Goal: Task Accomplishment & Management: Manage account settings

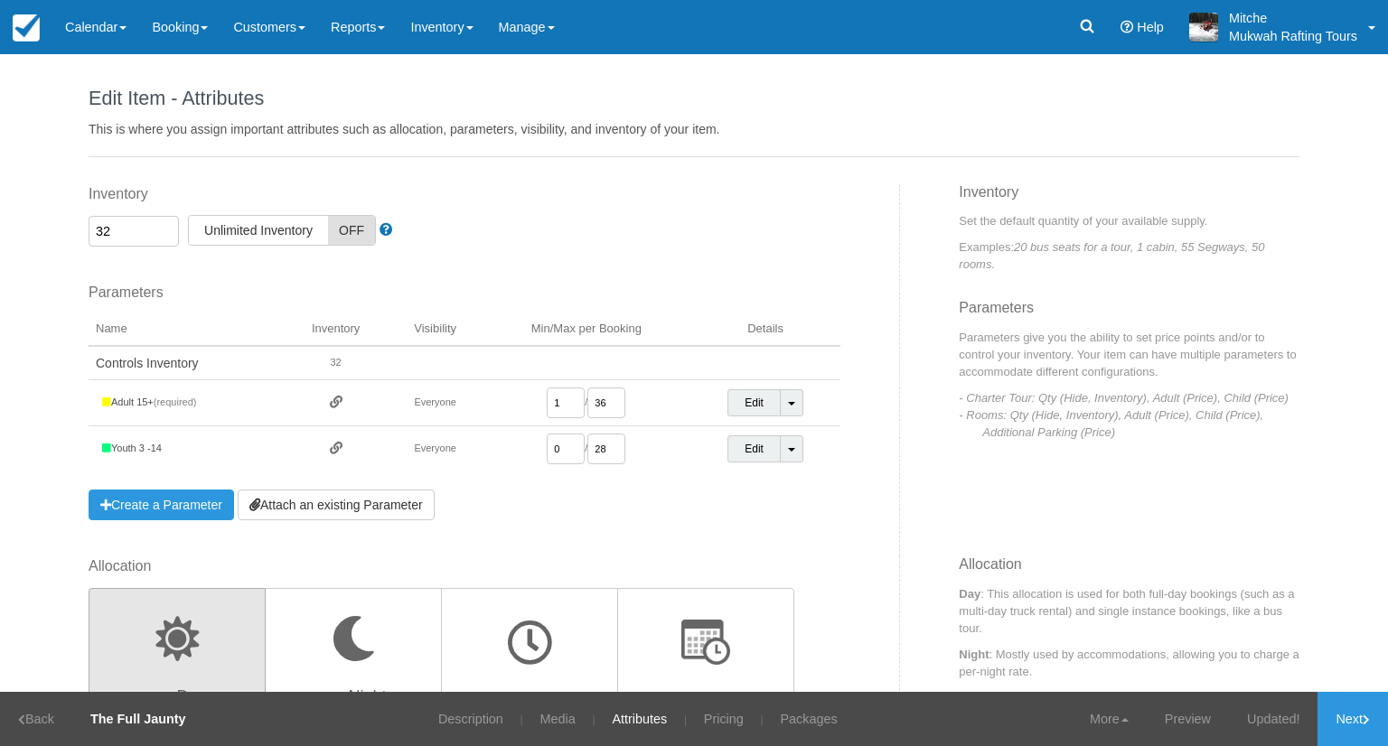
scroll to position [271, 0]
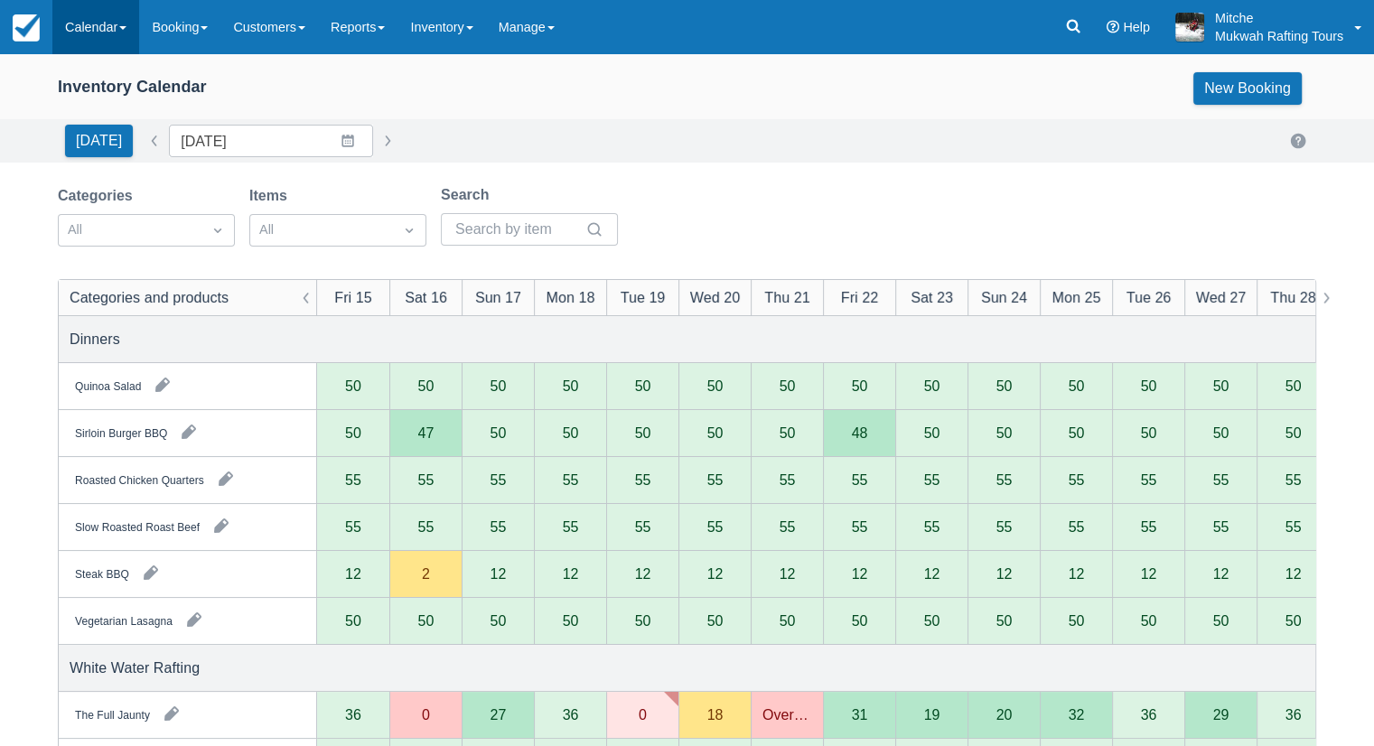
click at [101, 19] on link "Calendar" at bounding box center [95, 27] width 87 height 54
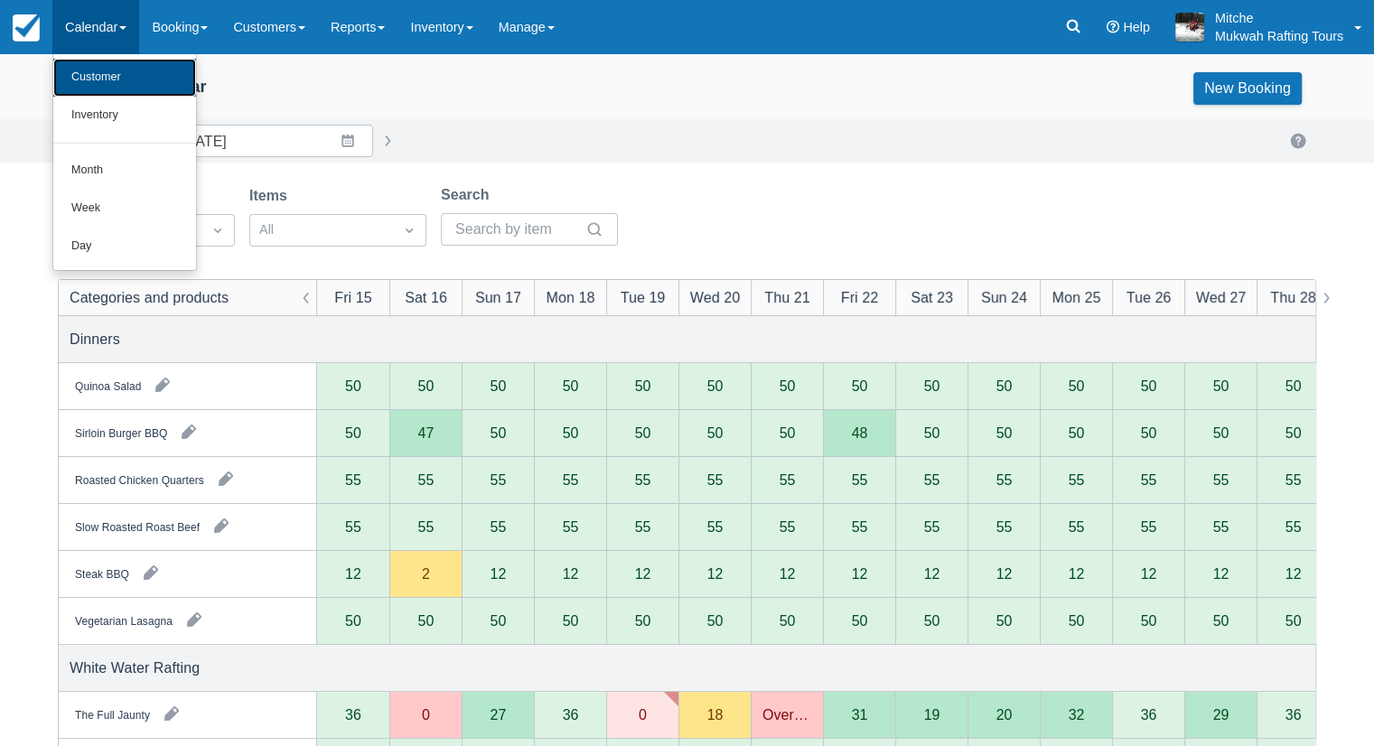
click at [108, 68] on link "Customer" at bounding box center [124, 78] width 143 height 38
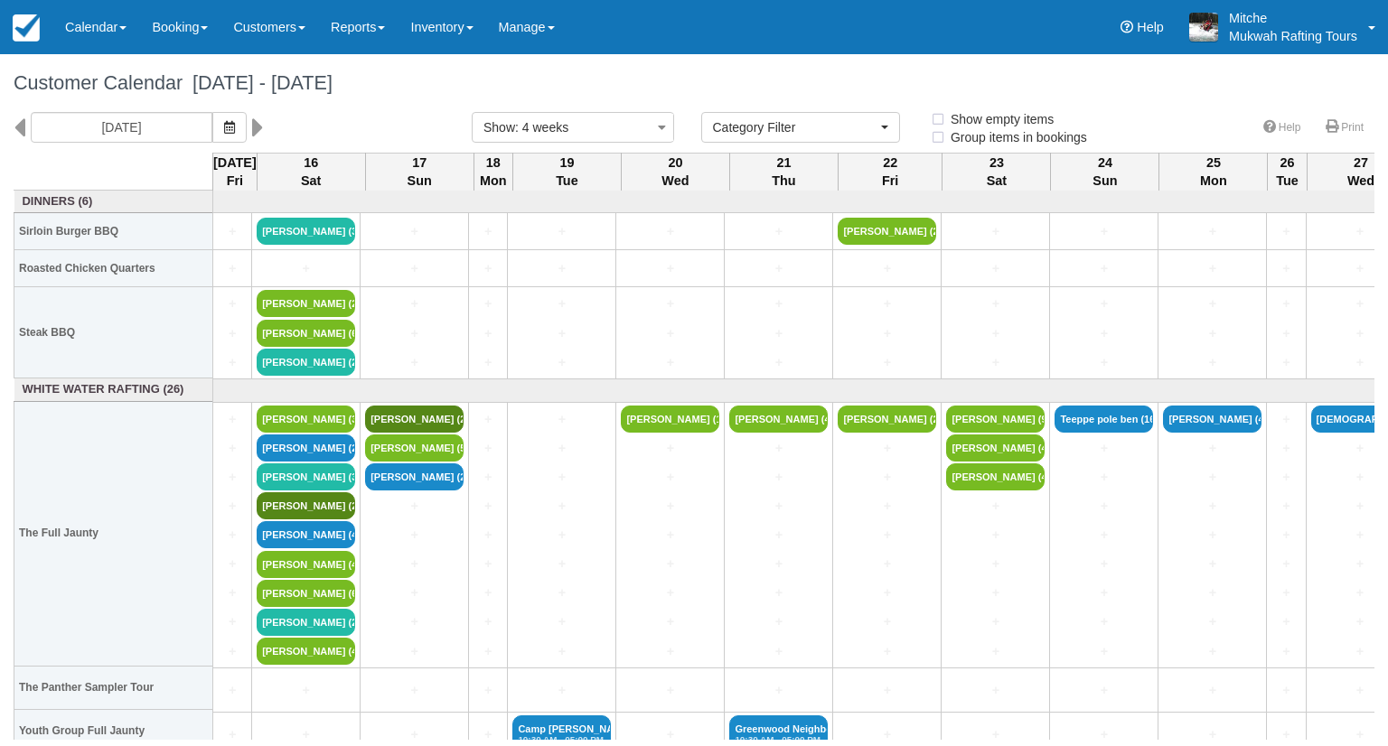
select select
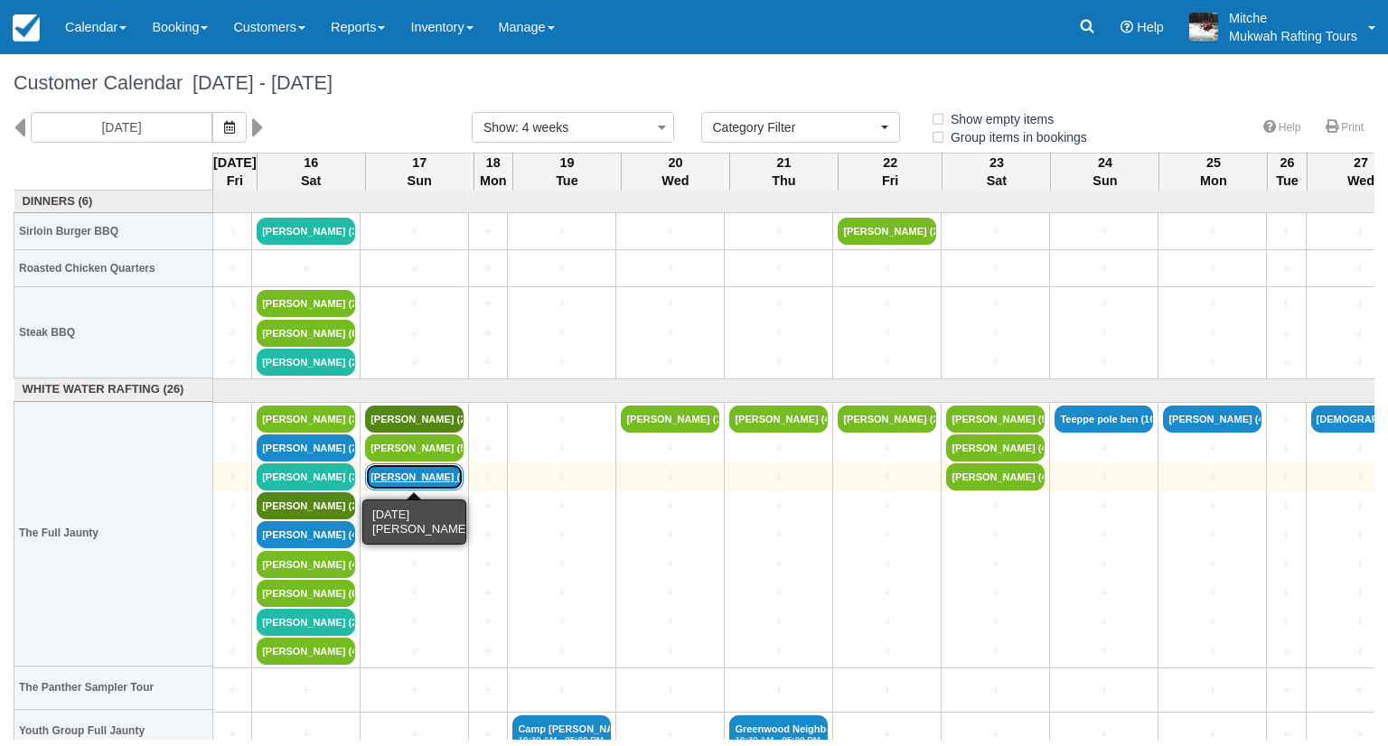
click at [420, 481] on link "Travis wollmann (2)" at bounding box center [414, 477] width 98 height 27
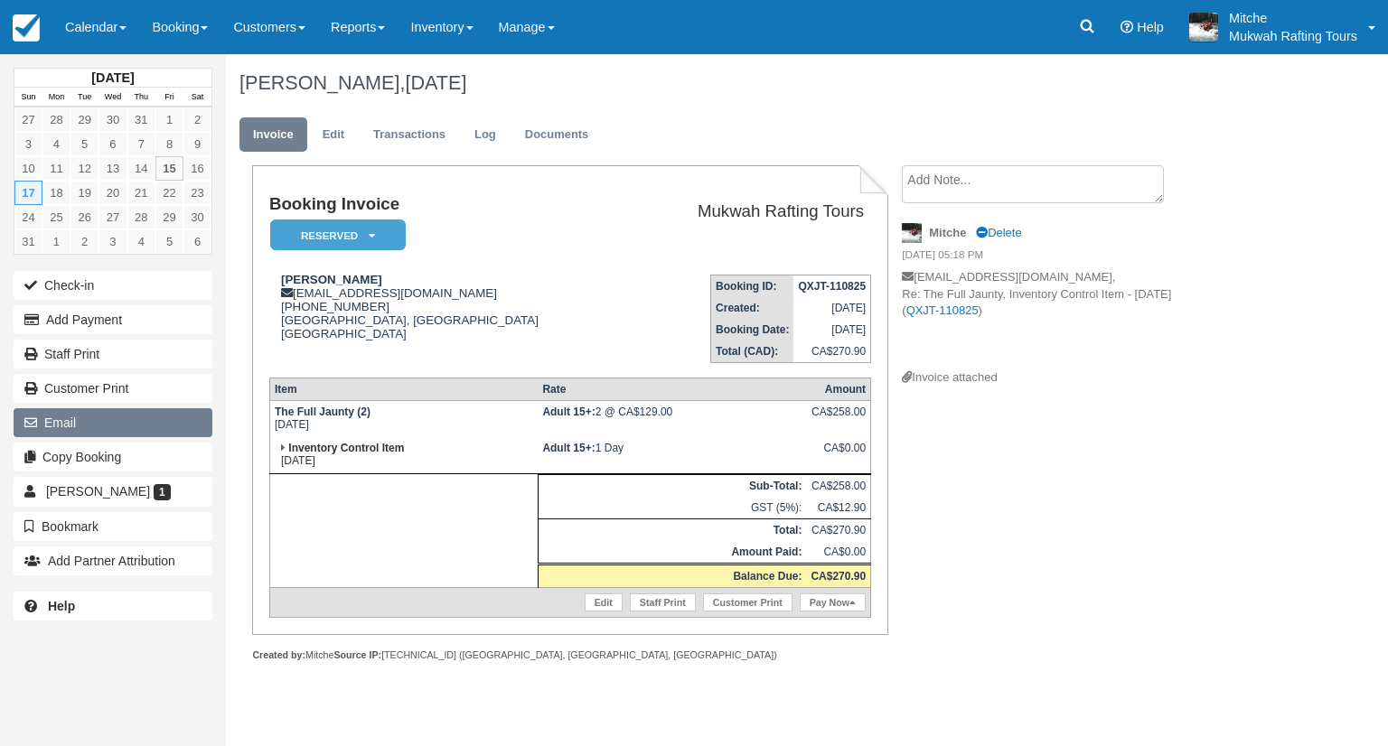
click at [126, 425] on button "Email" at bounding box center [113, 422] width 199 height 29
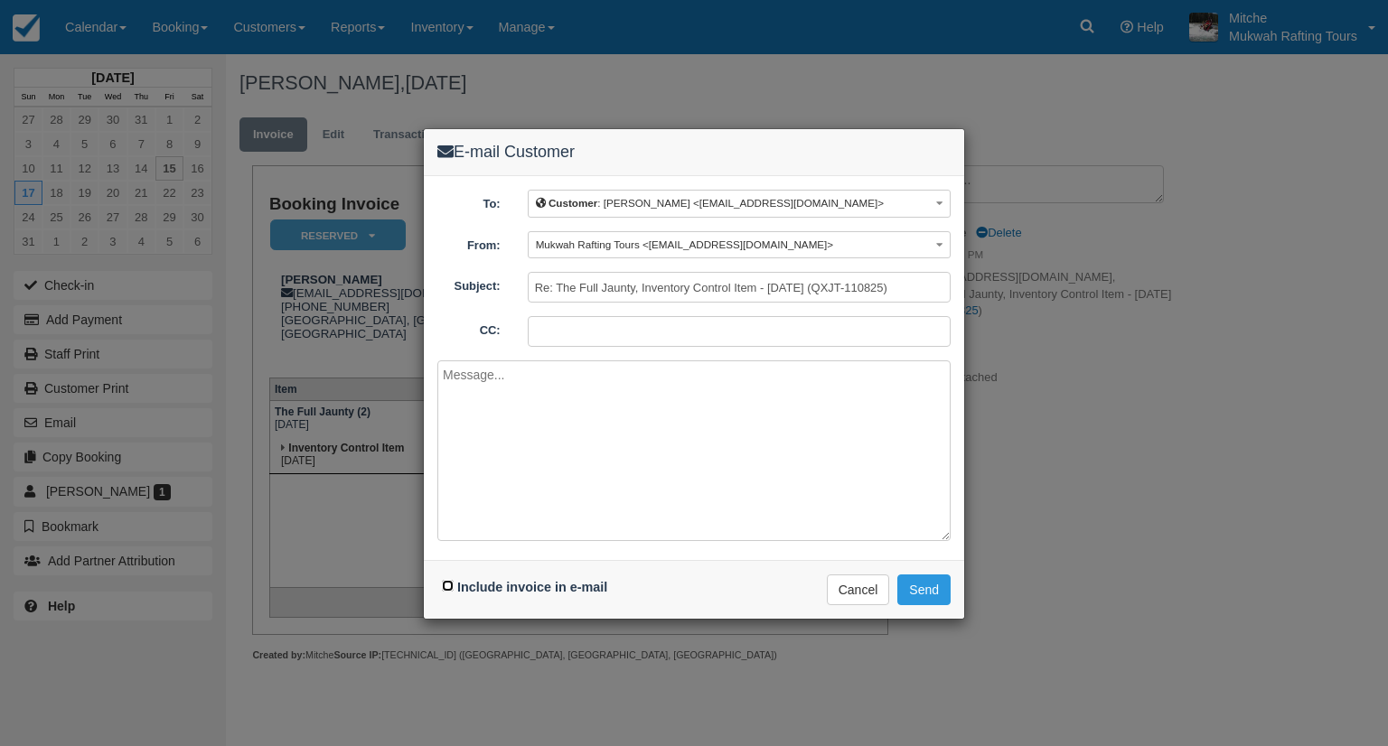
click at [449, 585] on input "Include invoice in e-mail" at bounding box center [448, 586] width 12 height 12
checkbox input "true"
click at [916, 592] on button "Send" at bounding box center [923, 590] width 53 height 31
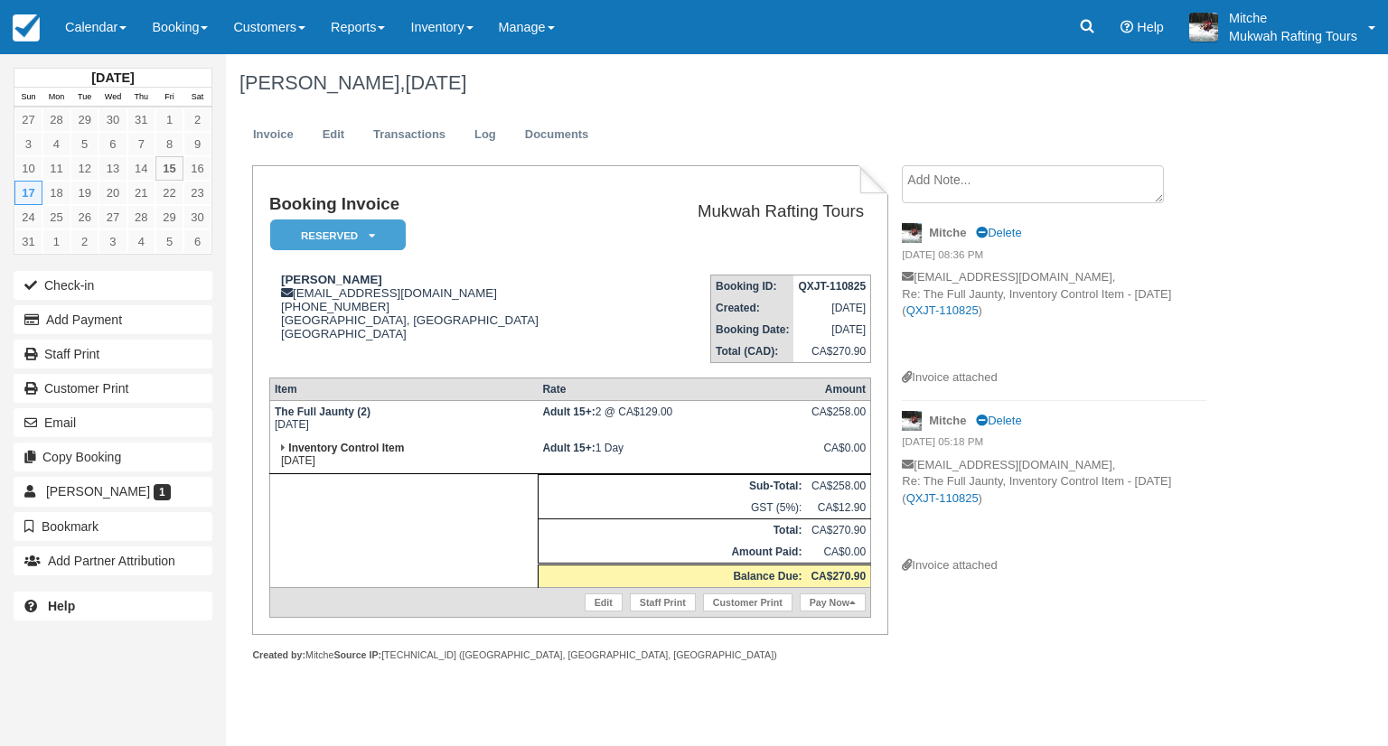
click at [1187, 595] on div "Booking Invoice Reserved   Pending Deposit Paid Waiting Cancelled Void Paid in …" at bounding box center [723, 433] width 994 height 536
click at [752, 116] on ul "Invoice Edit Transactions Log Documents" at bounding box center [746, 139] width 1014 height 54
drag, startPoint x: 717, startPoint y: 123, endPoint x: 752, endPoint y: 127, distance: 35.5
click at [617, 136] on ul "Invoice Edit Transactions Log Documents" at bounding box center [746, 139] width 1014 height 54
click at [756, 126] on ul "Invoice Edit Transactions Log Documents" at bounding box center [746, 139] width 1014 height 54
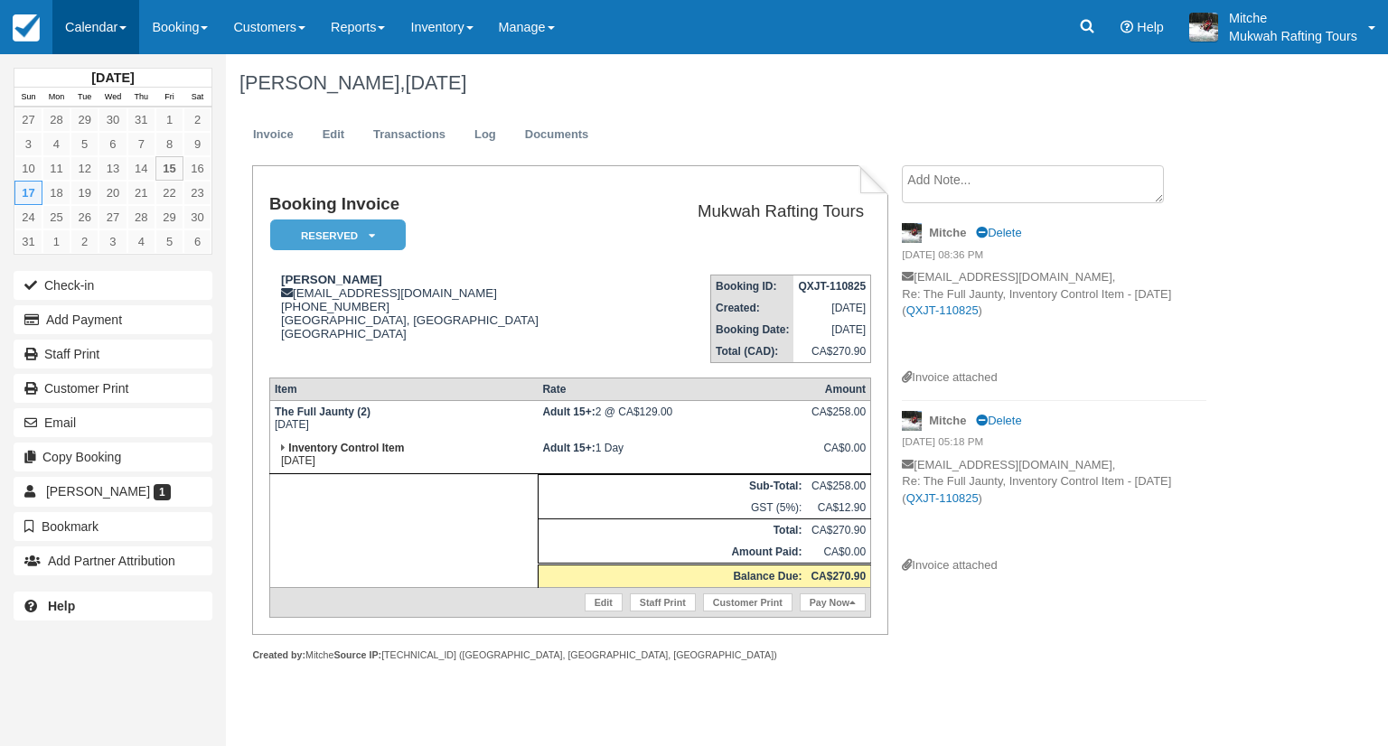
click at [81, 33] on link "Calendar" at bounding box center [95, 27] width 87 height 54
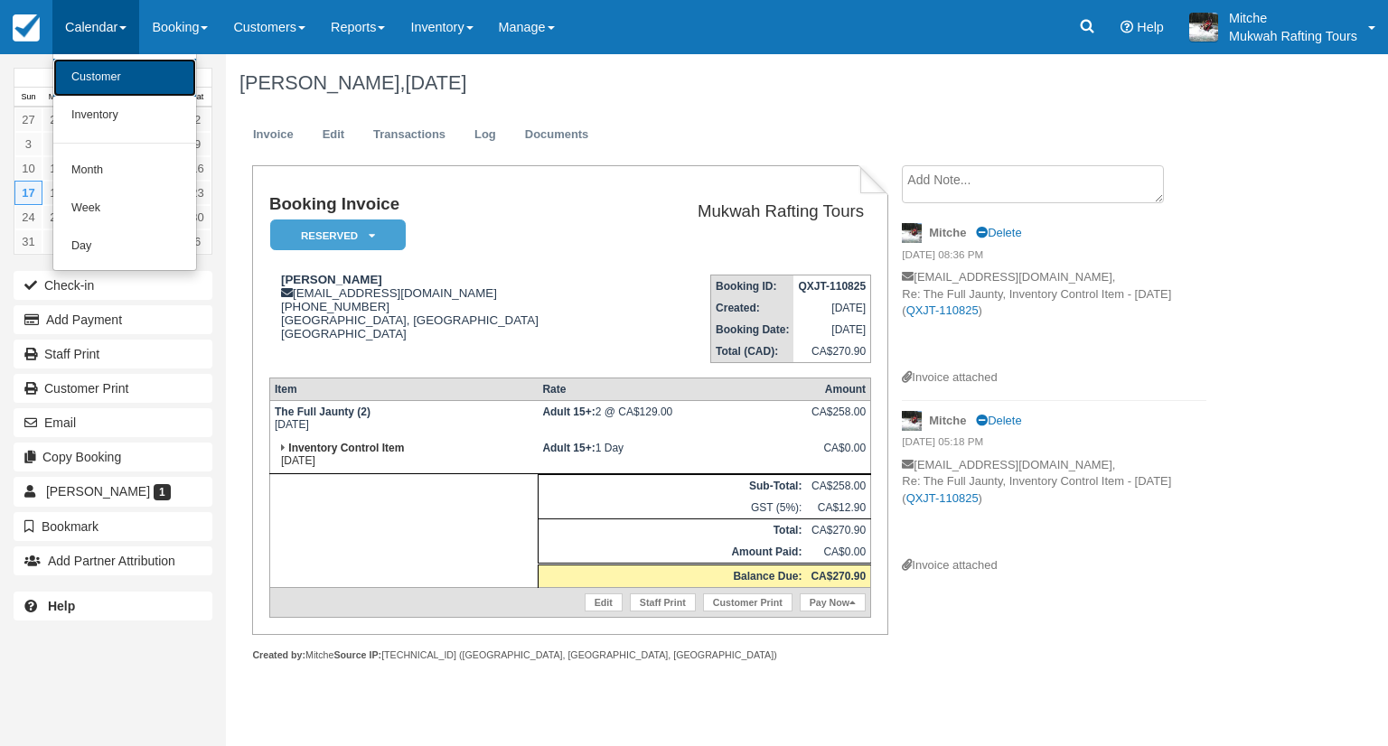
click at [111, 67] on link "Customer" at bounding box center [124, 78] width 143 height 38
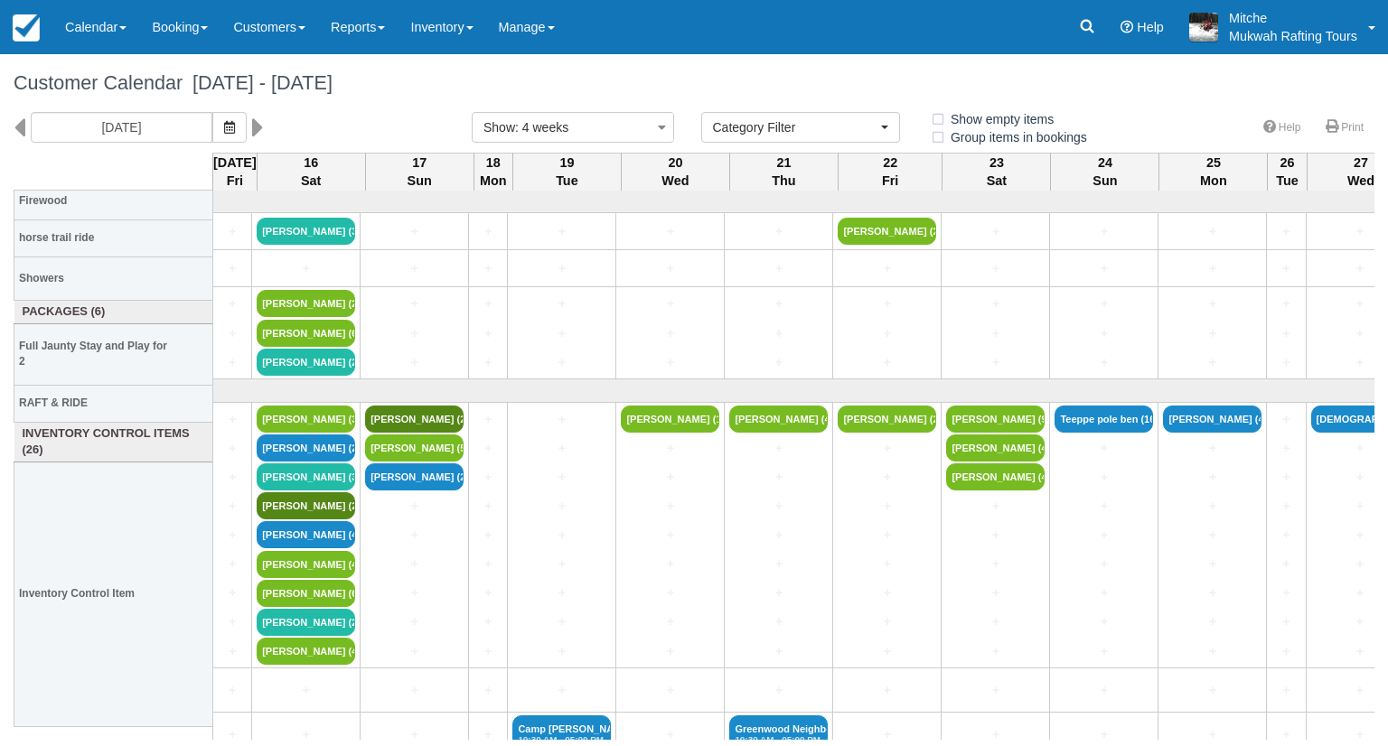
select select
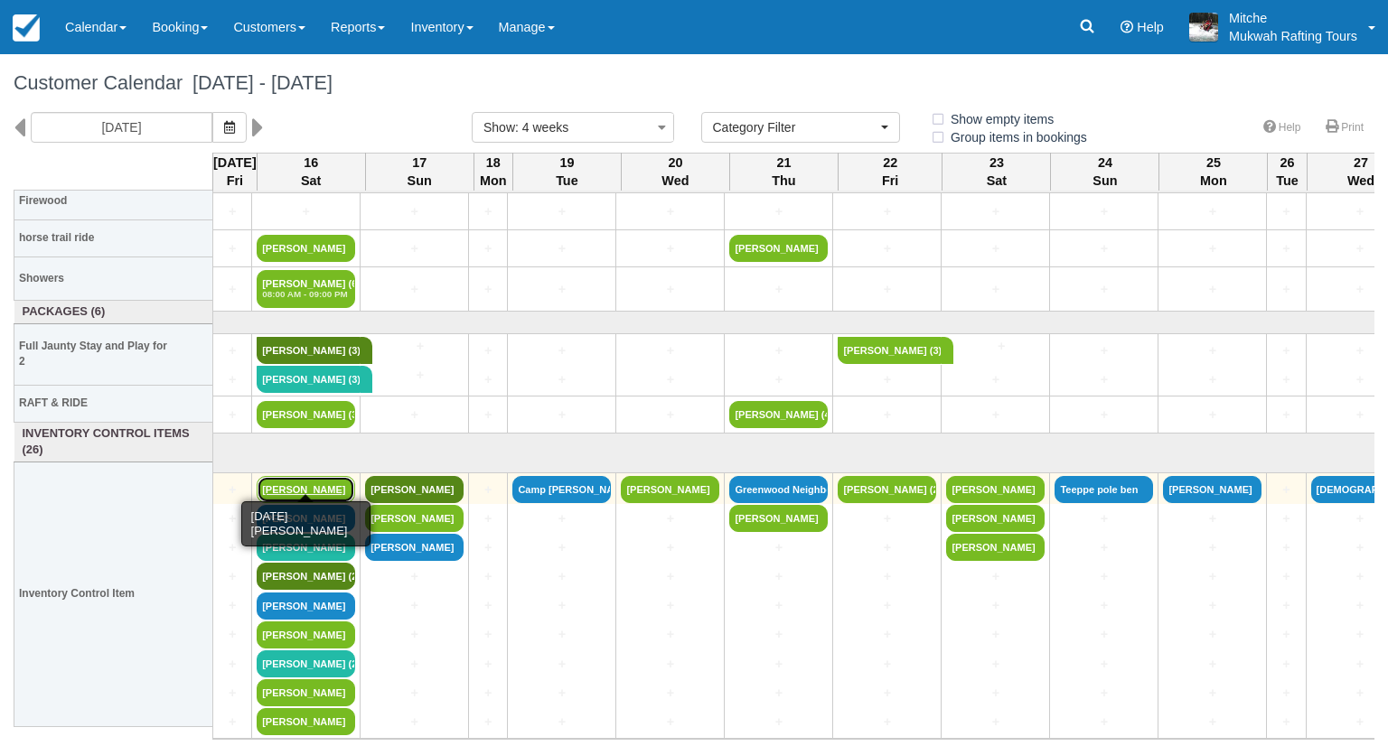
click at [296, 476] on link "[PERSON_NAME]" at bounding box center [306, 489] width 98 height 27
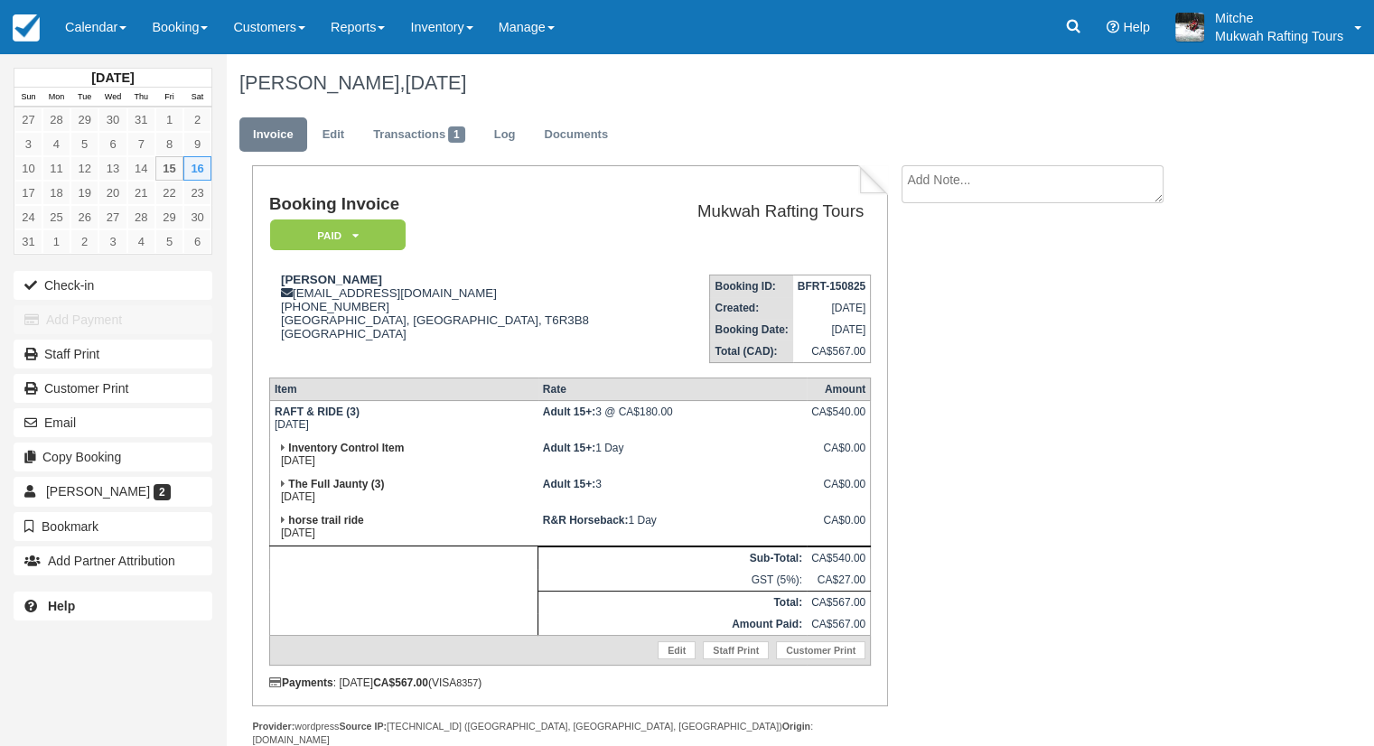
click at [653, 267] on td "Booking ID: BFRT-150825 Created: [DATE] Booking Date: [DATE] Total (CAD): CA$56…" at bounding box center [762, 311] width 218 height 103
click at [329, 147] on link "Edit" at bounding box center [333, 134] width 49 height 35
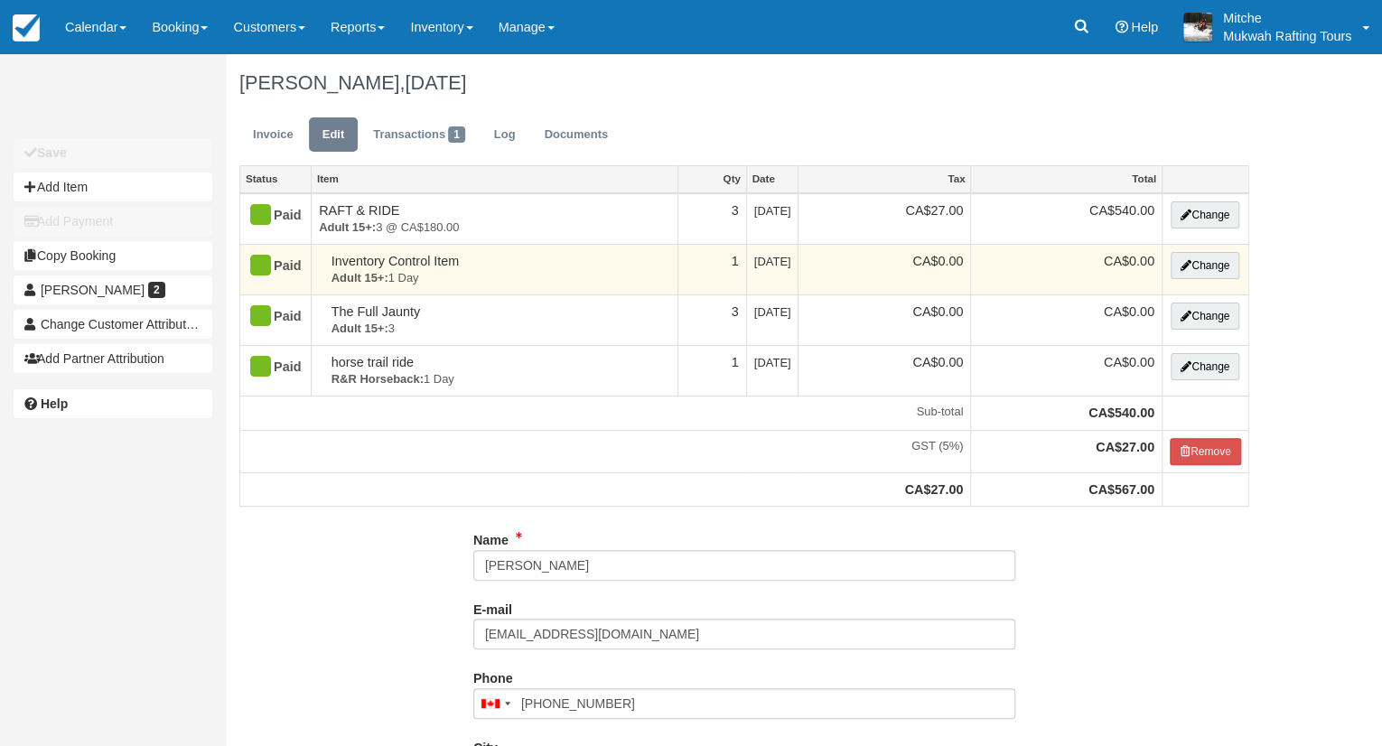
type input "[PHONE_NUMBER]"
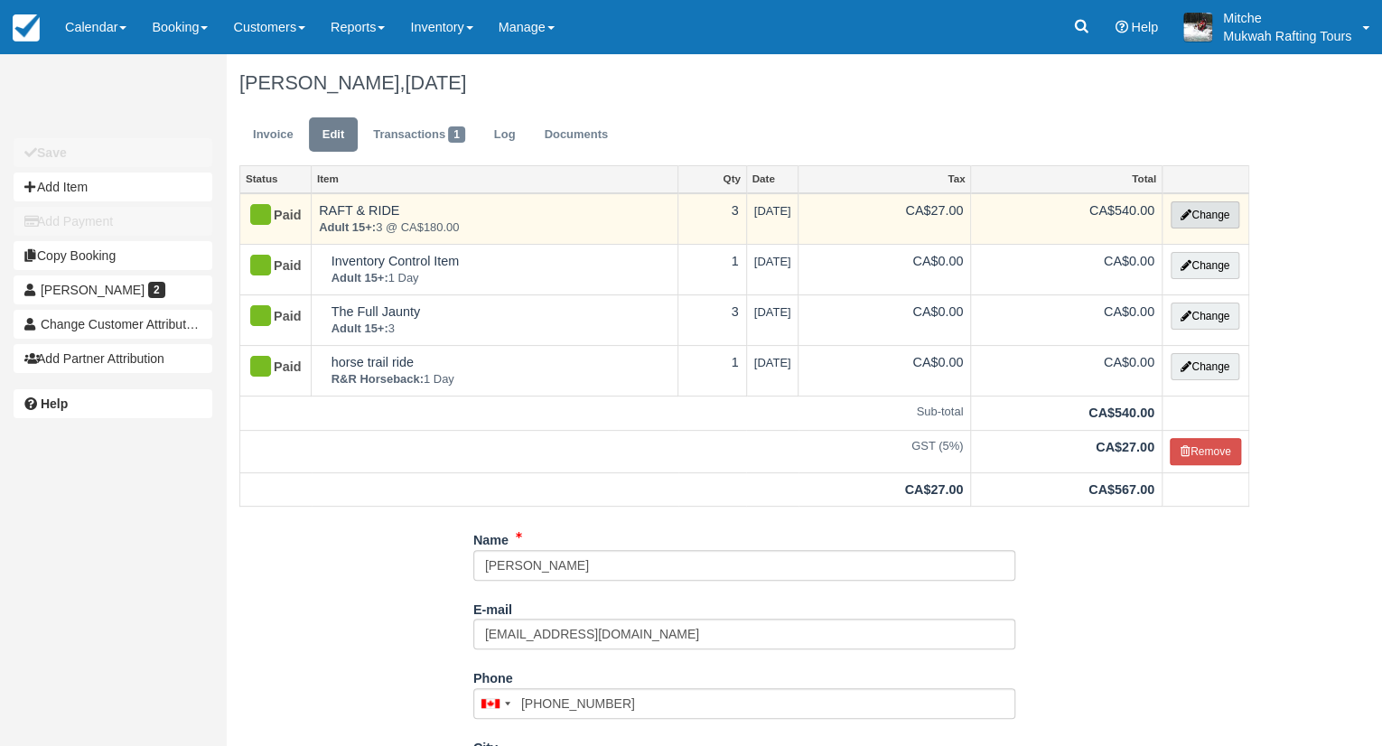
click at [1221, 216] on button "Change" at bounding box center [1205, 214] width 69 height 27
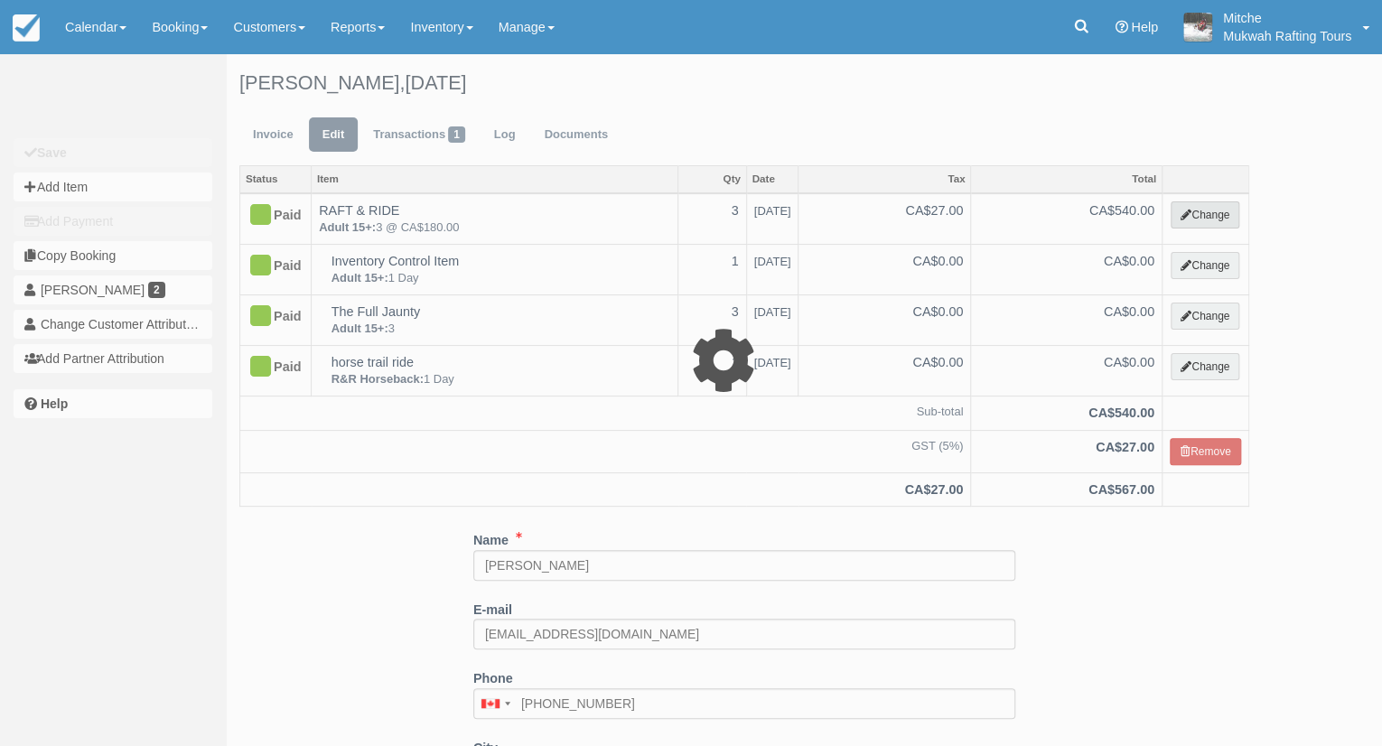
select select "9"
type input "540.00"
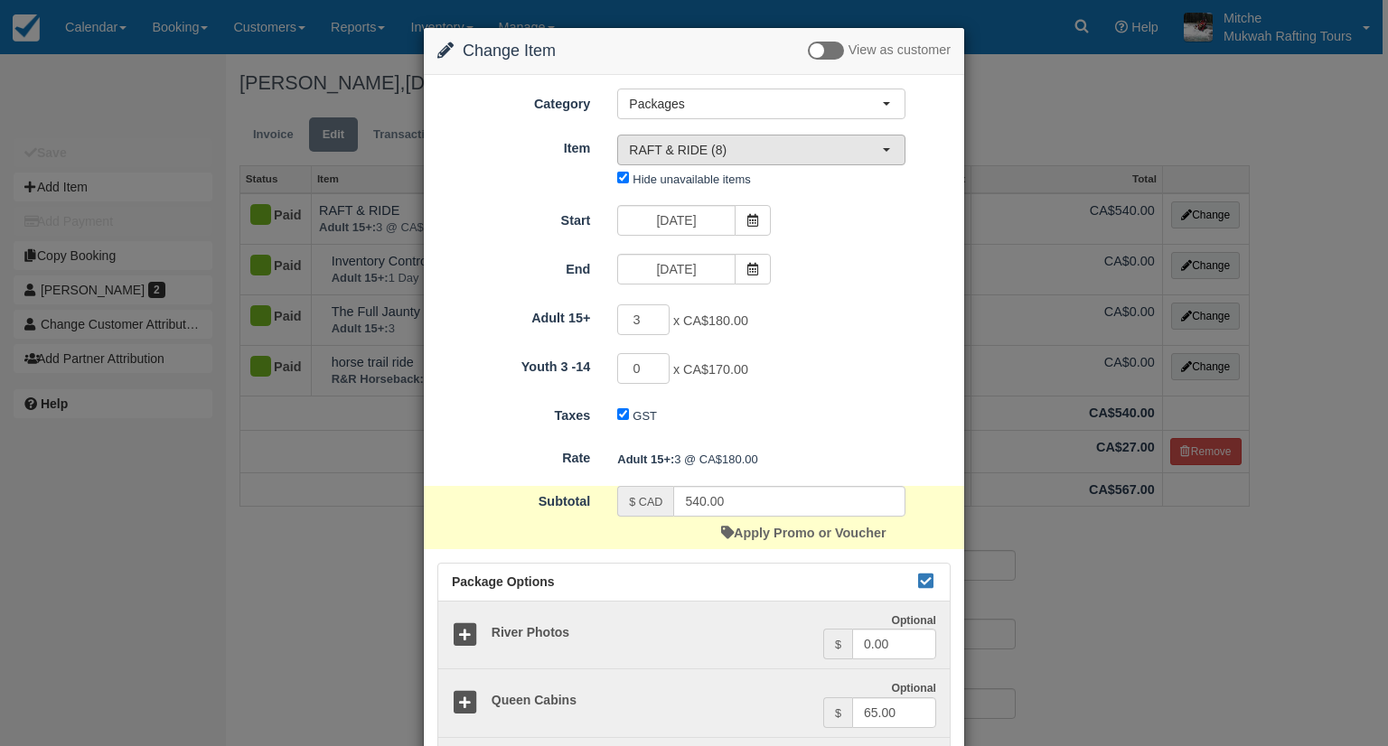
click at [779, 135] on button "RAFT & RIDE (8)" at bounding box center [761, 150] width 288 height 31
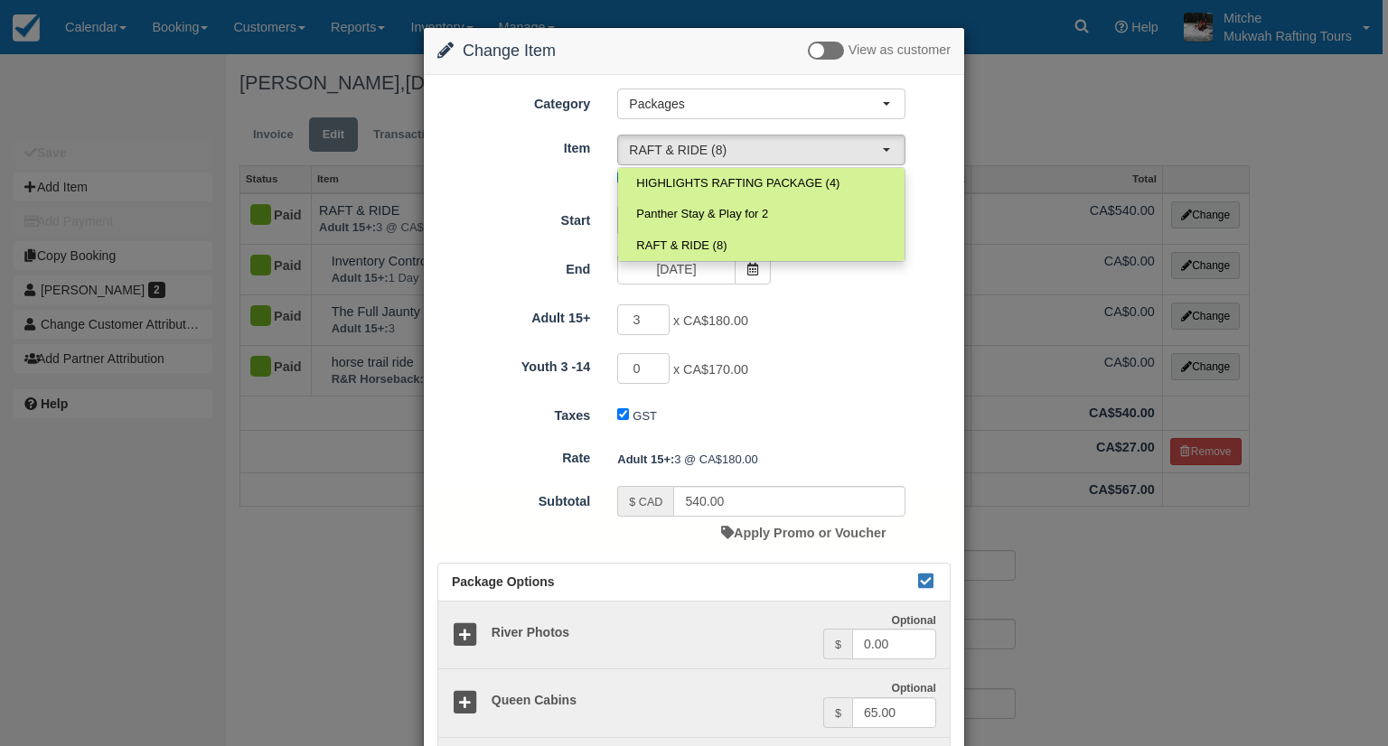
click at [919, 174] on div "Item Nothing selected RAFT & RIDE (8) HIGHLIGHTS RAFTING PACKAGE (4) Panther St…" at bounding box center [694, 163] width 540 height 60
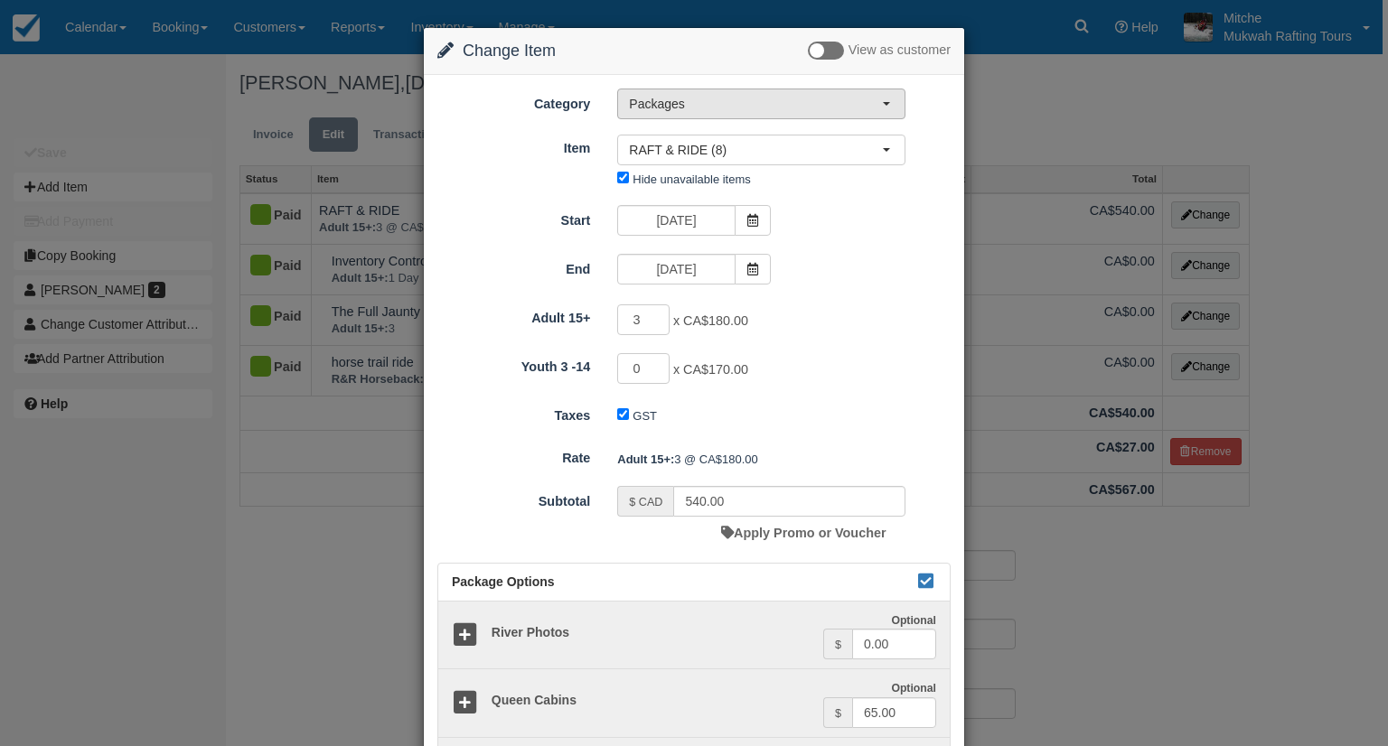
click at [853, 102] on span "Packages" at bounding box center [755, 104] width 253 height 18
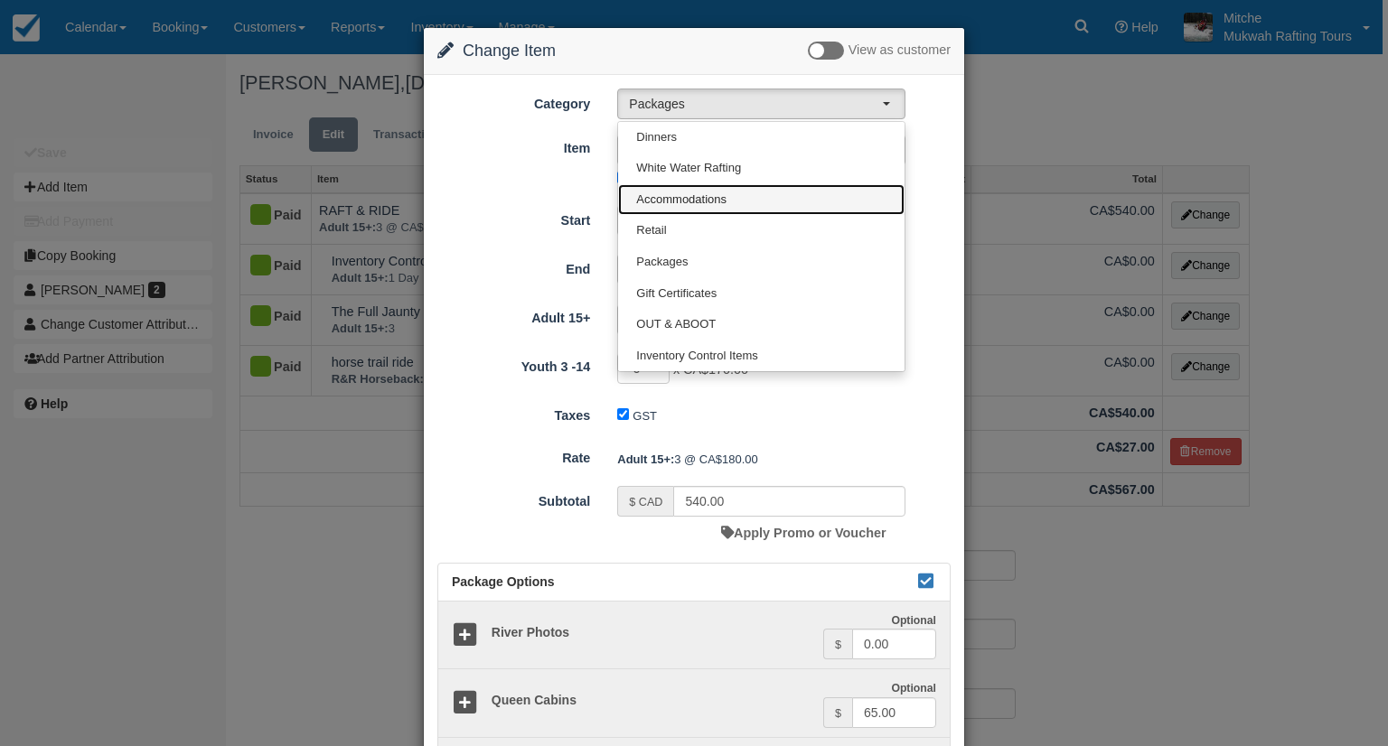
click at [707, 198] on span "Accommodations" at bounding box center [681, 200] width 90 height 17
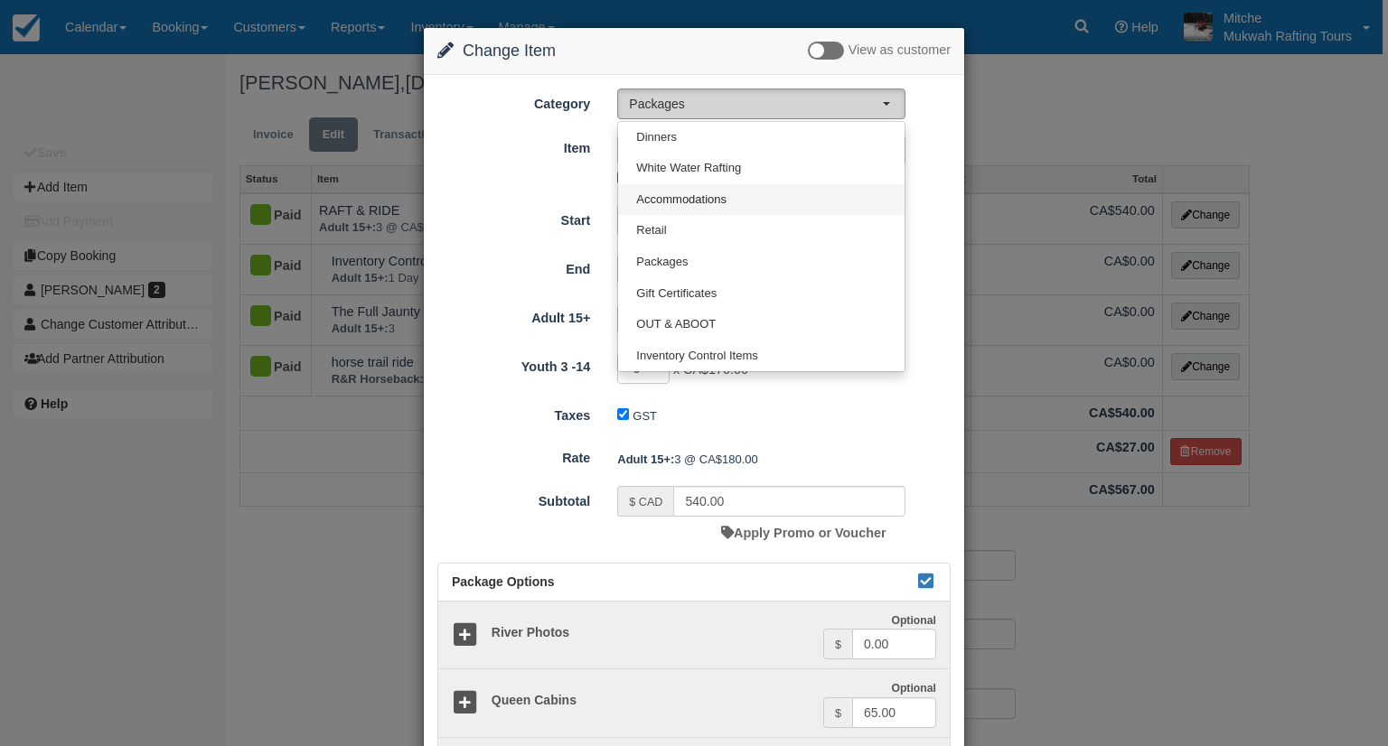
select select "5"
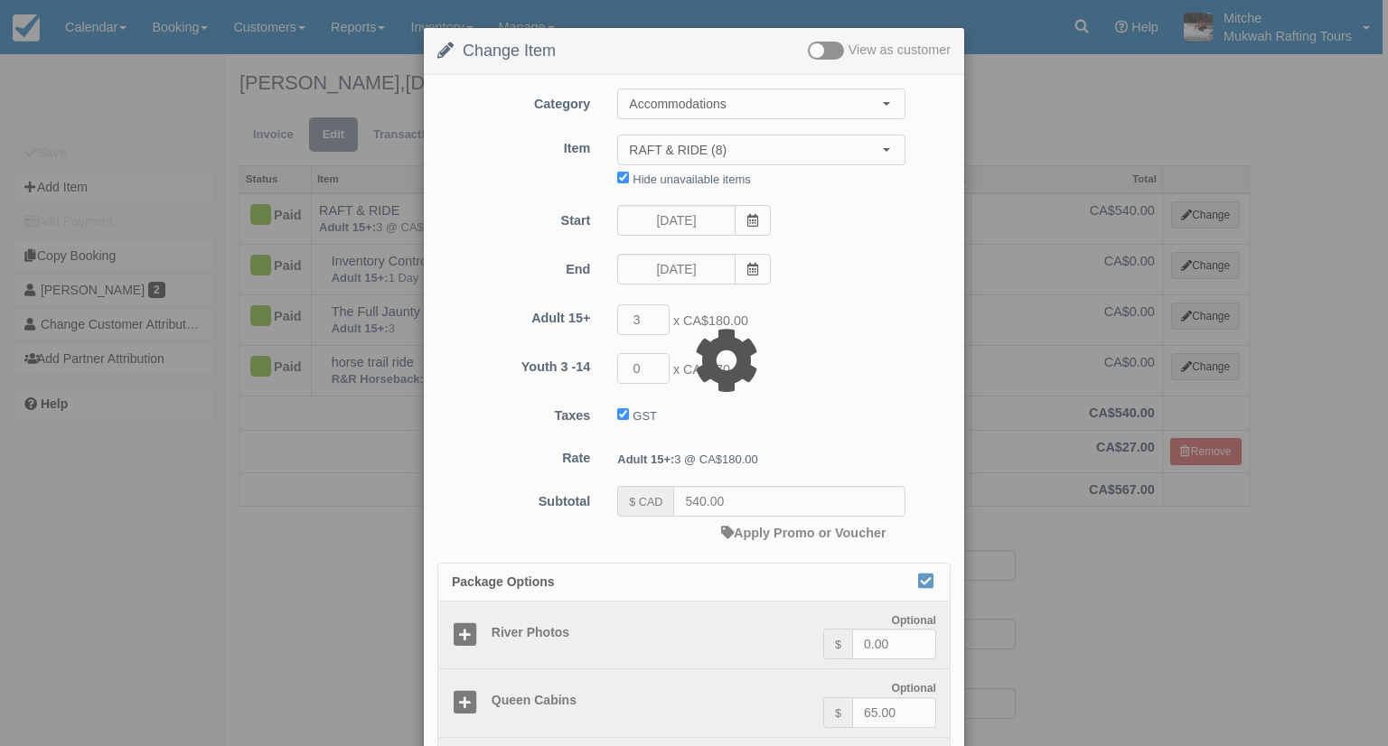
type input "0.00"
click at [748, 120] on div at bounding box center [694, 373] width 1388 height 746
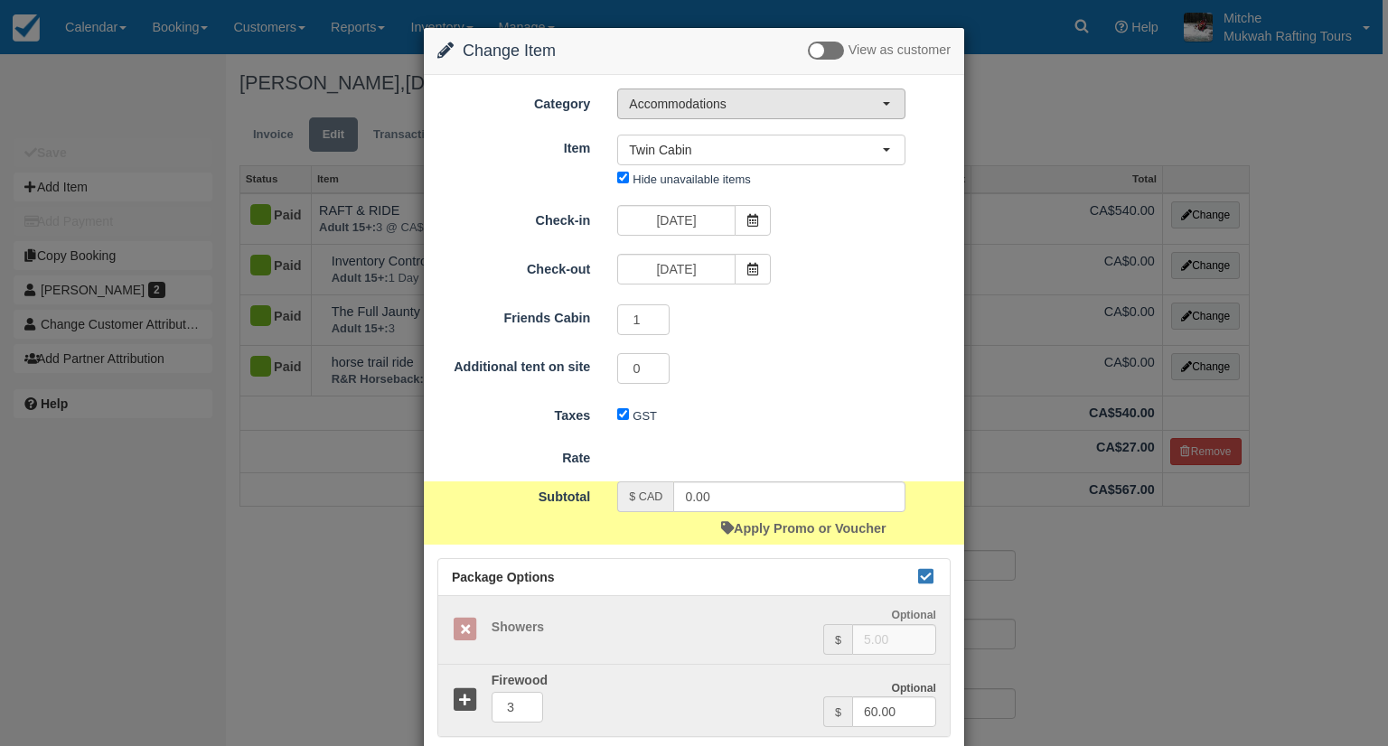
click at [746, 112] on button "Accommodations" at bounding box center [761, 104] width 288 height 31
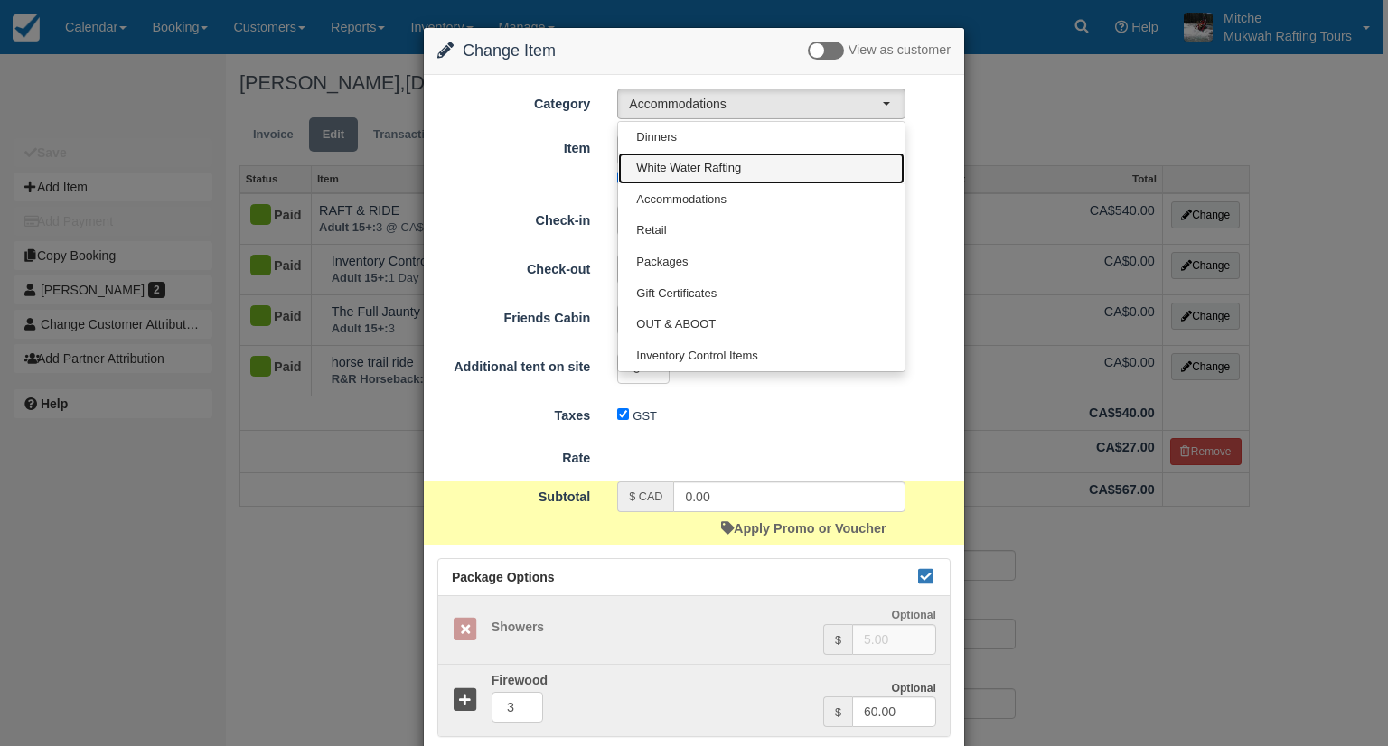
click at [707, 160] on span "White Water Rafting" at bounding box center [688, 168] width 105 height 17
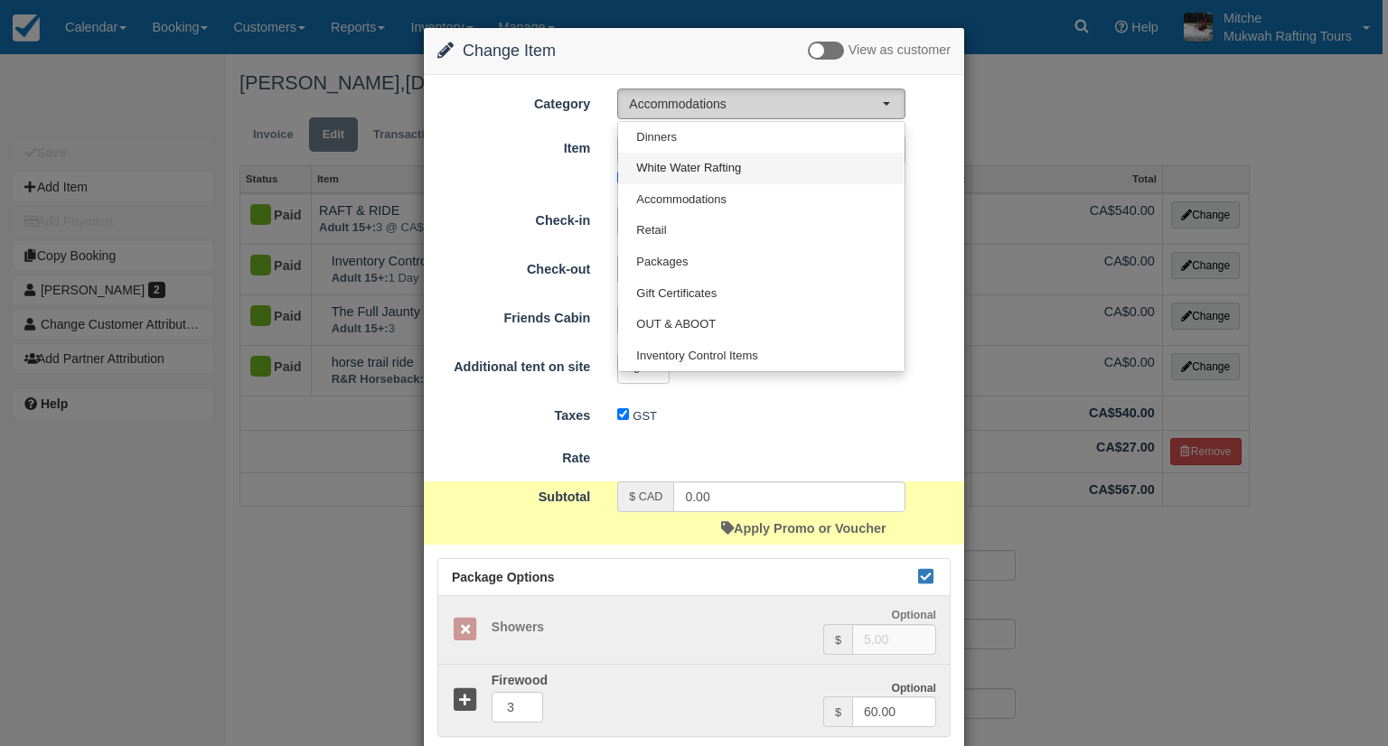
select select "2"
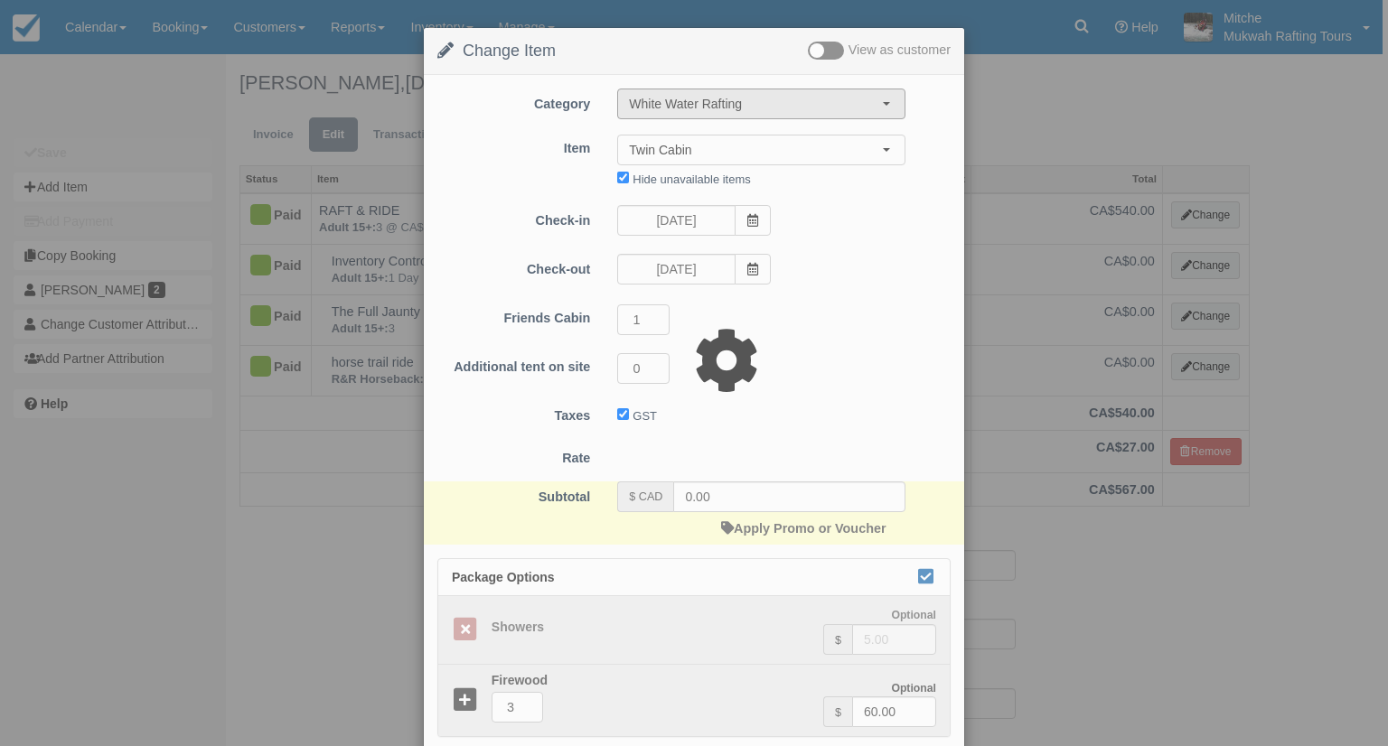
type input "95.00"
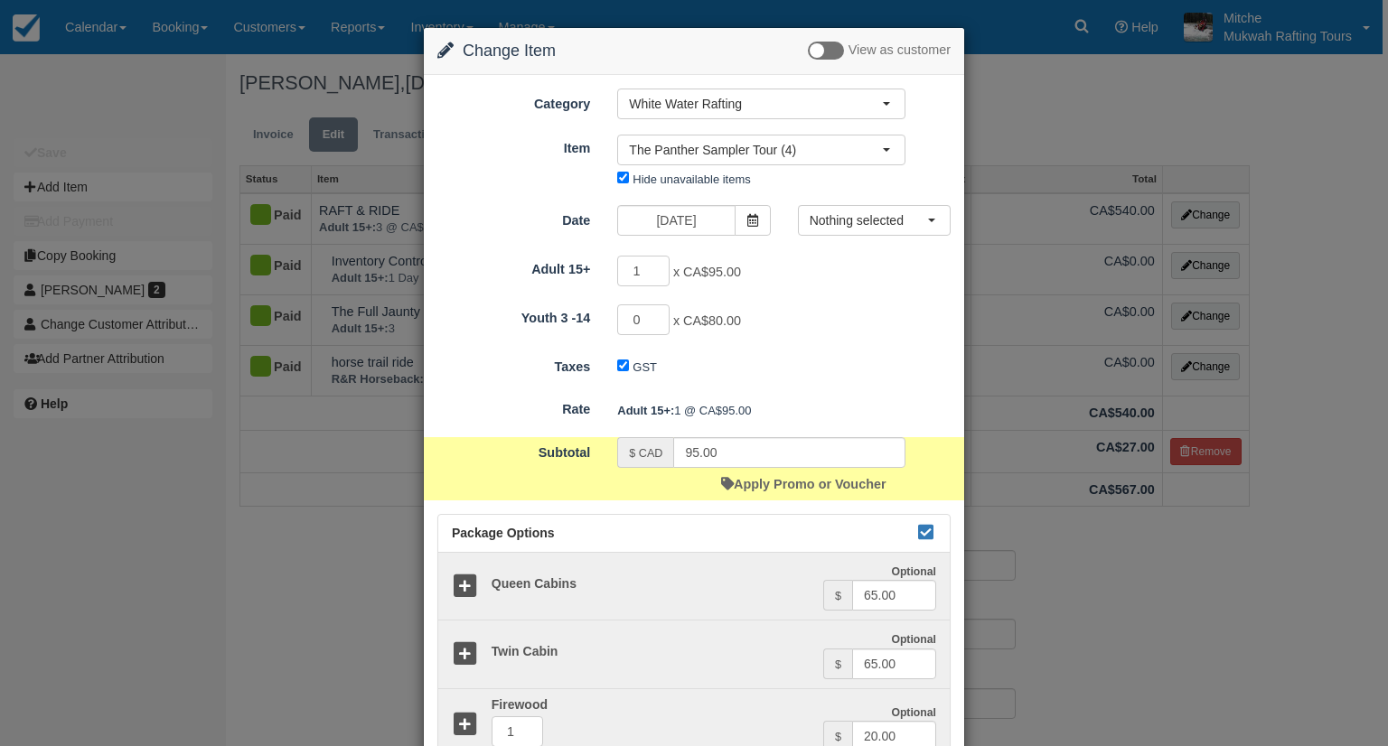
click at [871, 330] on div "0 x CA$80.00 Maximum of 3" at bounding box center [761, 321] width 315 height 35
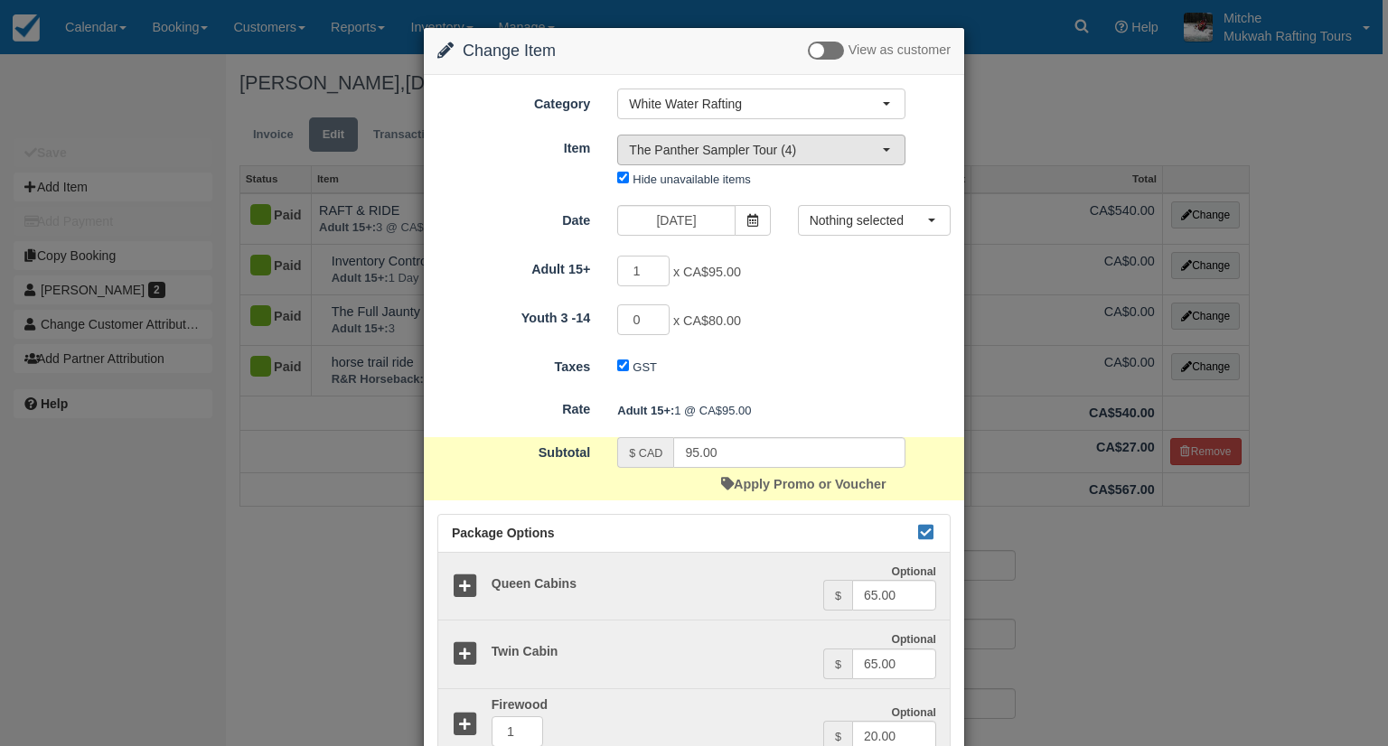
click at [835, 141] on span "The Panther Sampler Tour (4)" at bounding box center [755, 150] width 253 height 18
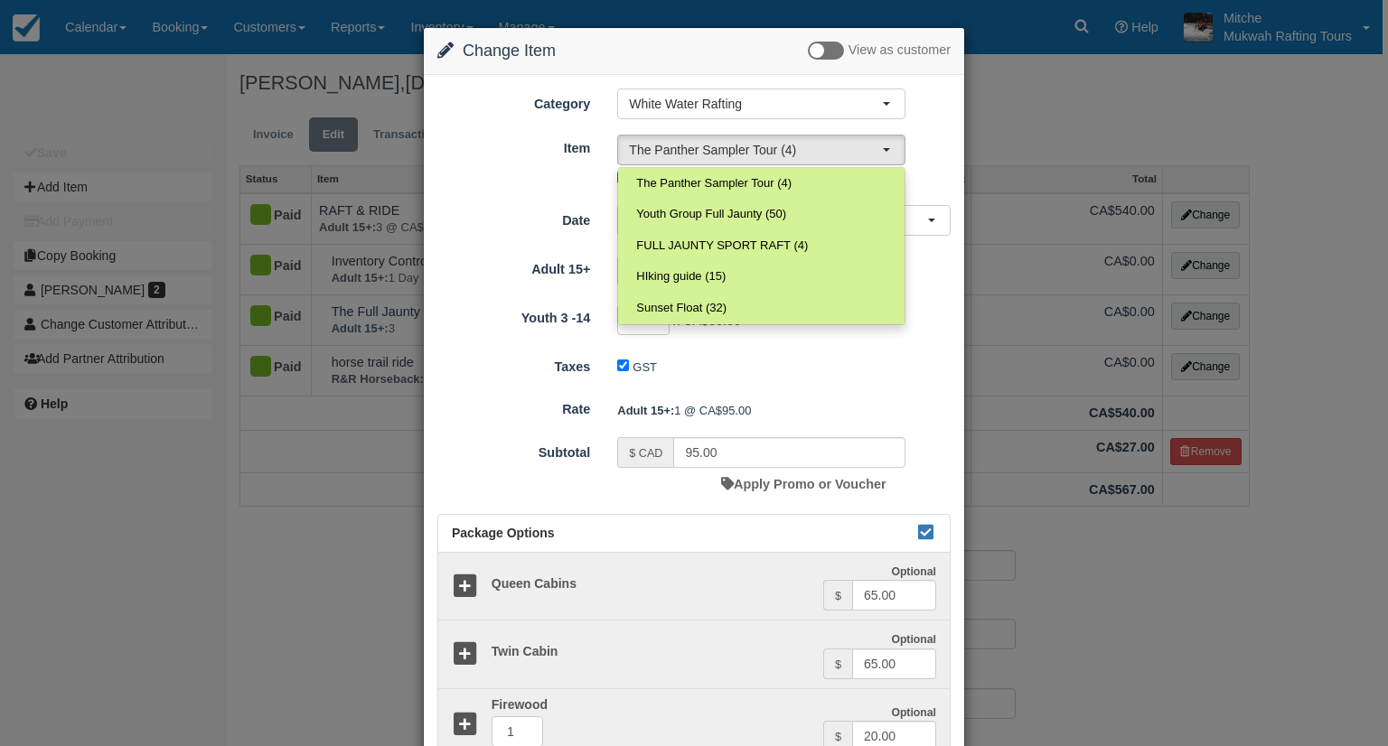
click at [838, 365] on div "GST" at bounding box center [761, 367] width 315 height 29
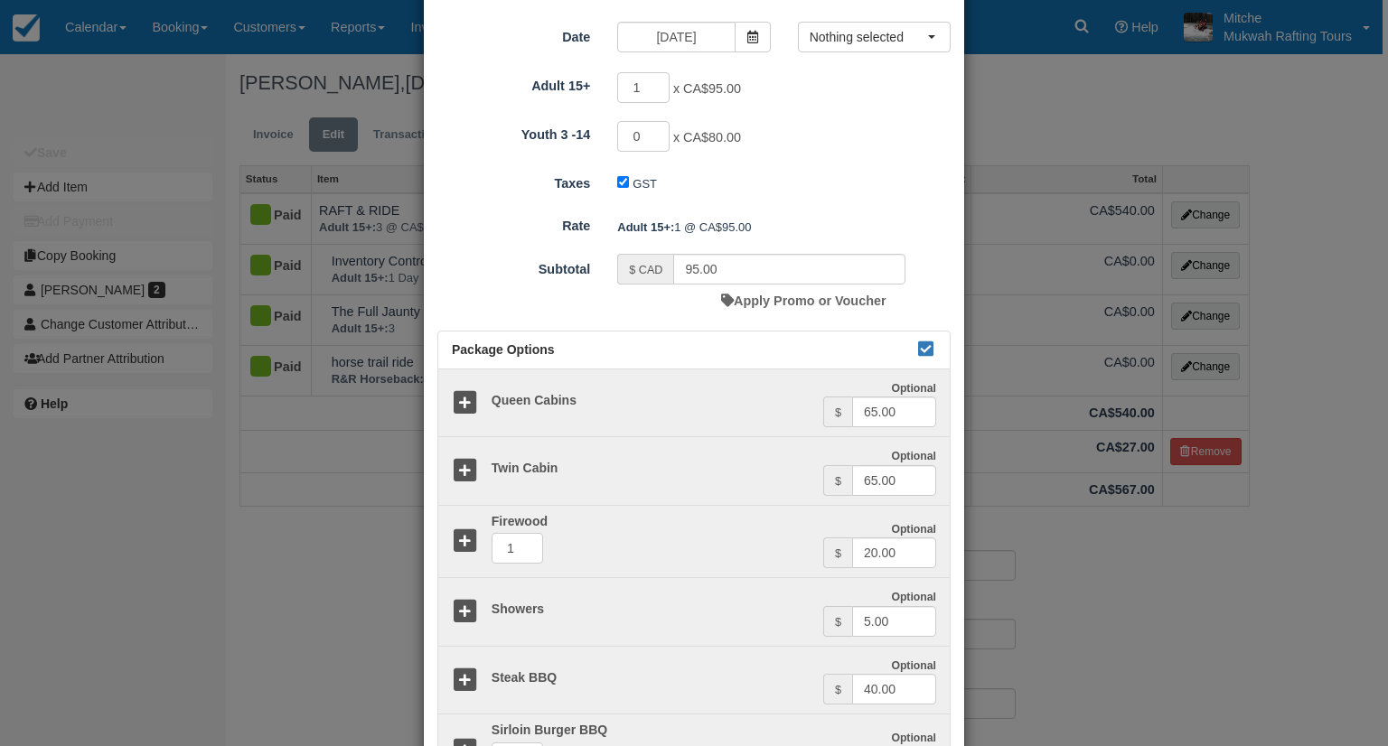
scroll to position [472, 0]
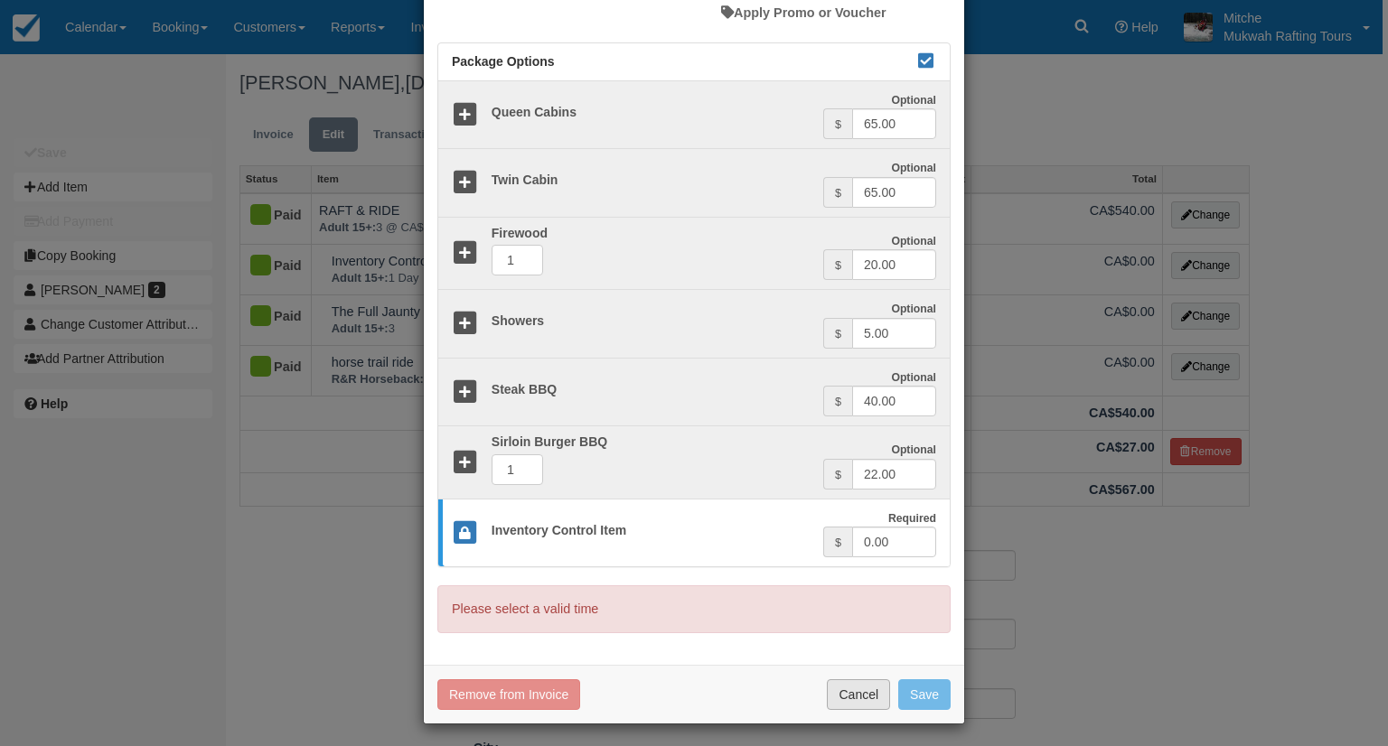
click at [842, 692] on button "Cancel" at bounding box center [858, 694] width 63 height 31
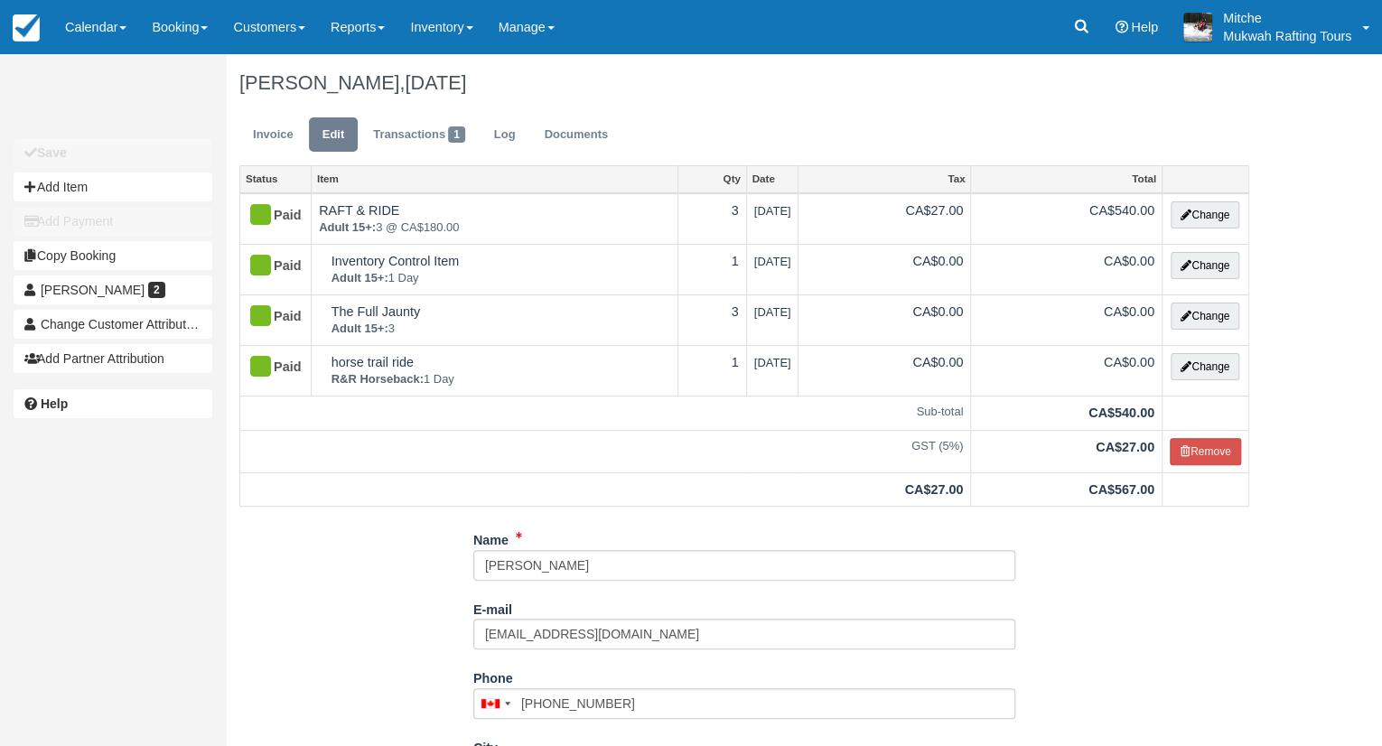
click at [72, 193] on button "Add Item" at bounding box center [113, 187] width 199 height 29
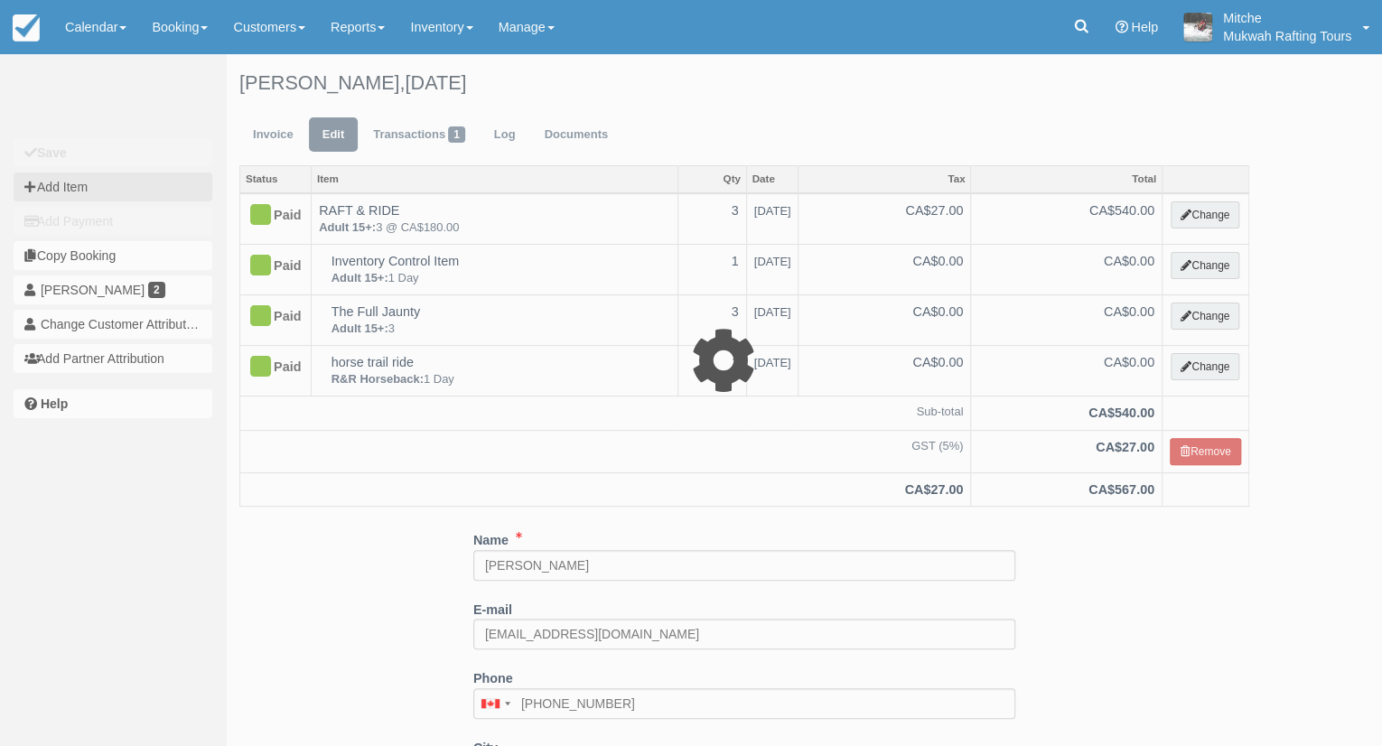
select select "10"
type input "0.00"
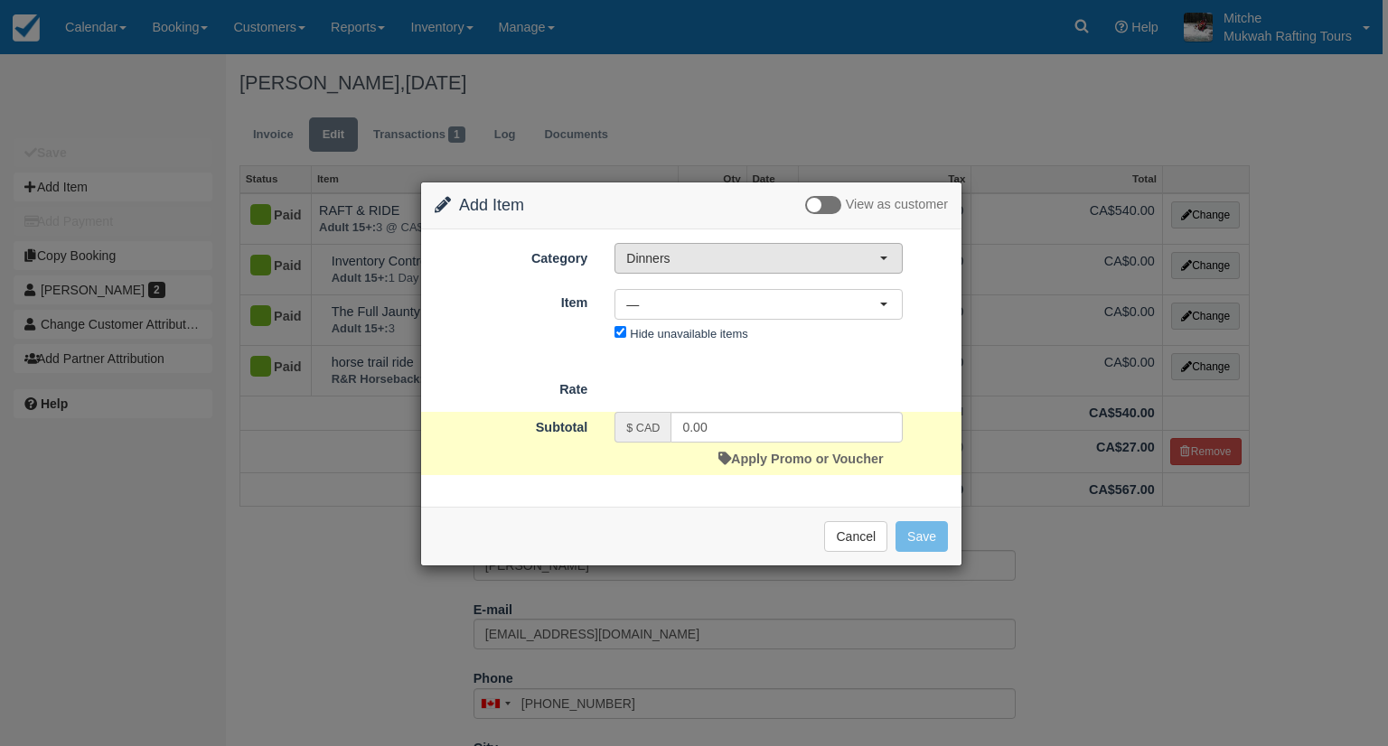
click at [741, 261] on span "Dinners" at bounding box center [752, 258] width 253 height 18
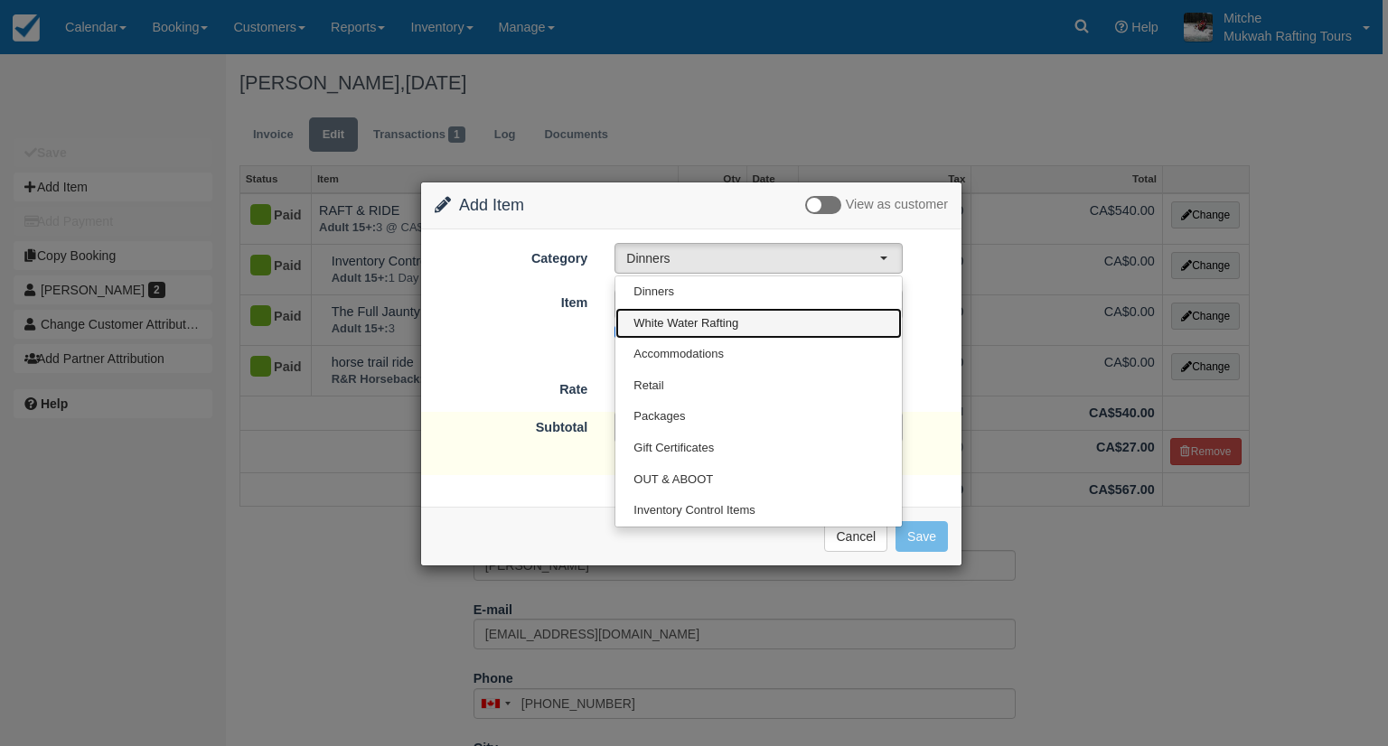
click at [707, 327] on span "White Water Rafting" at bounding box center [685, 323] width 105 height 17
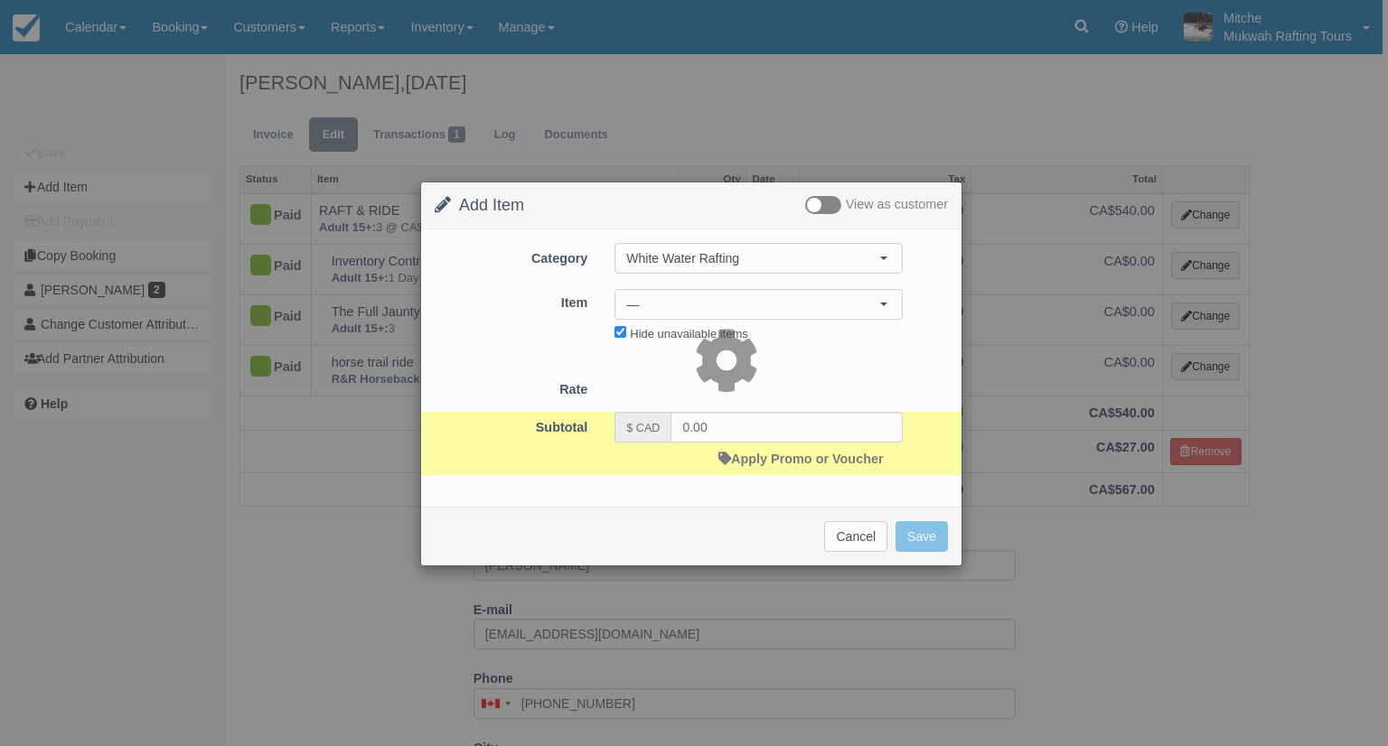
click at [709, 297] on div at bounding box center [694, 373] width 1388 height 746
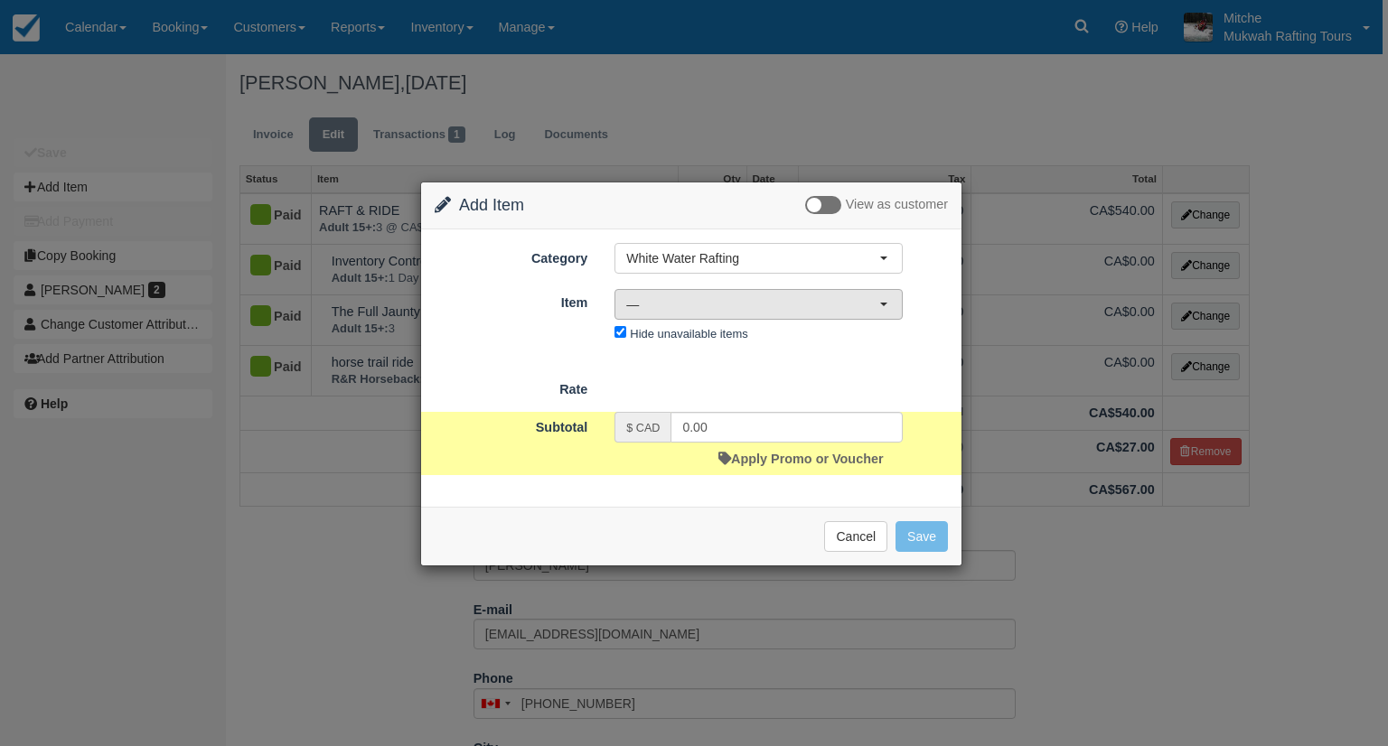
click at [709, 300] on span "—" at bounding box center [752, 304] width 253 height 18
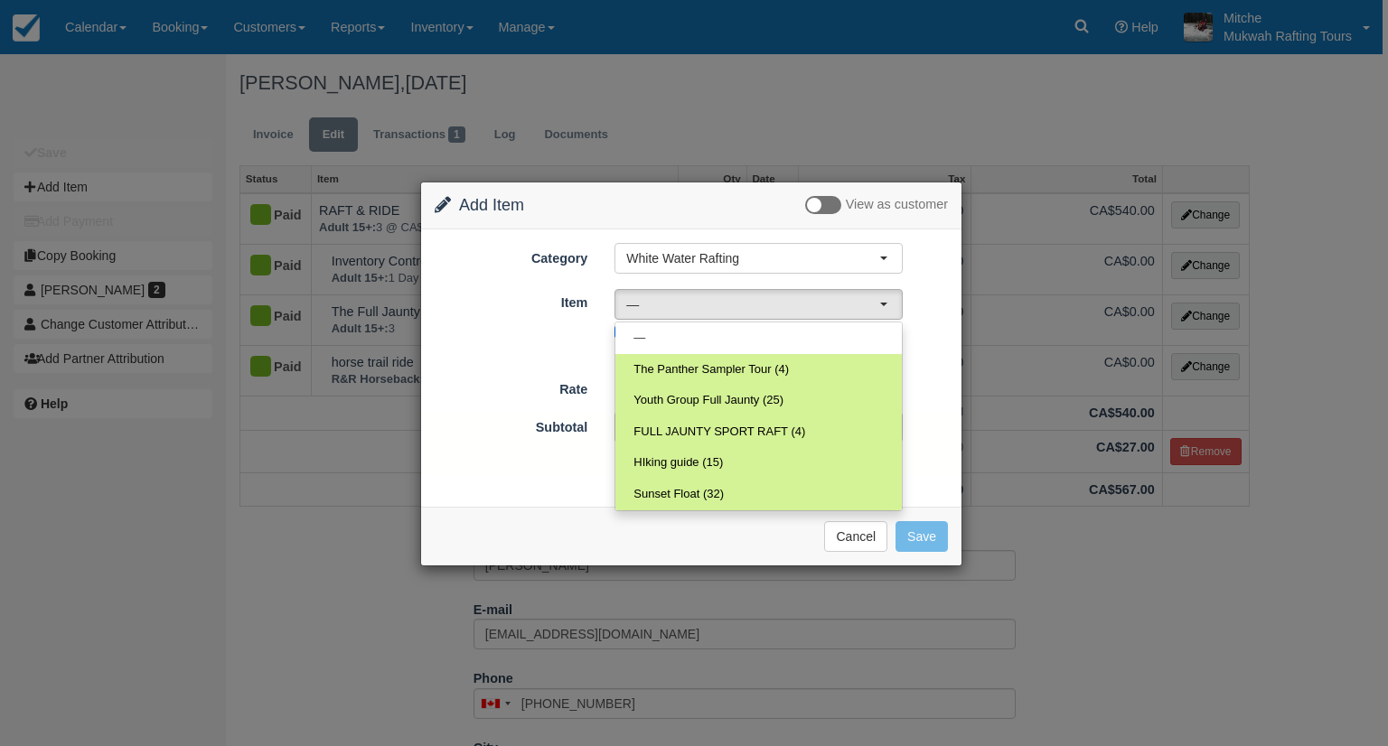
click at [936, 366] on form "Category White Water Rafting Dinners White Water Rafting Accommodations Retail …" at bounding box center [691, 359] width 513 height 232
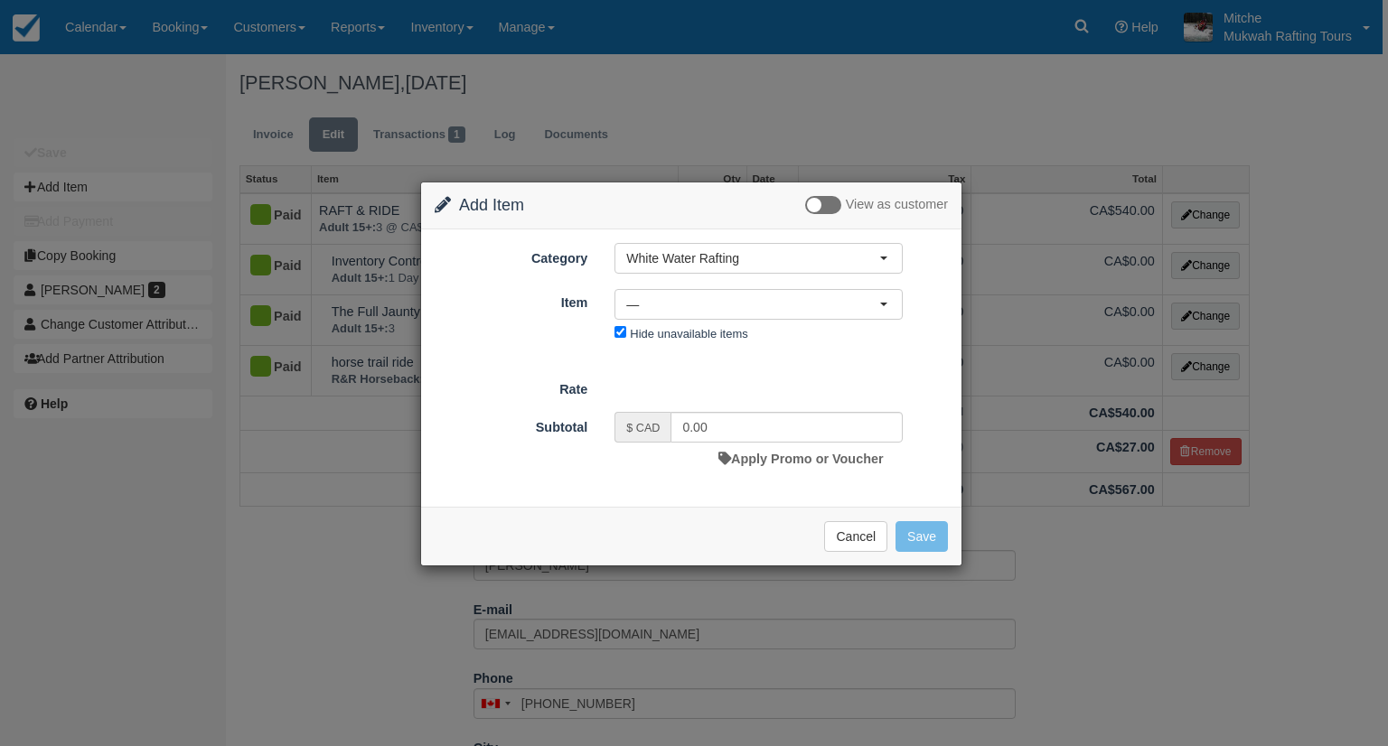
click at [760, 338] on div "Nothing selected — — The Panther Sampler Tour (4) Youth Group Full Jaunty (25) …" at bounding box center [758, 319] width 315 height 60
click at [849, 530] on button "Cancel" at bounding box center [855, 536] width 63 height 31
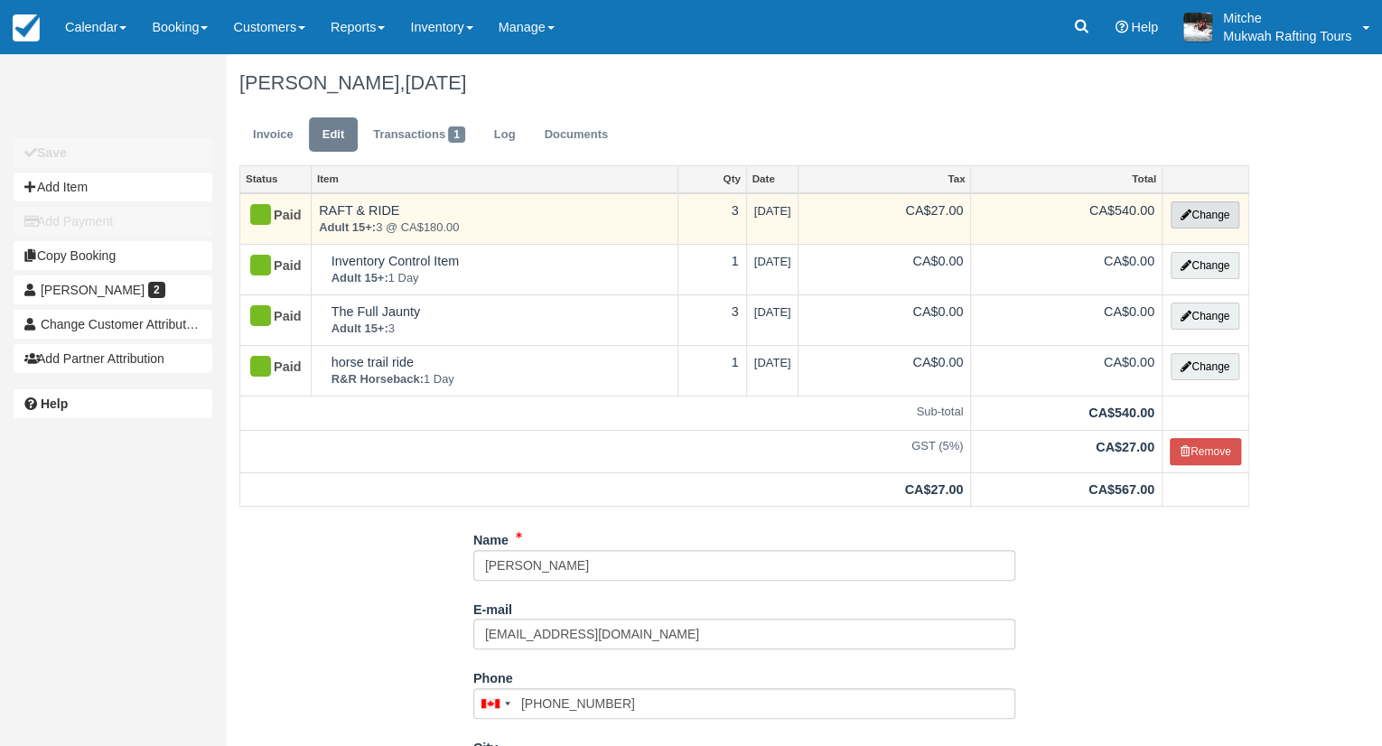
click at [1208, 216] on button "Change" at bounding box center [1205, 214] width 69 height 27
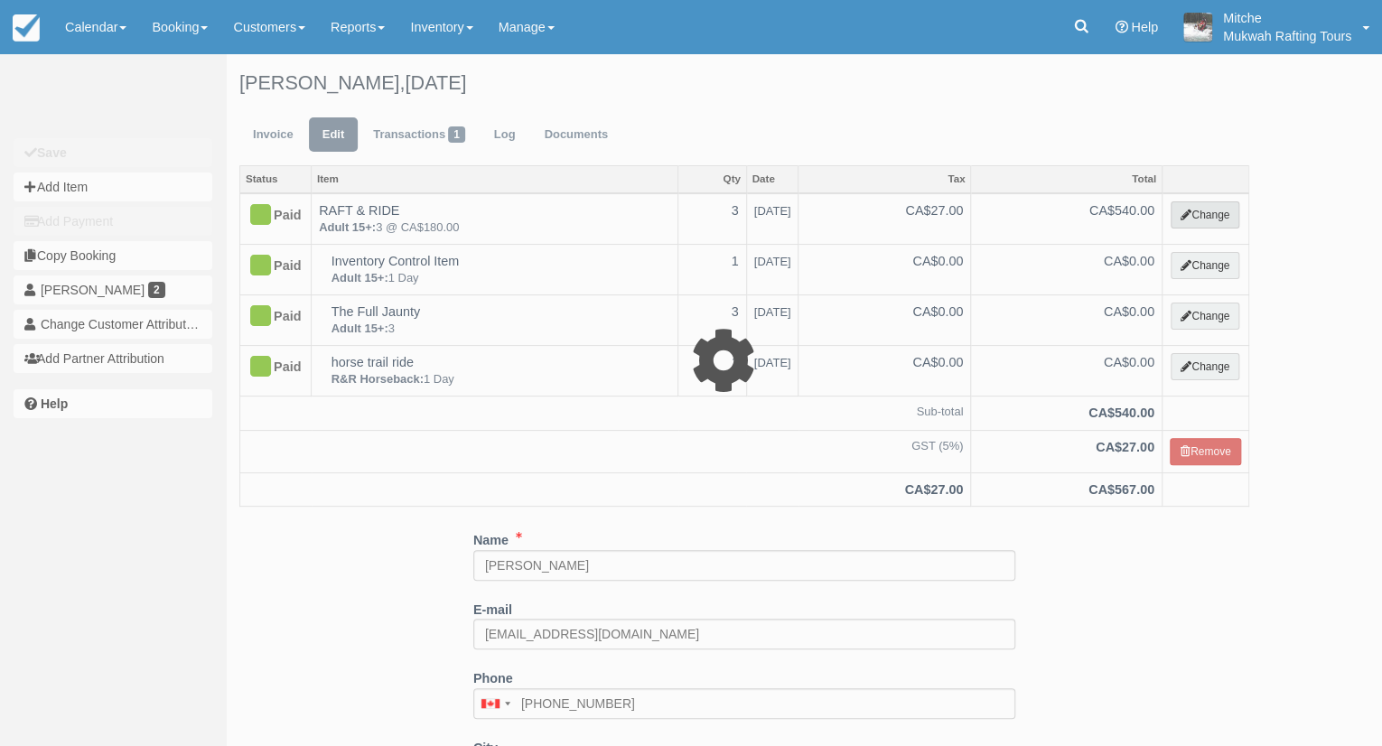
select select "9"
type input "540.00"
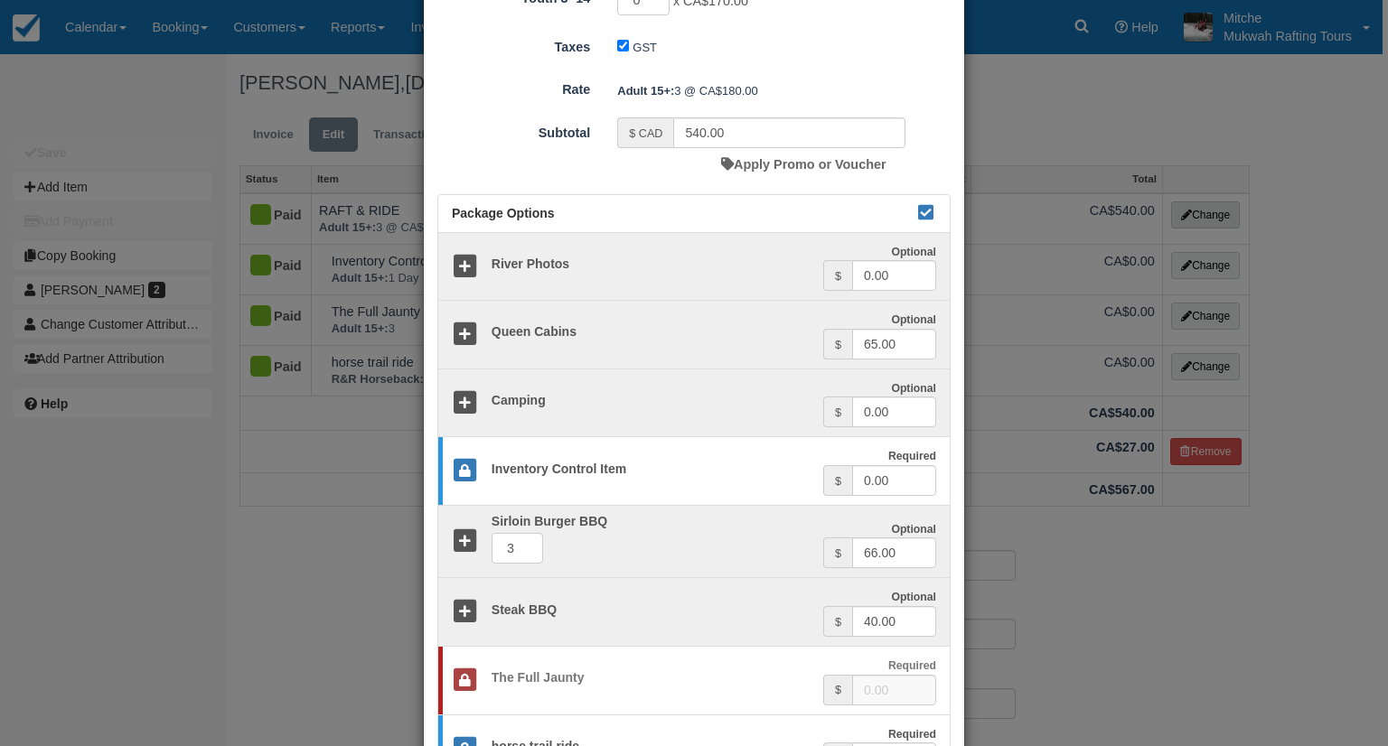
scroll to position [519, 0]
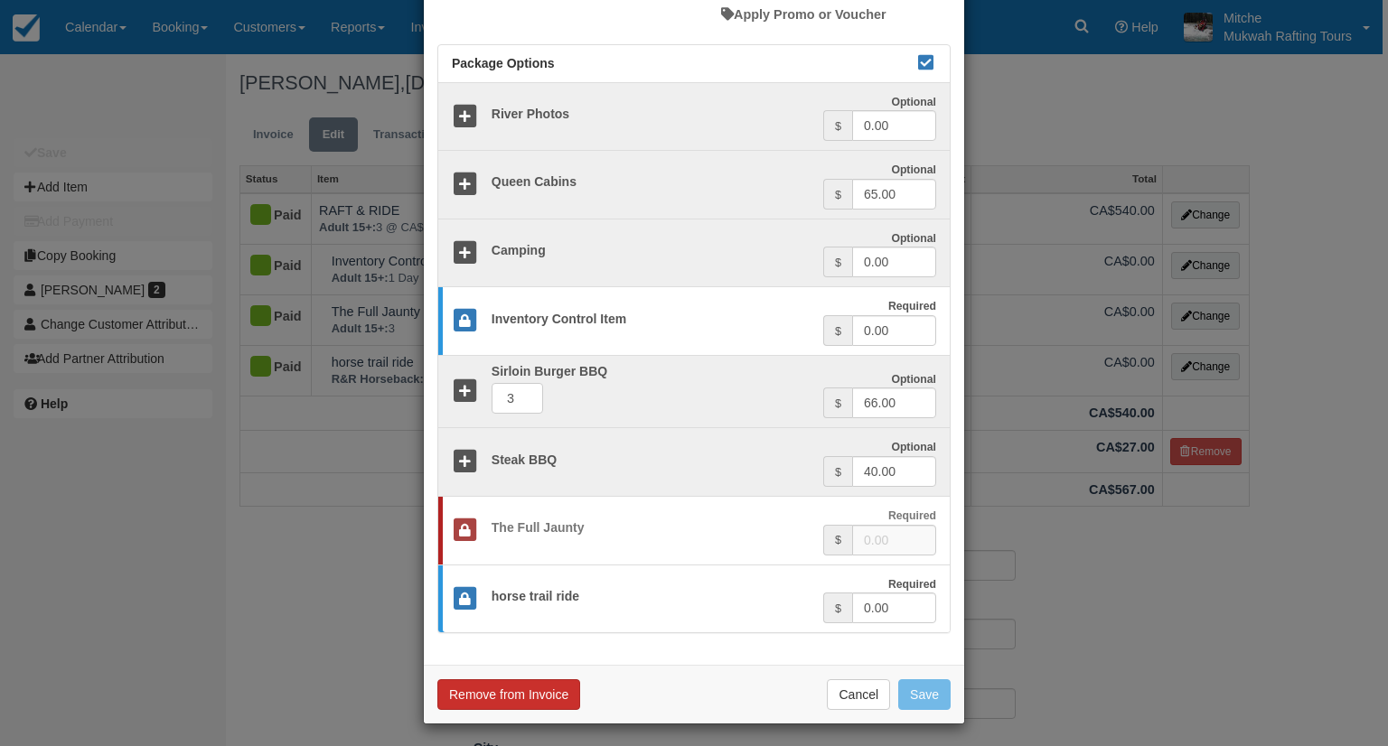
click at [528, 693] on button "Remove from Invoice" at bounding box center [508, 694] width 143 height 31
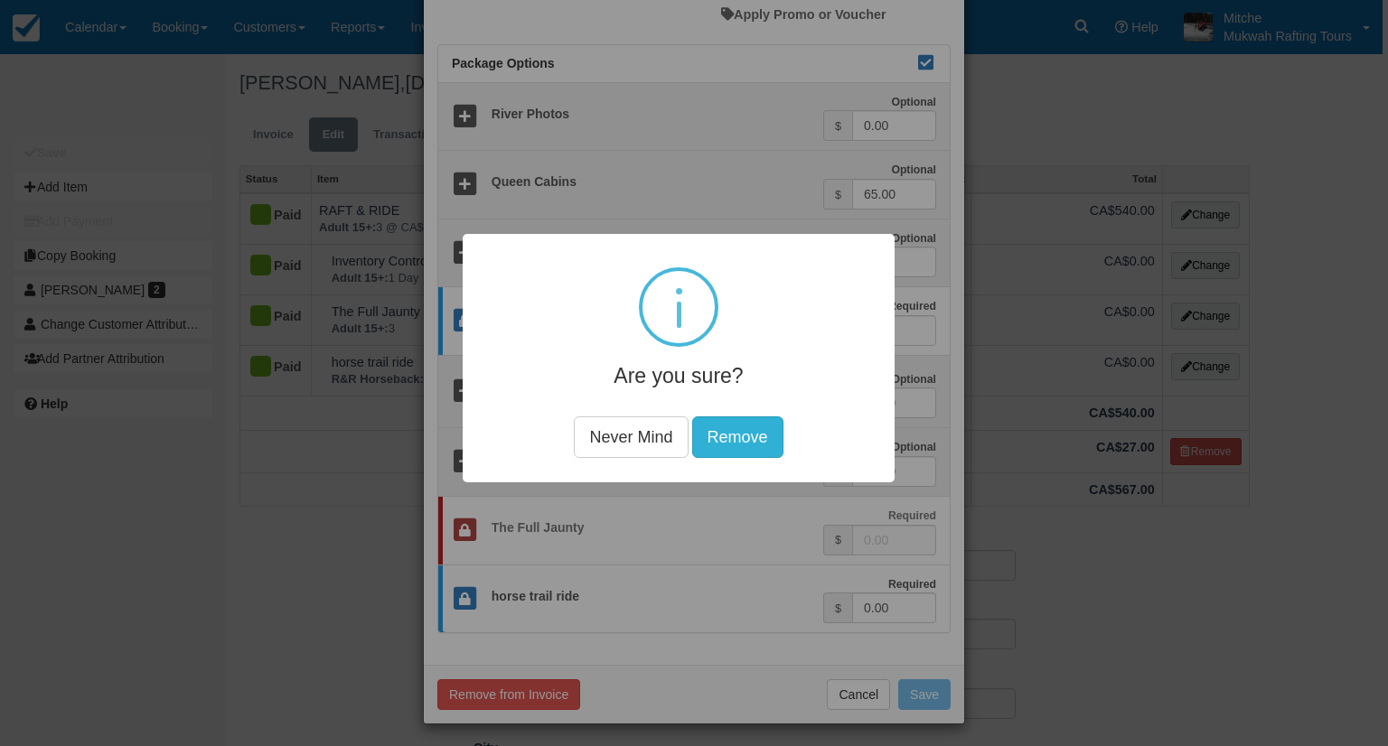
click at [748, 442] on button "Remove" at bounding box center [737, 438] width 91 height 42
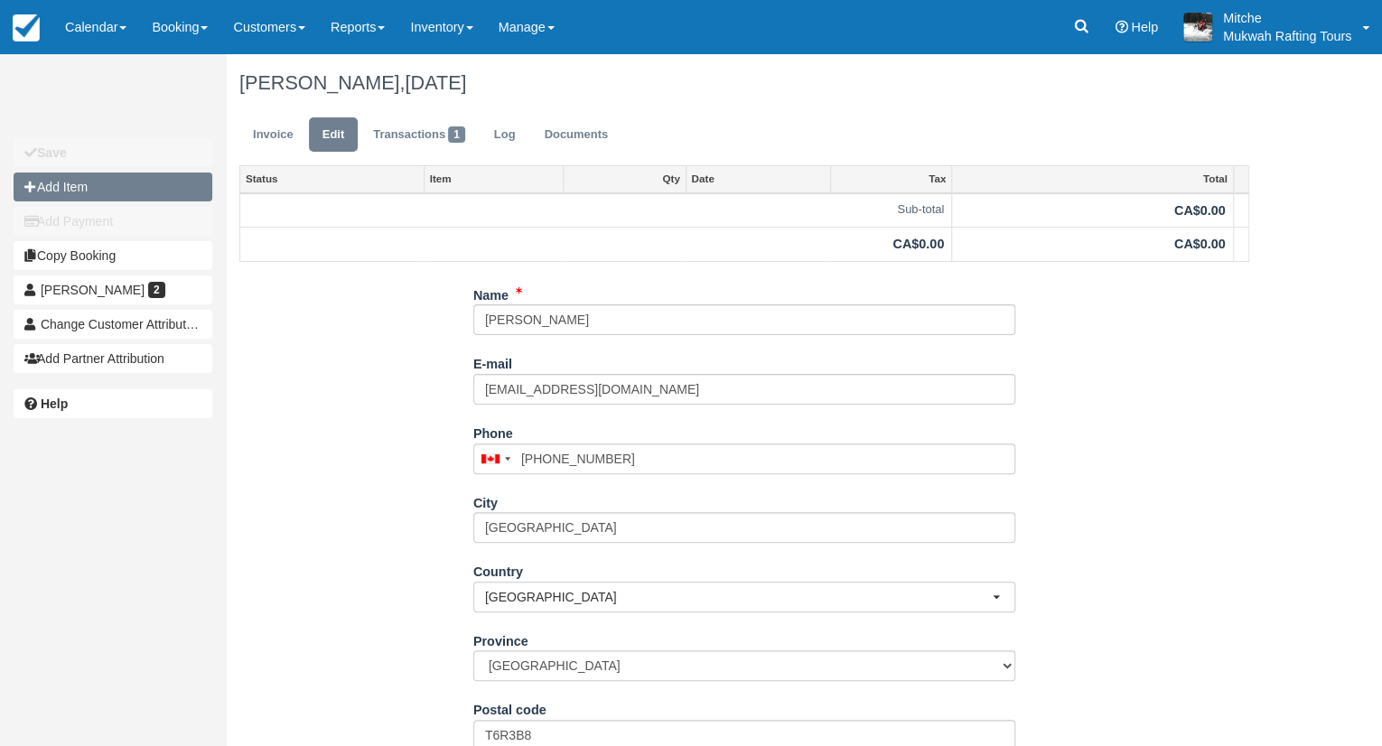
click at [81, 196] on button "Add Item" at bounding box center [113, 187] width 199 height 29
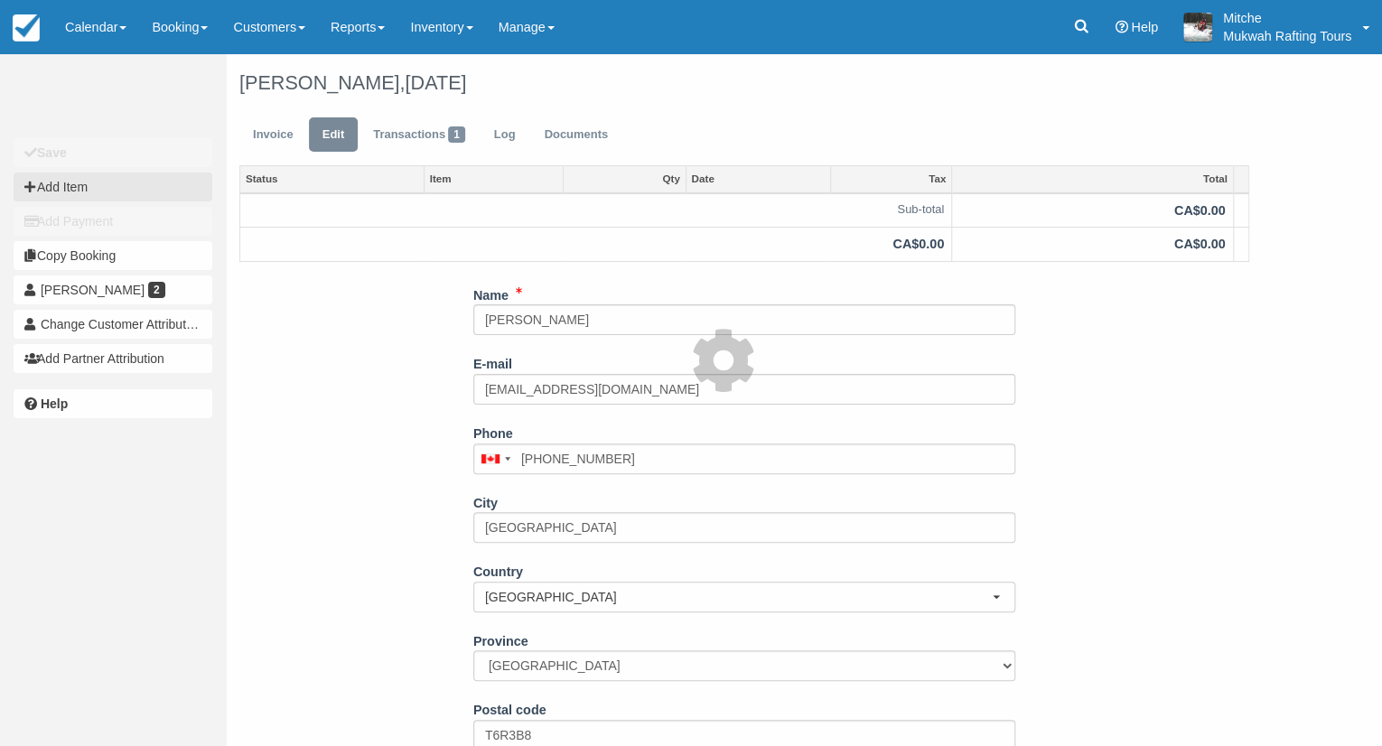
type input "0.00"
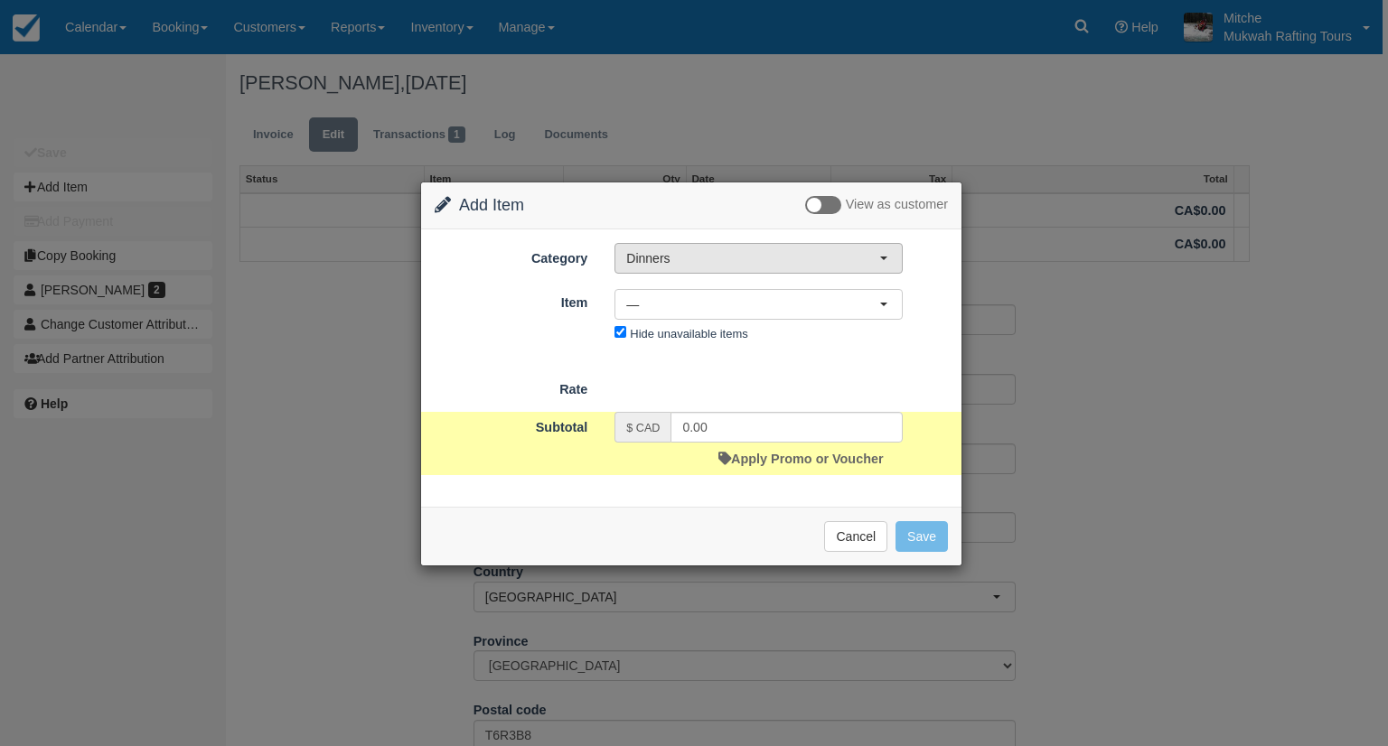
click at [719, 258] on span "Dinners" at bounding box center [752, 258] width 253 height 18
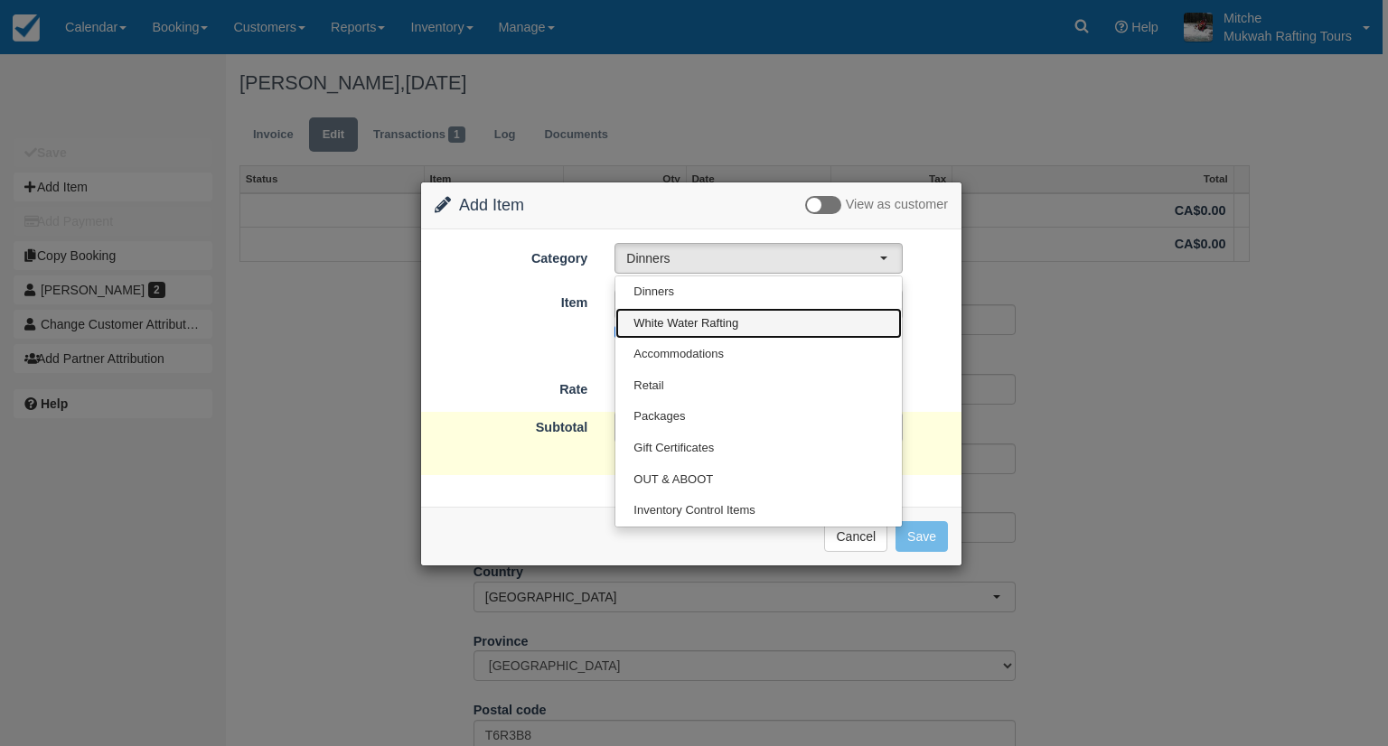
click at [706, 315] on span "White Water Rafting" at bounding box center [685, 323] width 105 height 17
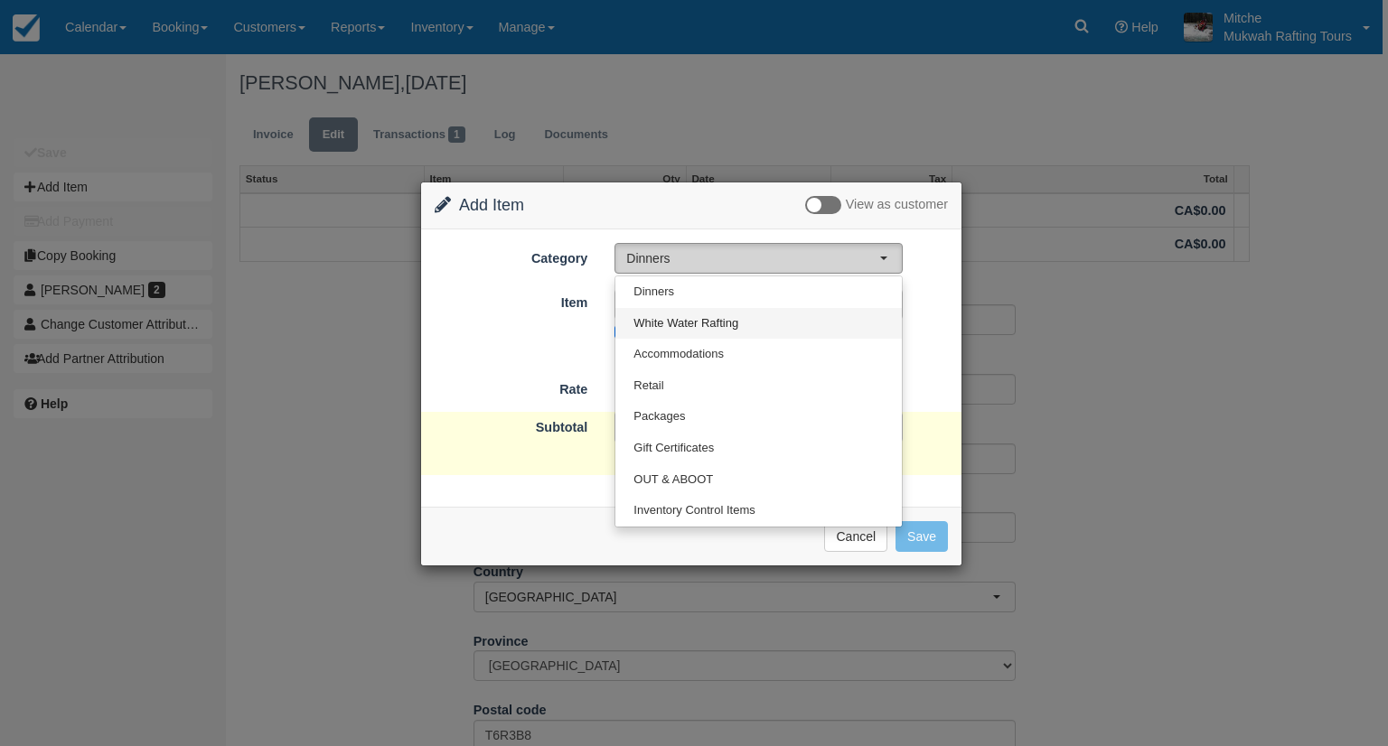
select select "2"
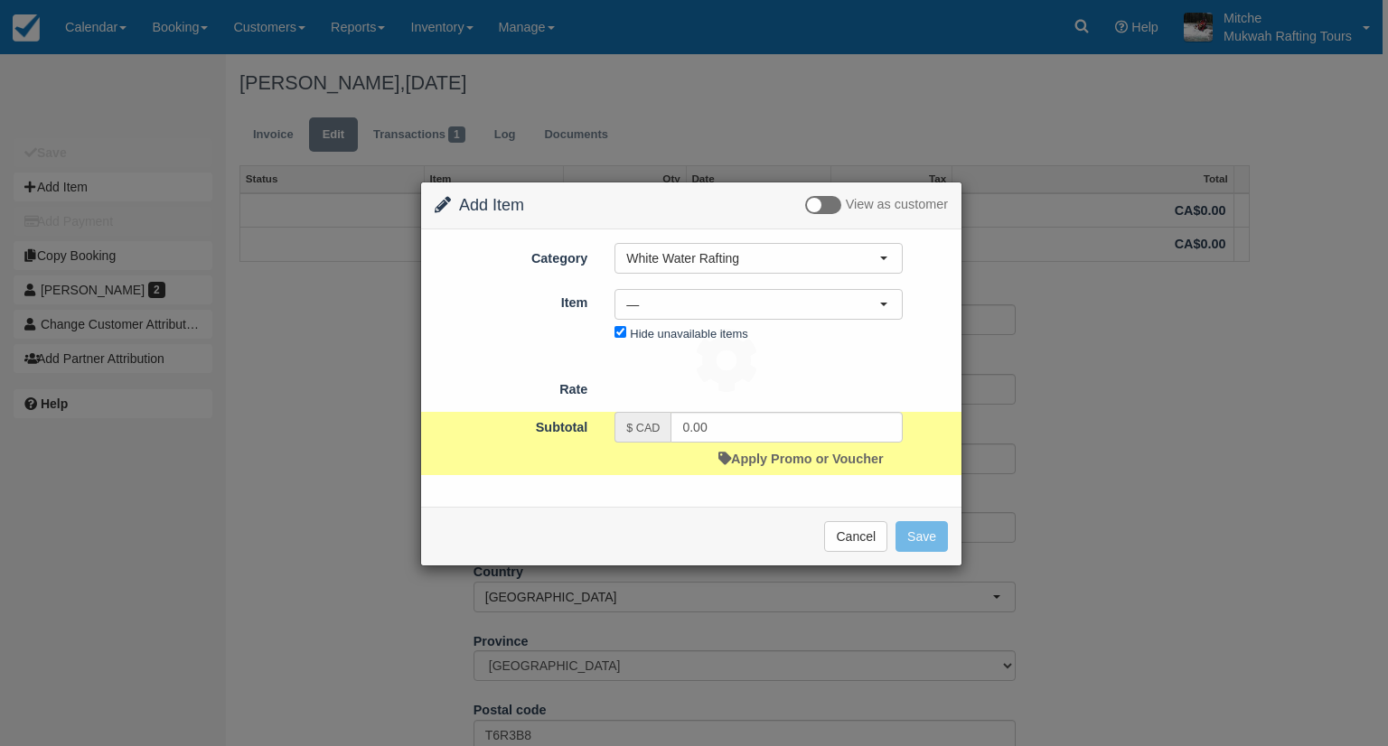
click at [706, 288] on div at bounding box center [694, 373] width 1388 height 746
click at [706, 297] on span "—" at bounding box center [752, 304] width 253 height 18
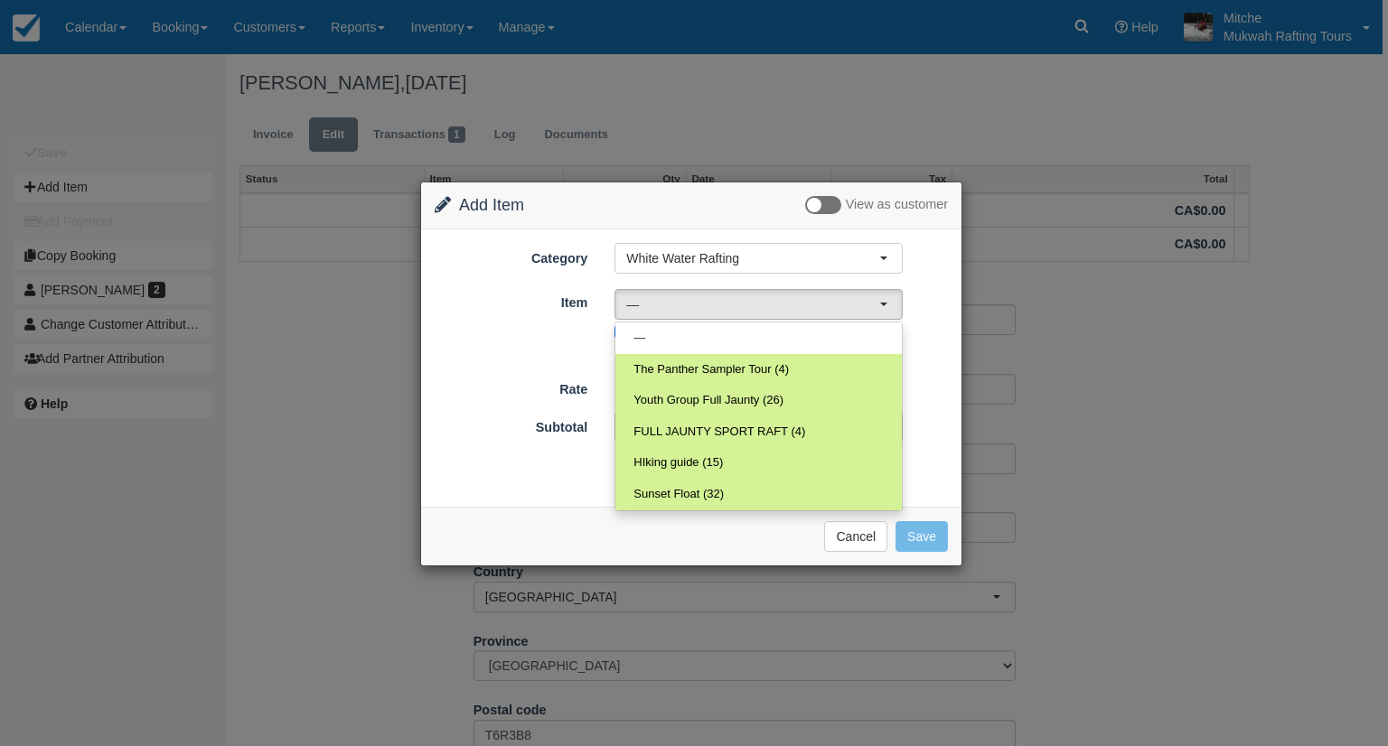
click at [920, 420] on div "Subtotal $ CAD 0.00 Apply Promo or Voucher" at bounding box center [691, 443] width 540 height 63
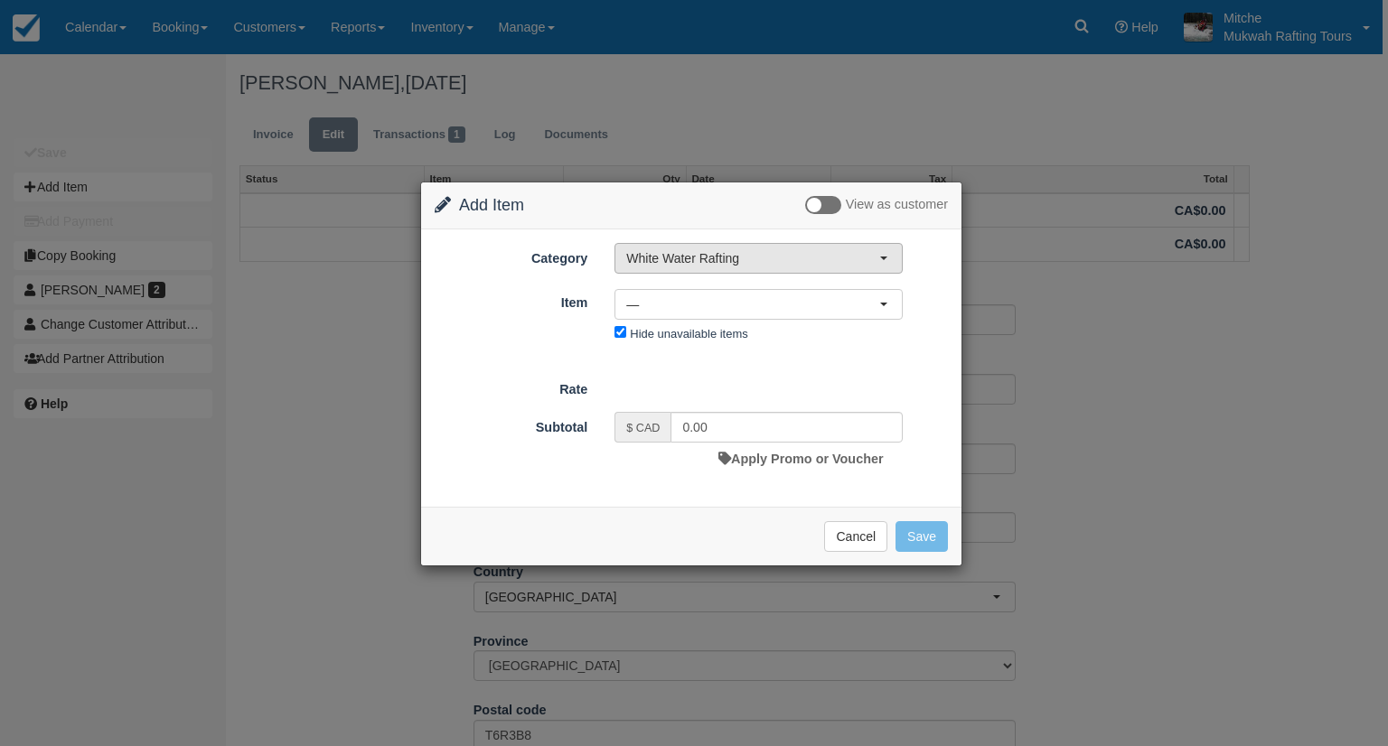
click at [853, 258] on span "White Water Rafting" at bounding box center [752, 258] width 253 height 18
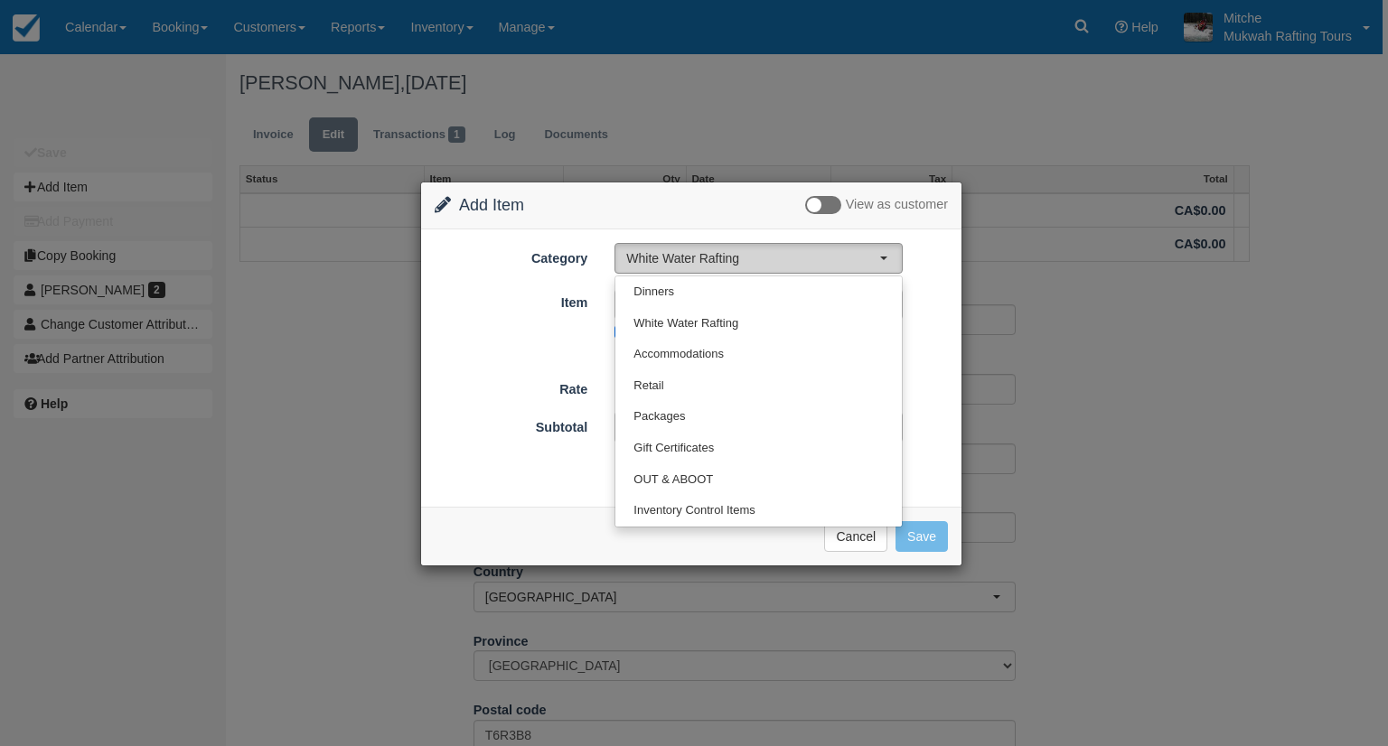
click at [853, 258] on span "White Water Rafting" at bounding box center [752, 258] width 253 height 18
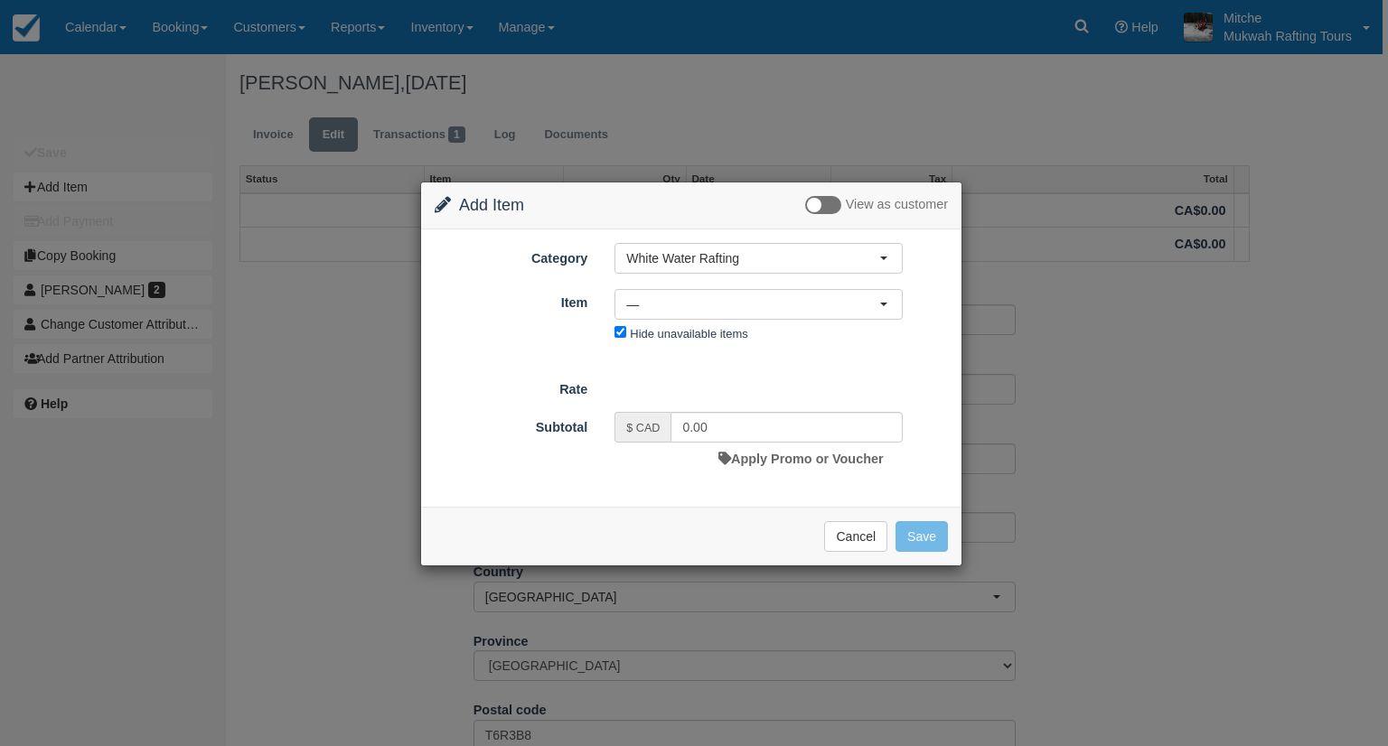
click at [925, 318] on div "Item Nothing selected — — The Panther Sampler Tour (4) Youth Group Full Jaunty …" at bounding box center [691, 317] width 540 height 60
click at [782, 381] on div "Rate" at bounding box center [691, 386] width 540 height 25
click at [838, 525] on button "Cancel" at bounding box center [855, 536] width 63 height 31
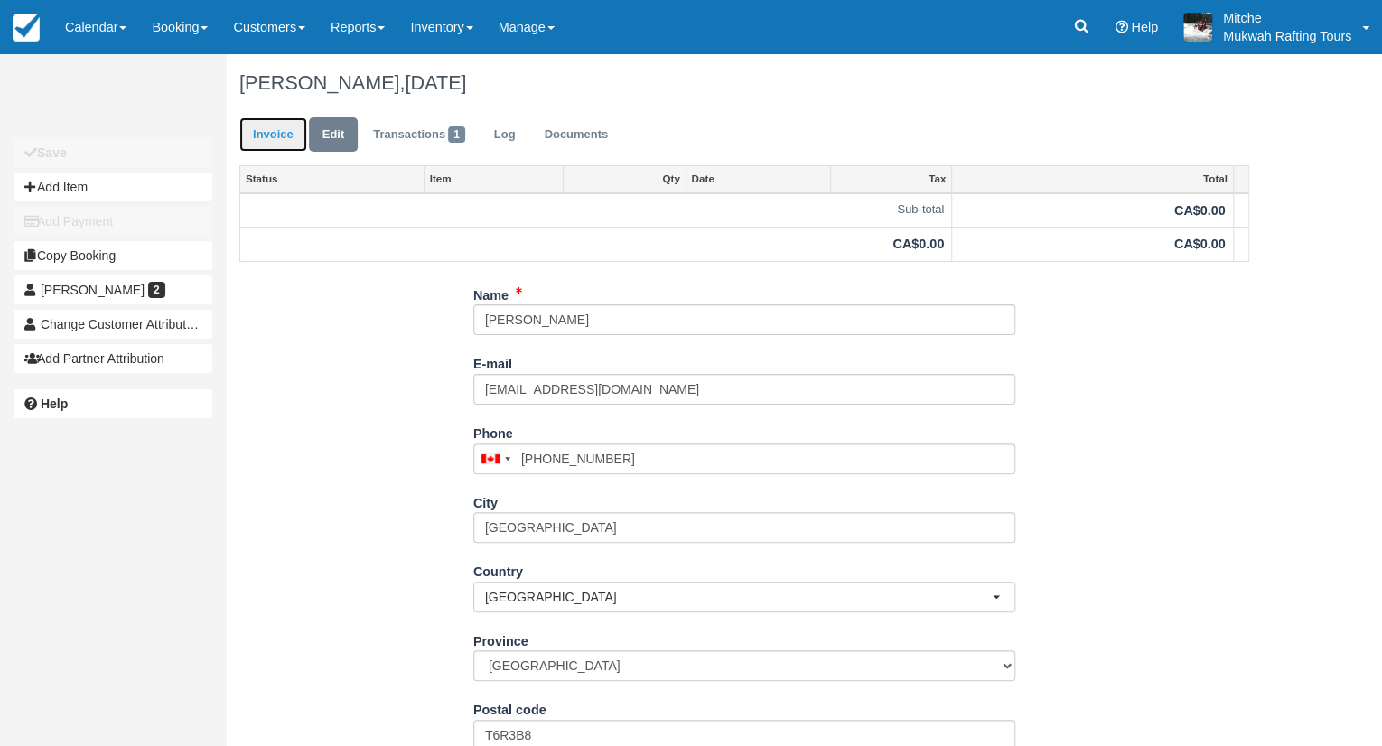
click at [262, 144] on link "Invoice" at bounding box center [273, 134] width 68 height 35
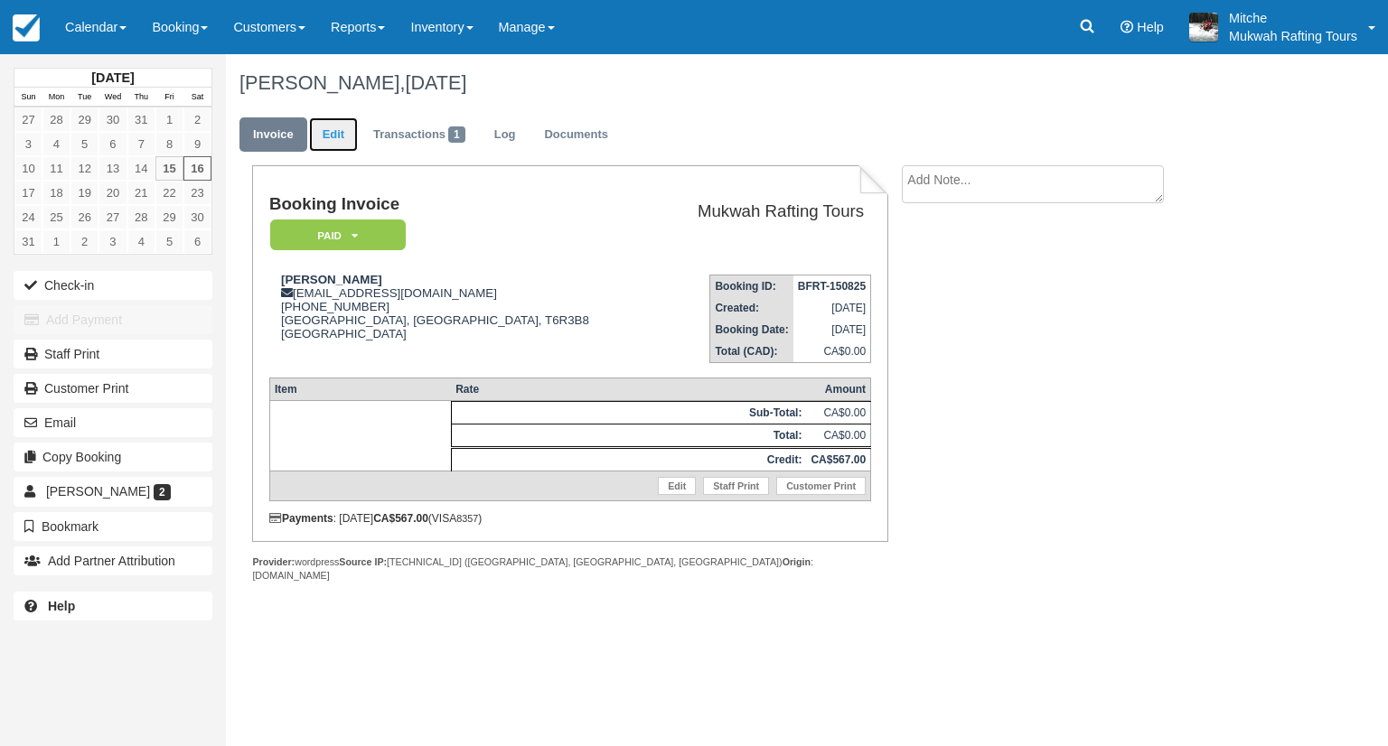
click at [331, 135] on link "Edit" at bounding box center [333, 134] width 49 height 35
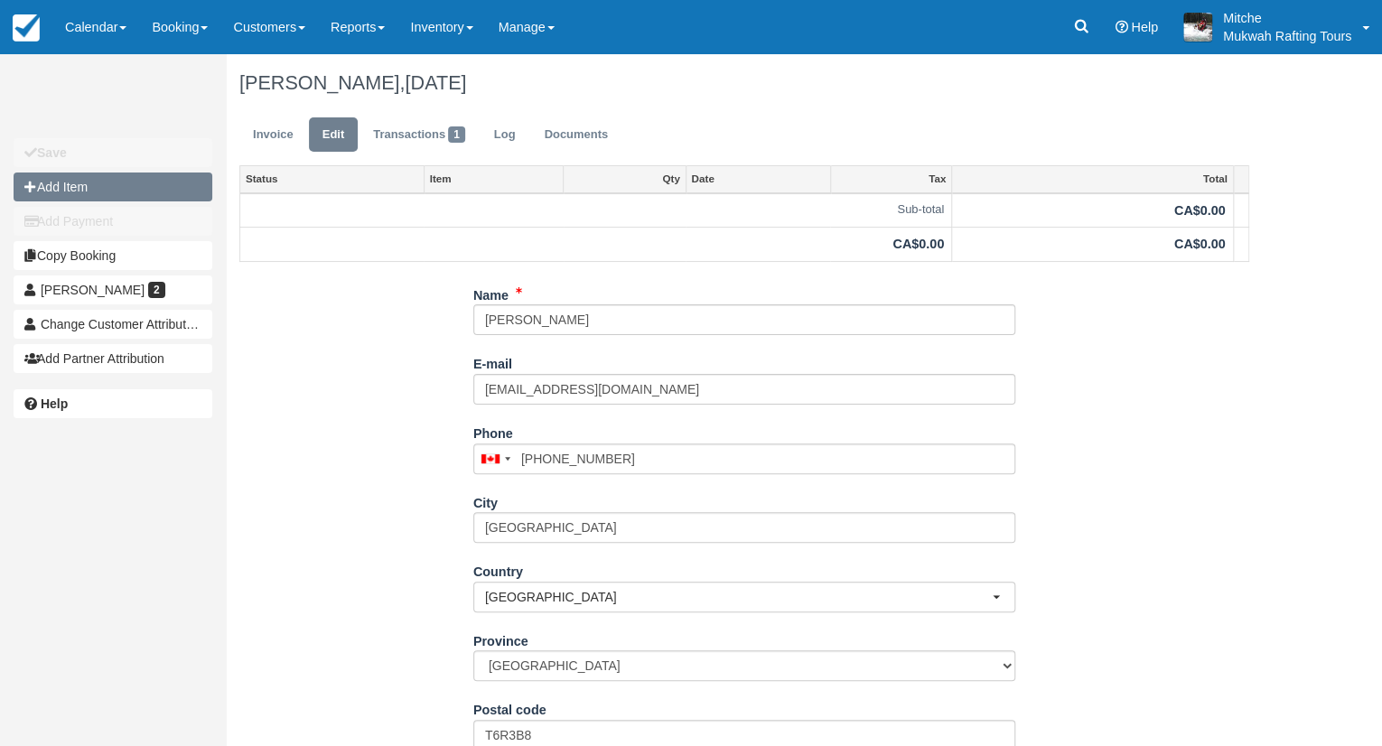
click at [112, 190] on button "Add Item" at bounding box center [113, 187] width 199 height 29
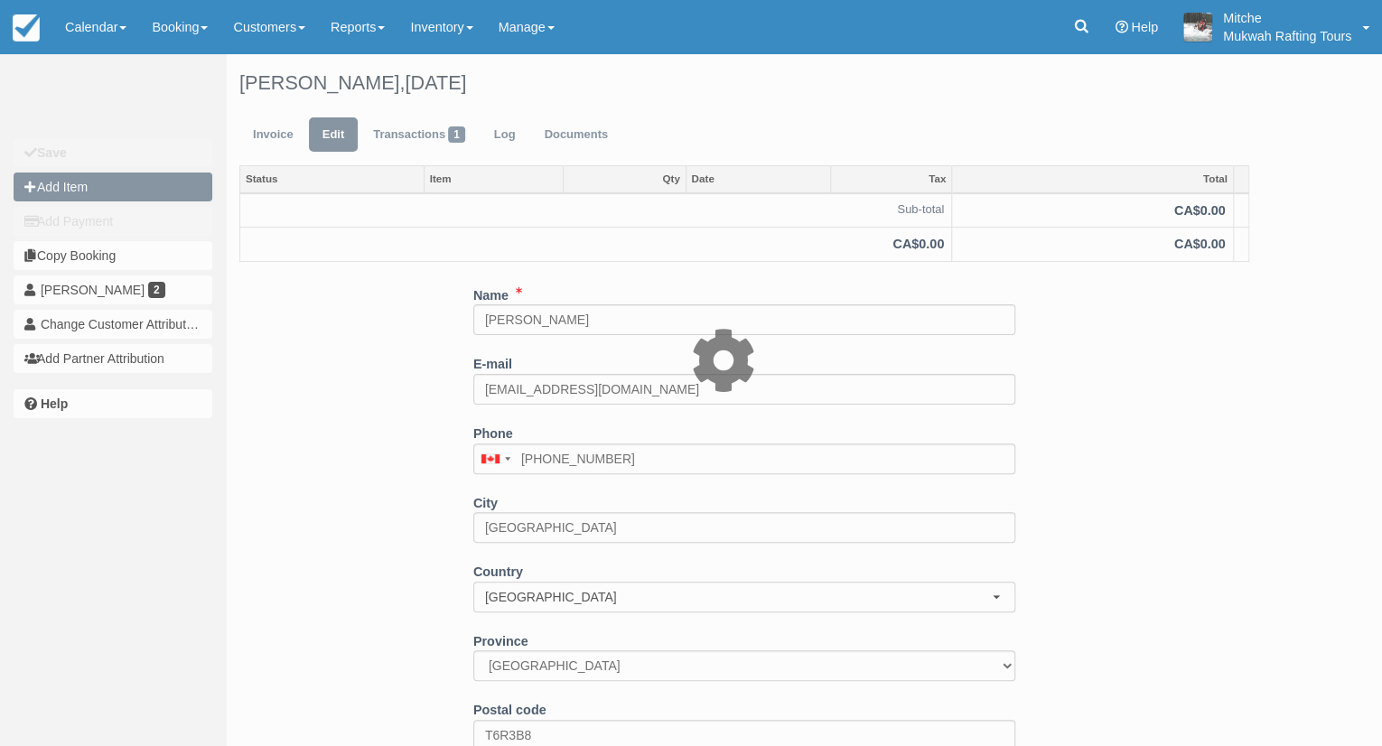
type input "0.00"
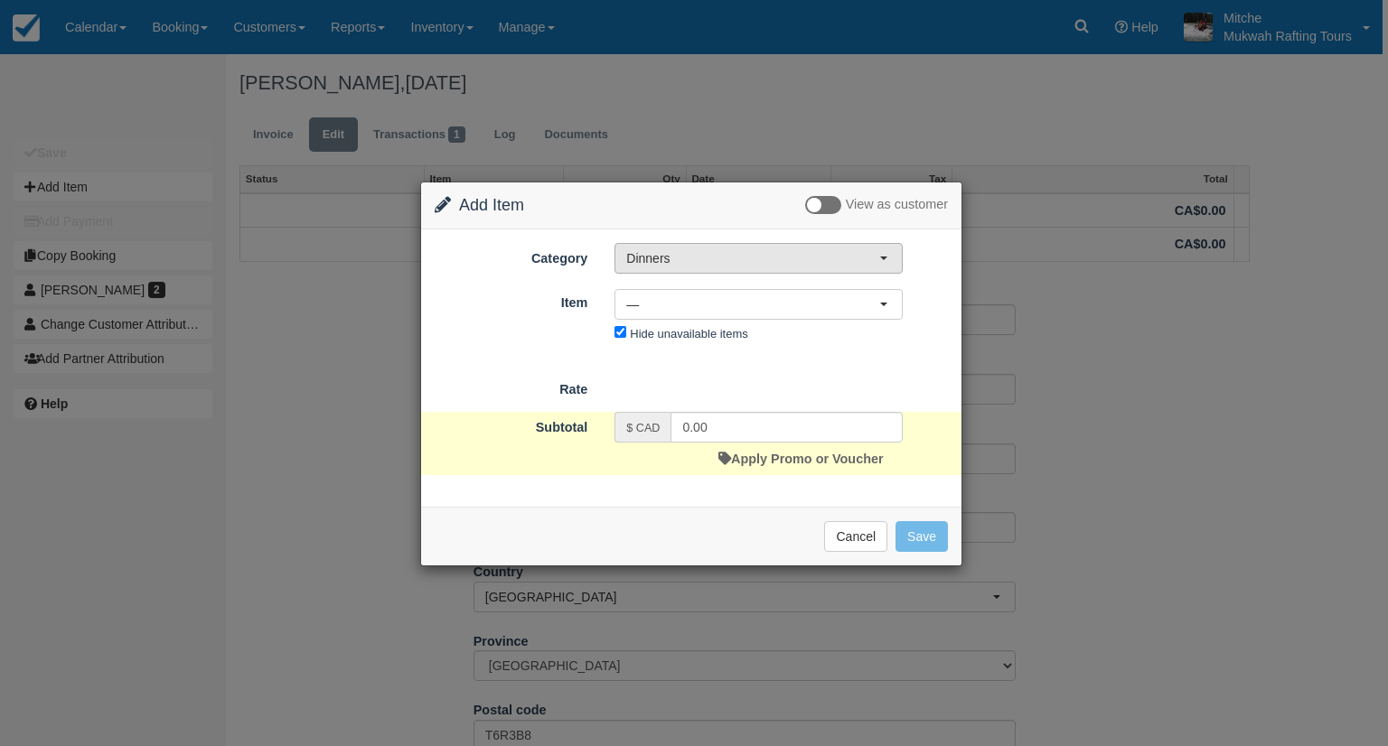
click at [746, 254] on span "Dinners" at bounding box center [752, 258] width 253 height 18
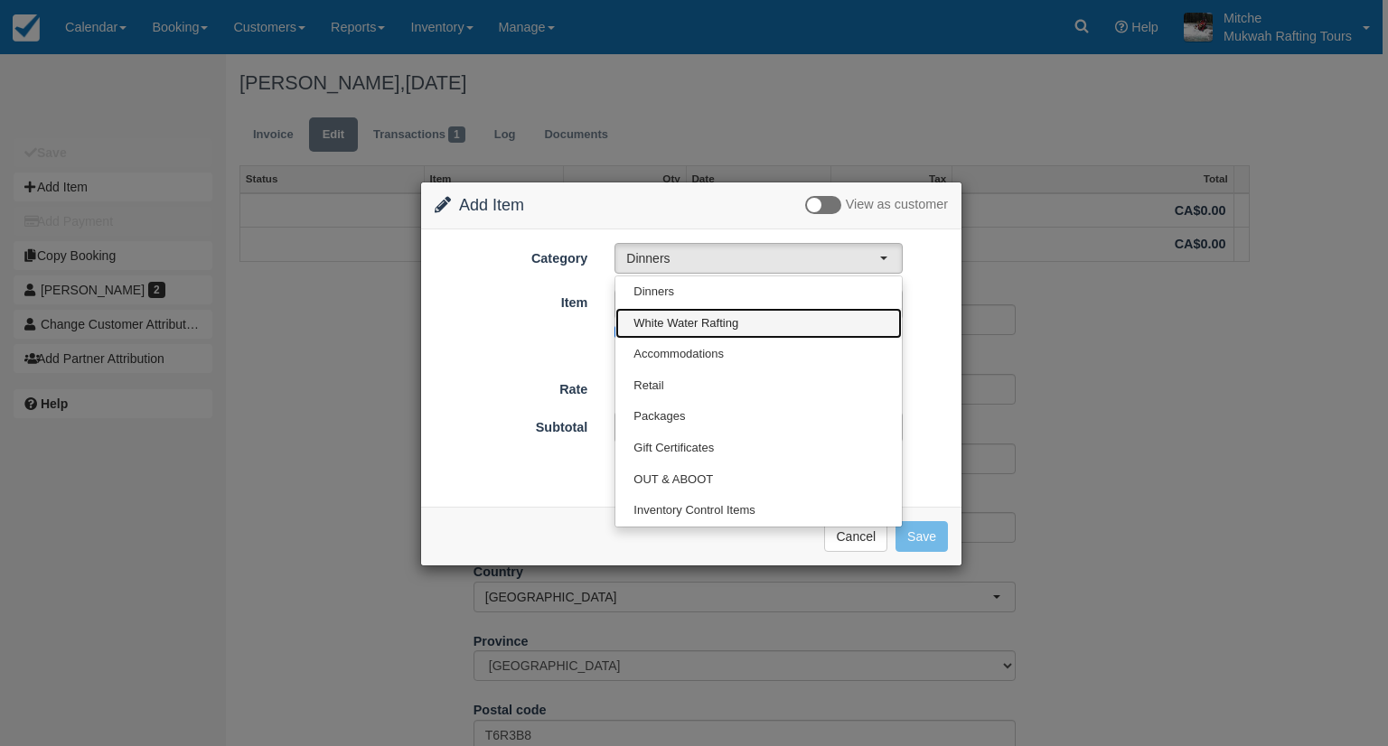
click at [734, 321] on span "White Water Rafting" at bounding box center [685, 323] width 105 height 17
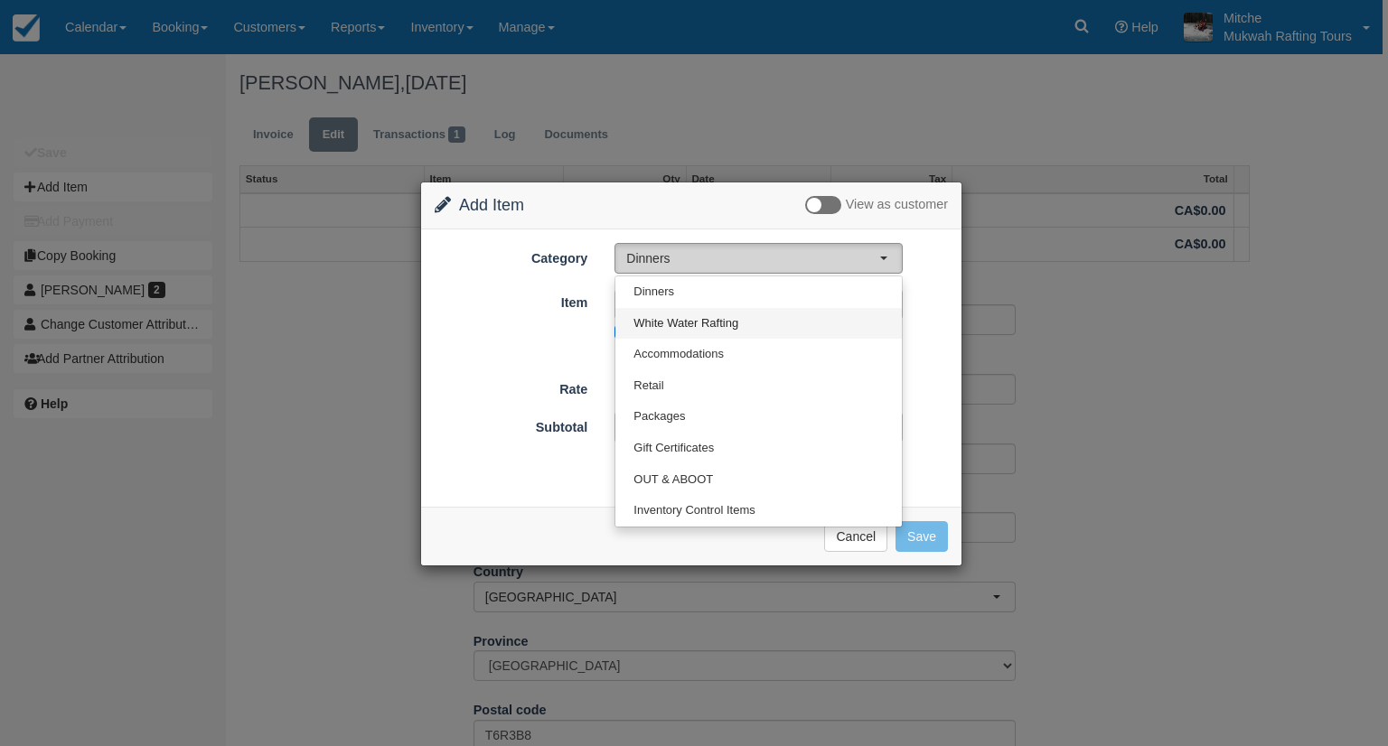
select select "2"
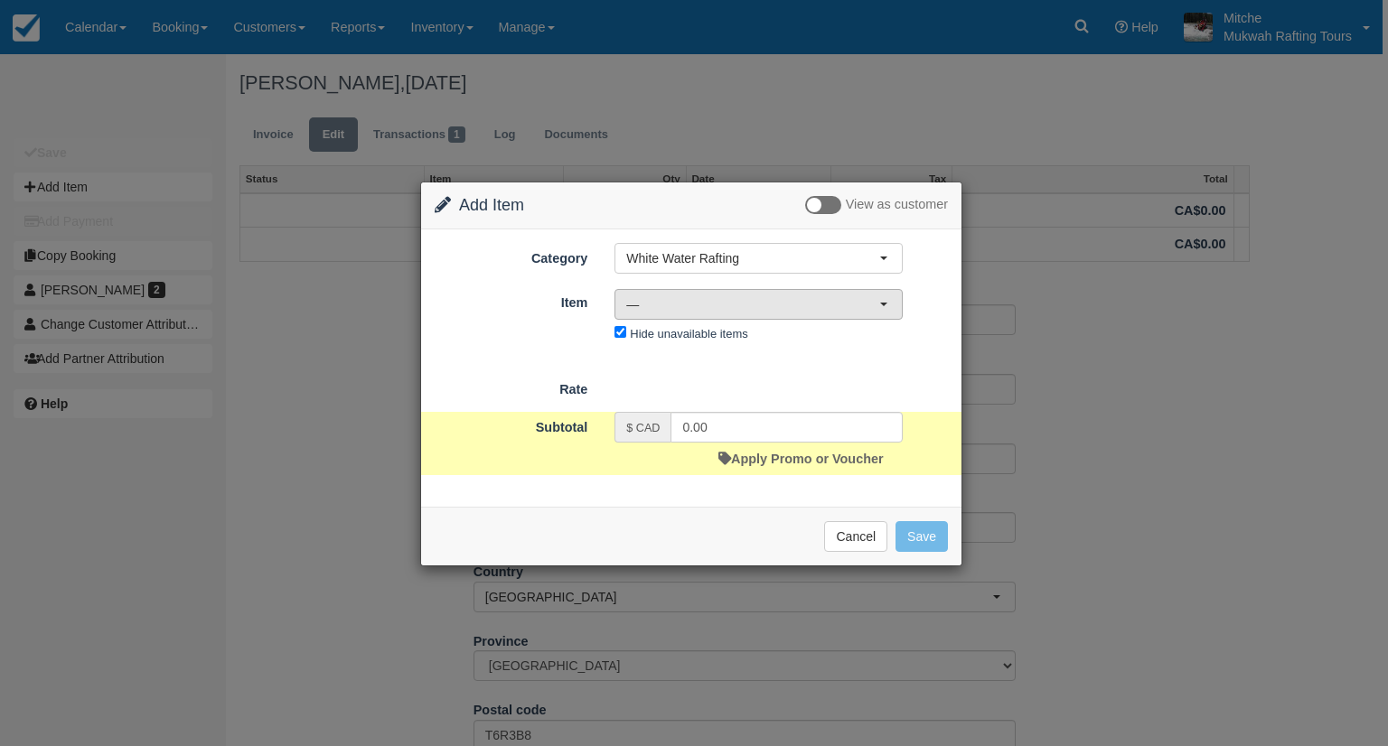
click at [752, 308] on span "—" at bounding box center [752, 304] width 253 height 18
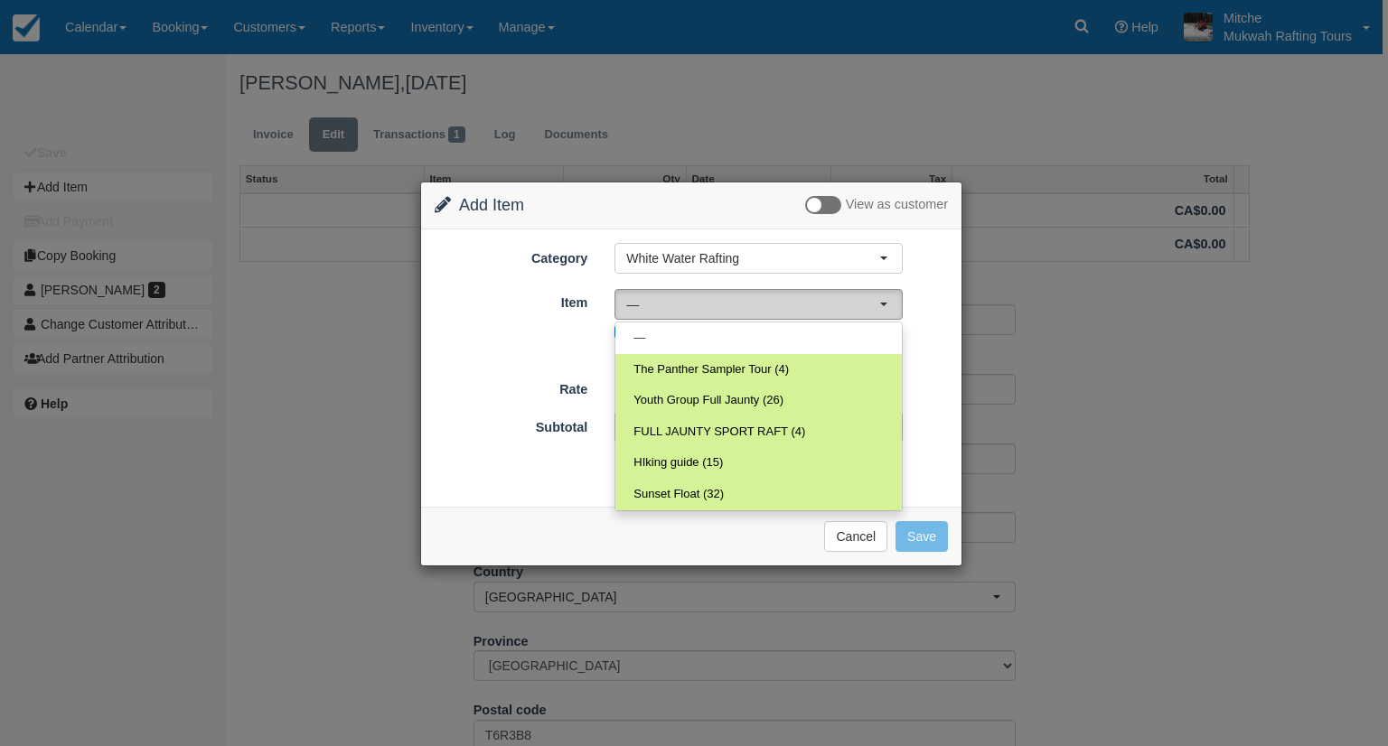
click at [752, 308] on span "—" at bounding box center [752, 304] width 253 height 18
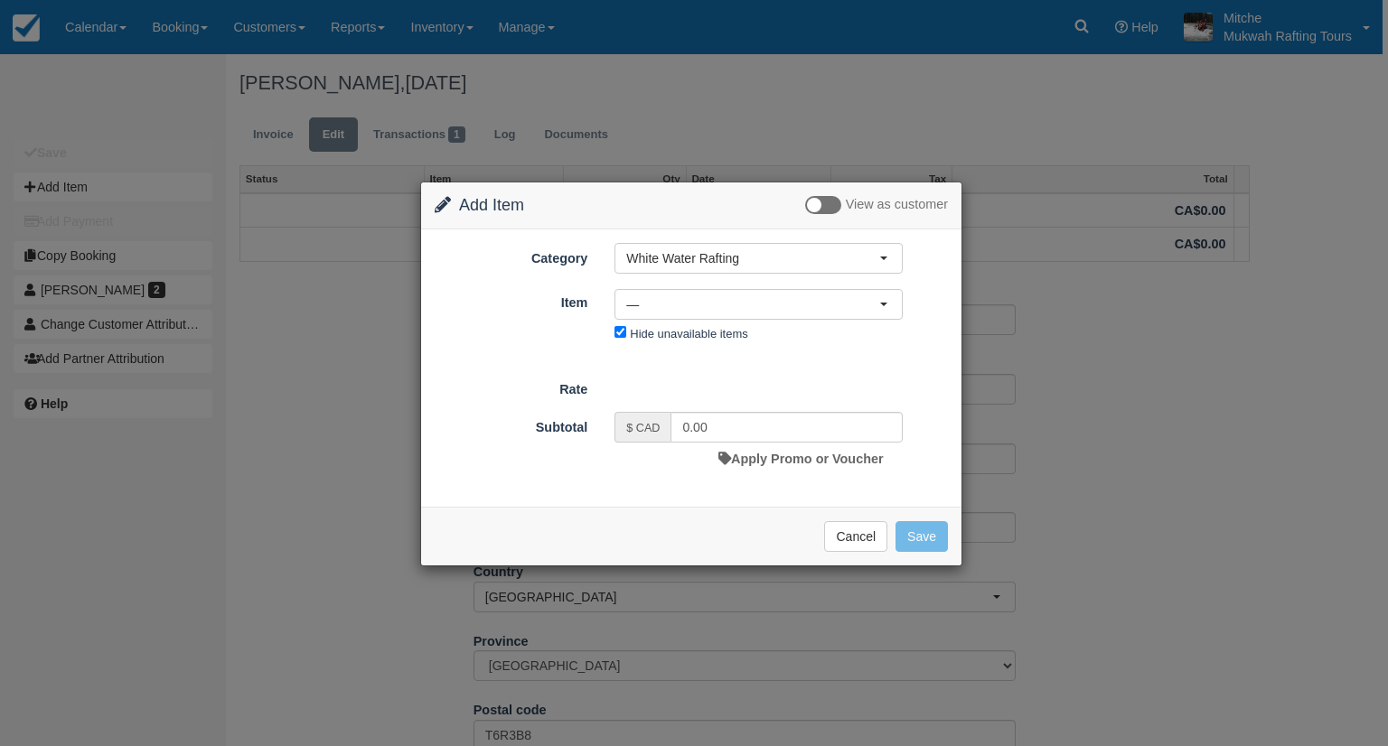
click at [896, 354] on form "Category White Water Rafting Dinners White Water Rafting Accommodations Retail …" at bounding box center [691, 359] width 513 height 232
click at [622, 334] on input "Hide unavailable items" at bounding box center [620, 332] width 12 height 12
checkbox input "false"
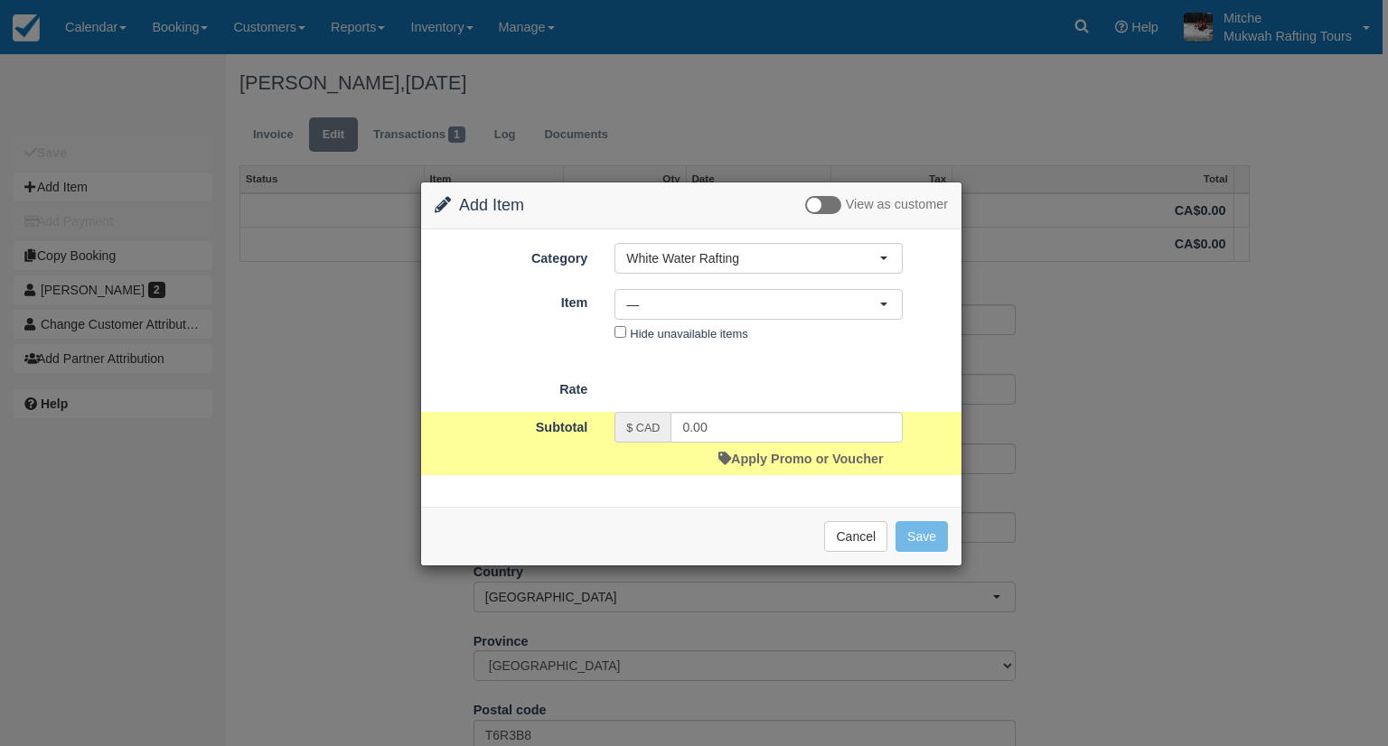
click at [671, 364] on form "Category White Water Rafting Dinners White Water Rafting Accommodations Retail …" at bounding box center [691, 359] width 513 height 232
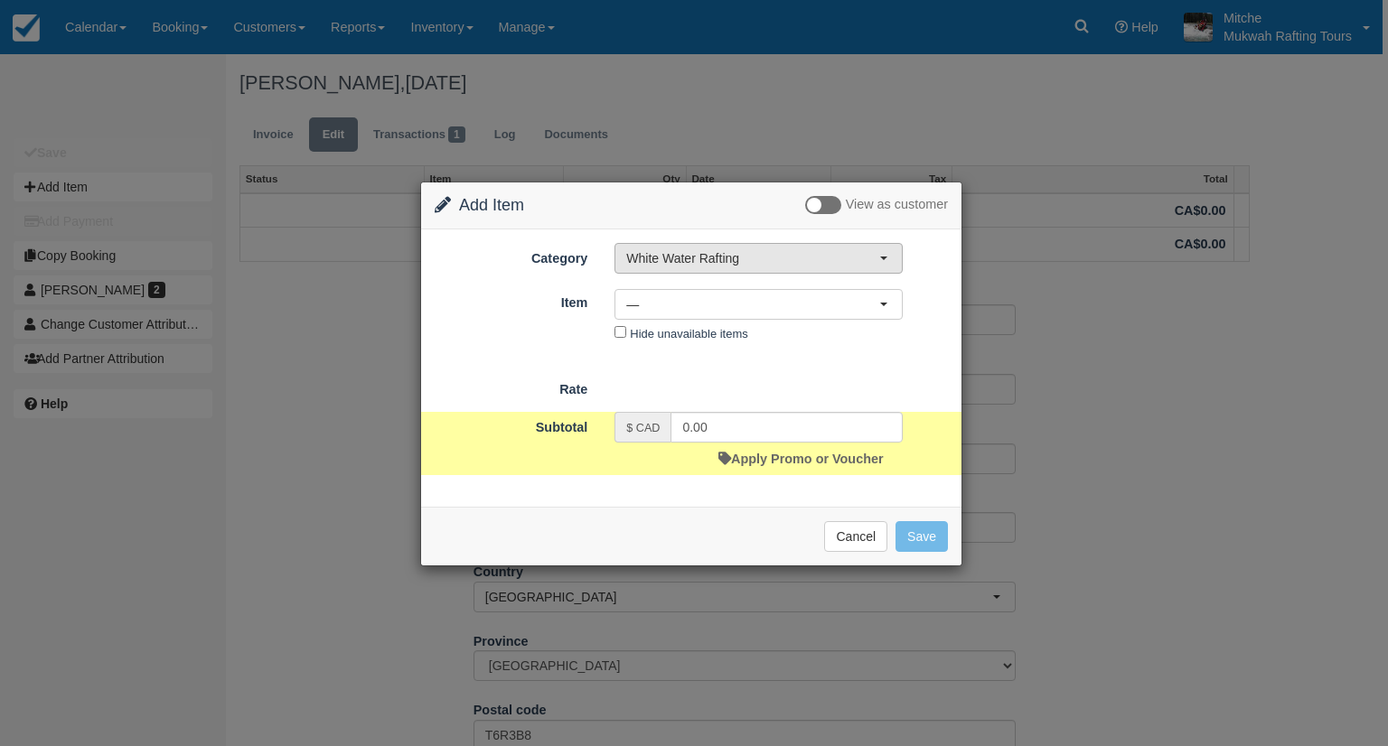
click at [765, 245] on button "White Water Rafting" at bounding box center [758, 258] width 288 height 31
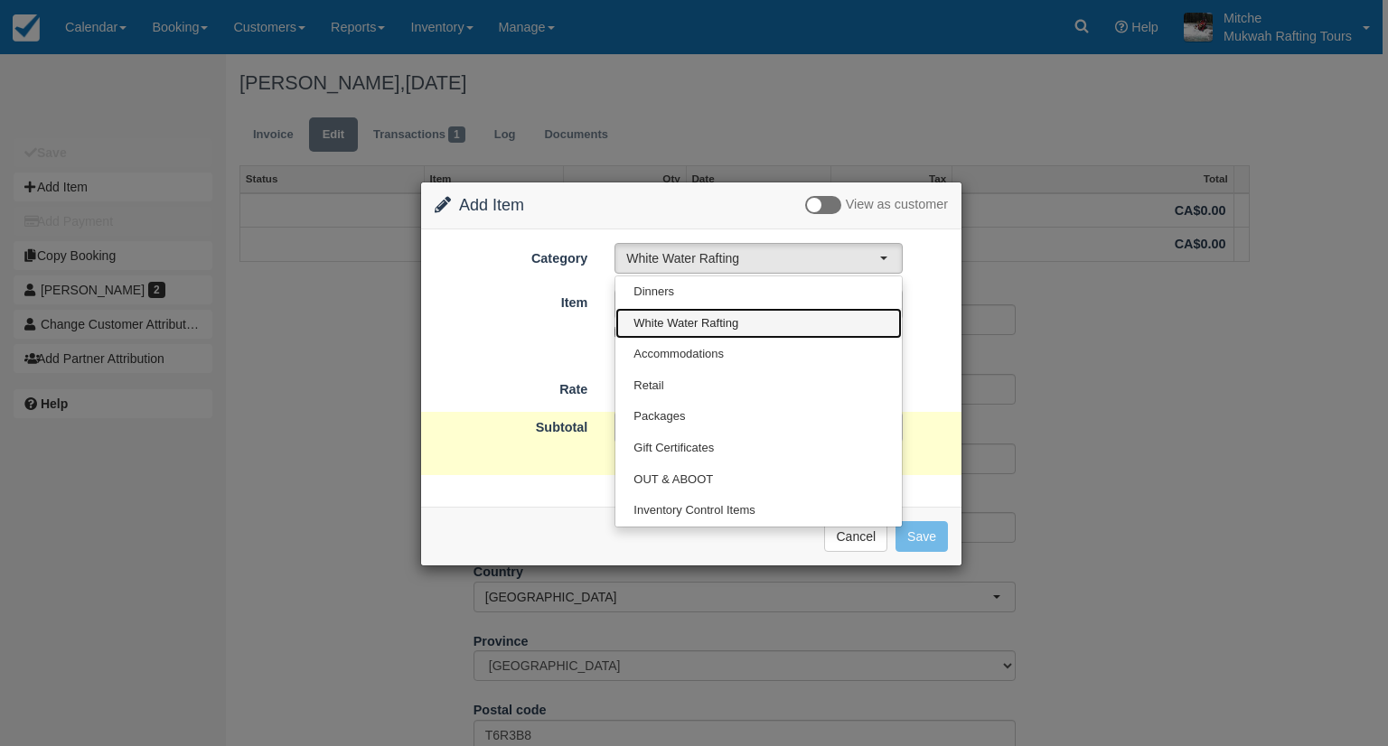
click at [727, 327] on span "White Water Rafting" at bounding box center [685, 323] width 105 height 17
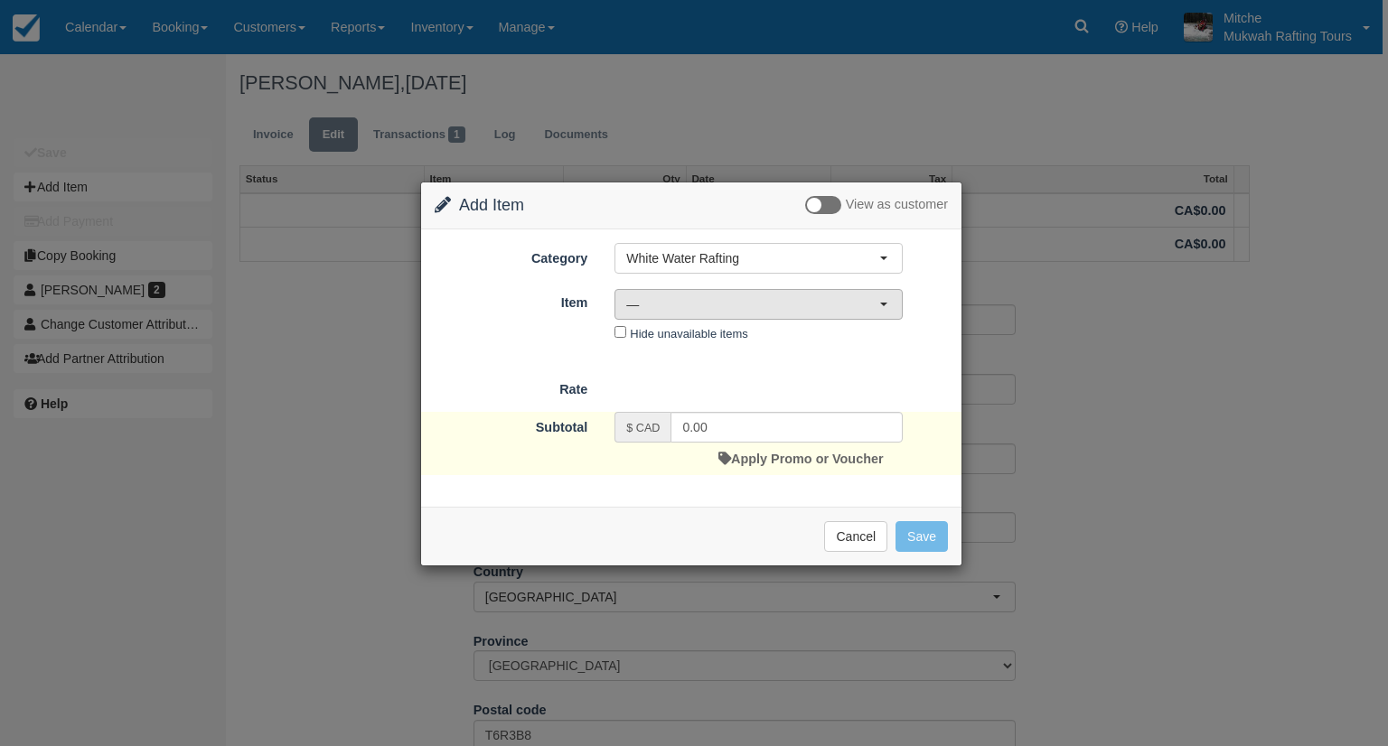
click at [726, 298] on span "—" at bounding box center [752, 304] width 253 height 18
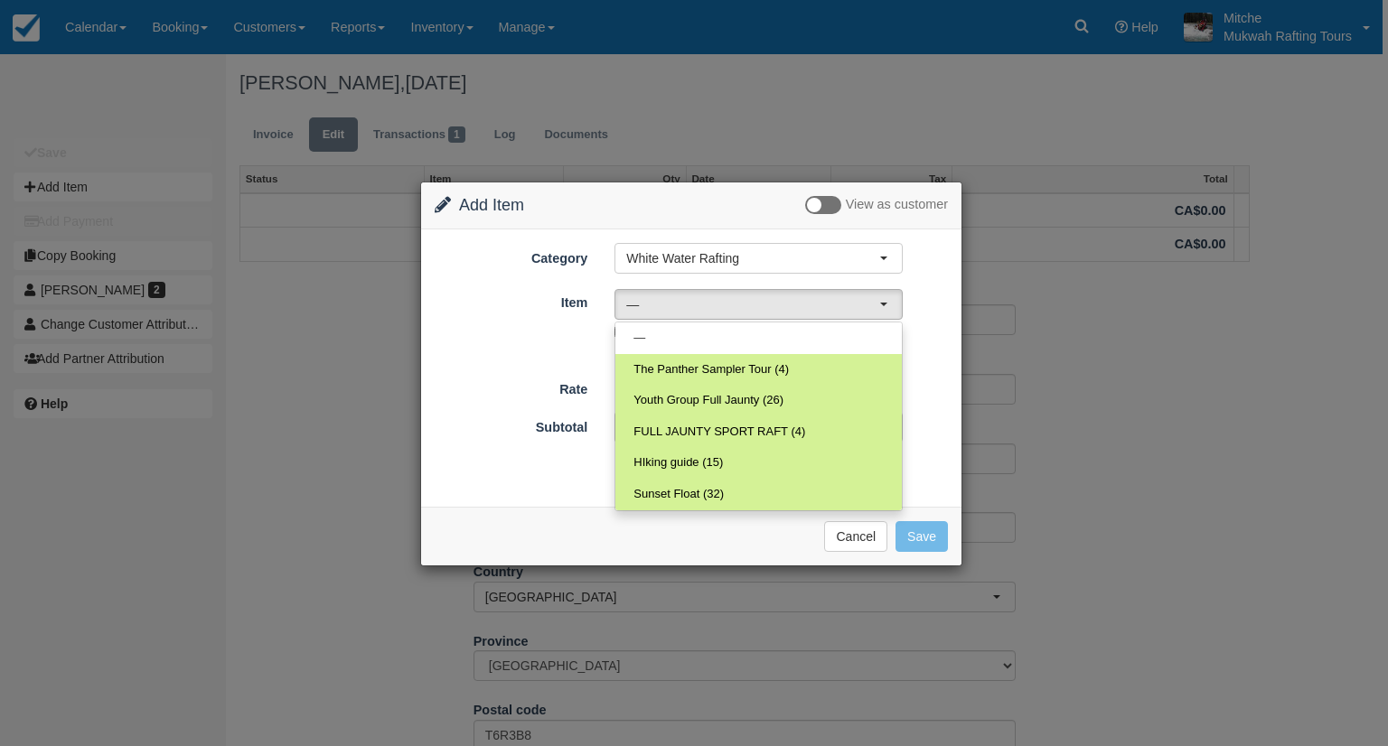
click at [922, 406] on form "Category White Water Rafting Dinners White Water Rafting Accommodations Retail …" at bounding box center [691, 359] width 513 height 232
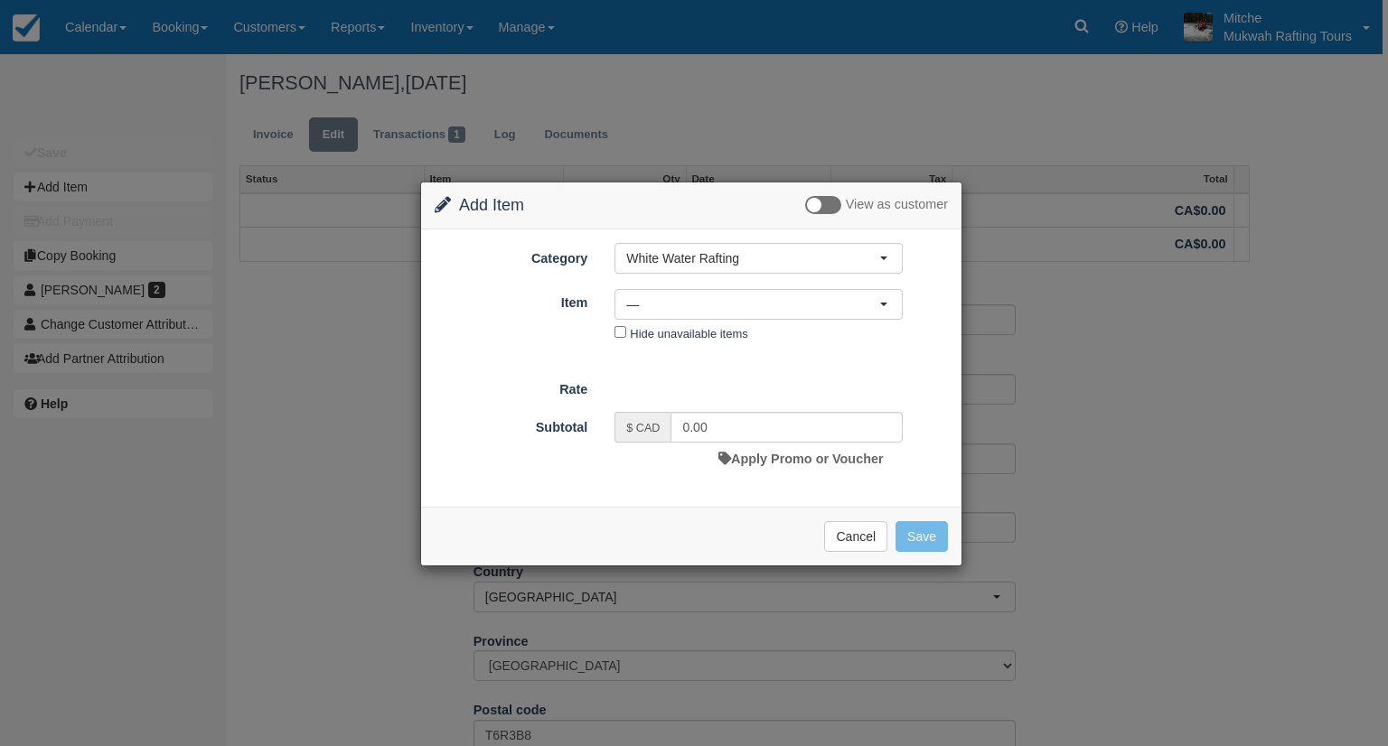
click at [922, 406] on form "Category White Water Rafting Dinners White Water Rafting Accommodations Retail …" at bounding box center [691, 359] width 513 height 232
click at [838, 343] on div "Nothing selected — — The Panther Sampler Tour (4) Youth Group Full Jaunty (26) …" at bounding box center [758, 319] width 315 height 60
click at [833, 312] on span "—" at bounding box center [752, 304] width 253 height 18
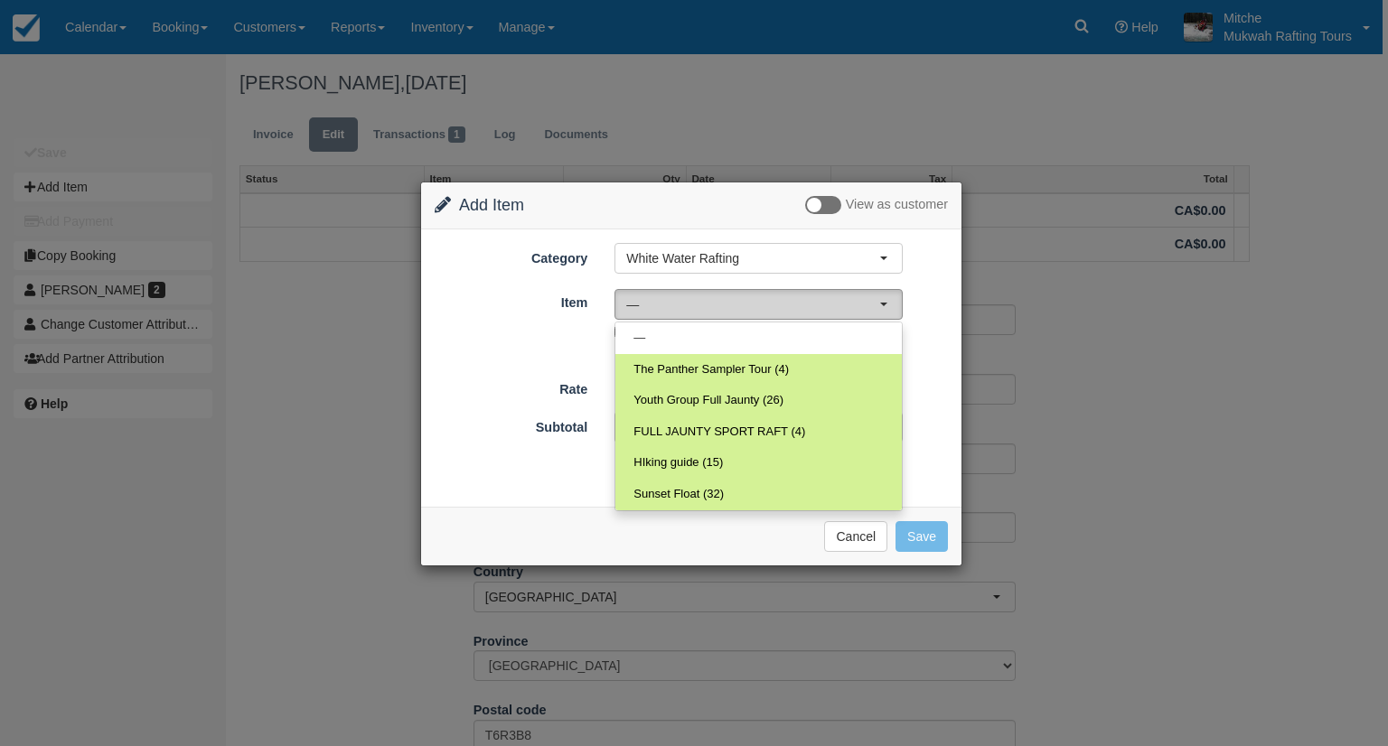
click at [833, 312] on span "—" at bounding box center [752, 304] width 253 height 18
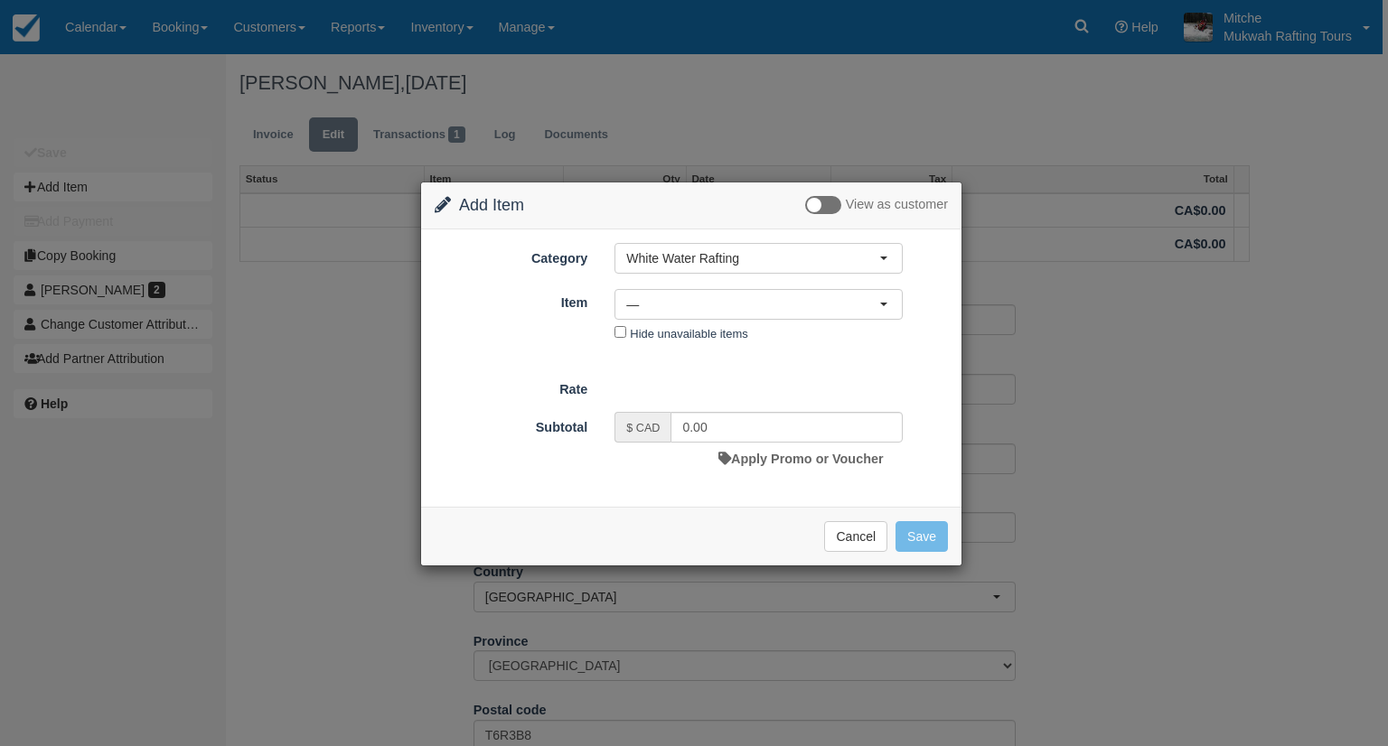
click at [905, 350] on form "Category White Water Rafting Dinners White Water Rafting Accommodations Retail …" at bounding box center [691, 359] width 513 height 232
click at [834, 530] on button "Cancel" at bounding box center [855, 536] width 63 height 31
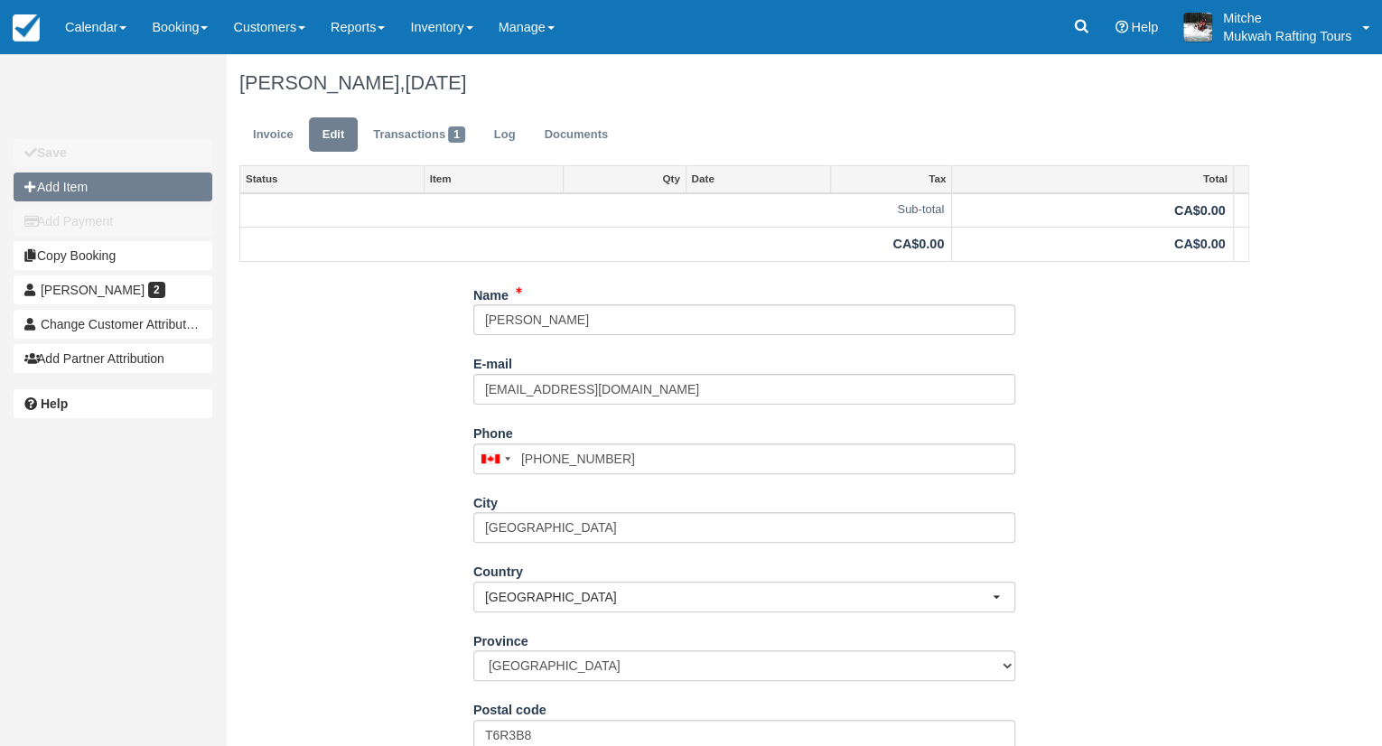
click at [137, 182] on button "Add Item" at bounding box center [113, 187] width 199 height 29
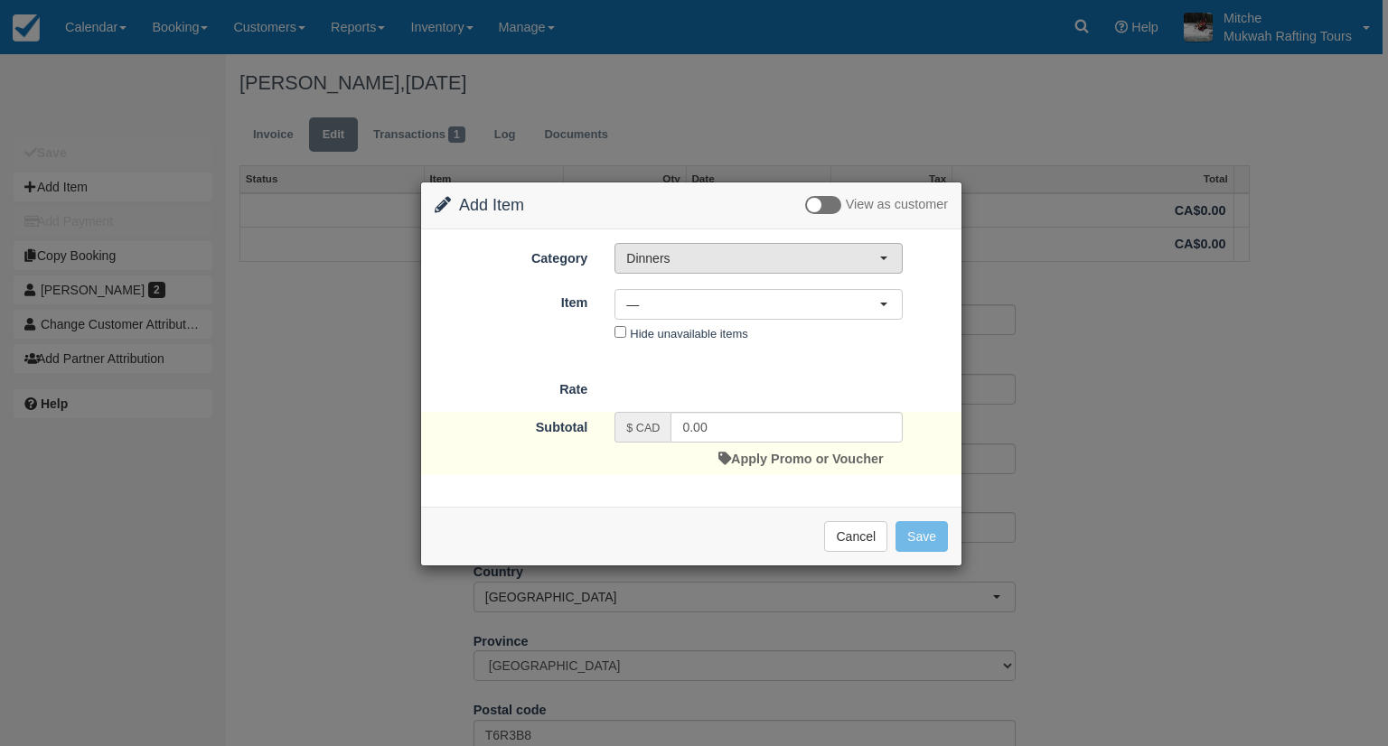
click at [660, 249] on span "Dinners" at bounding box center [752, 258] width 253 height 18
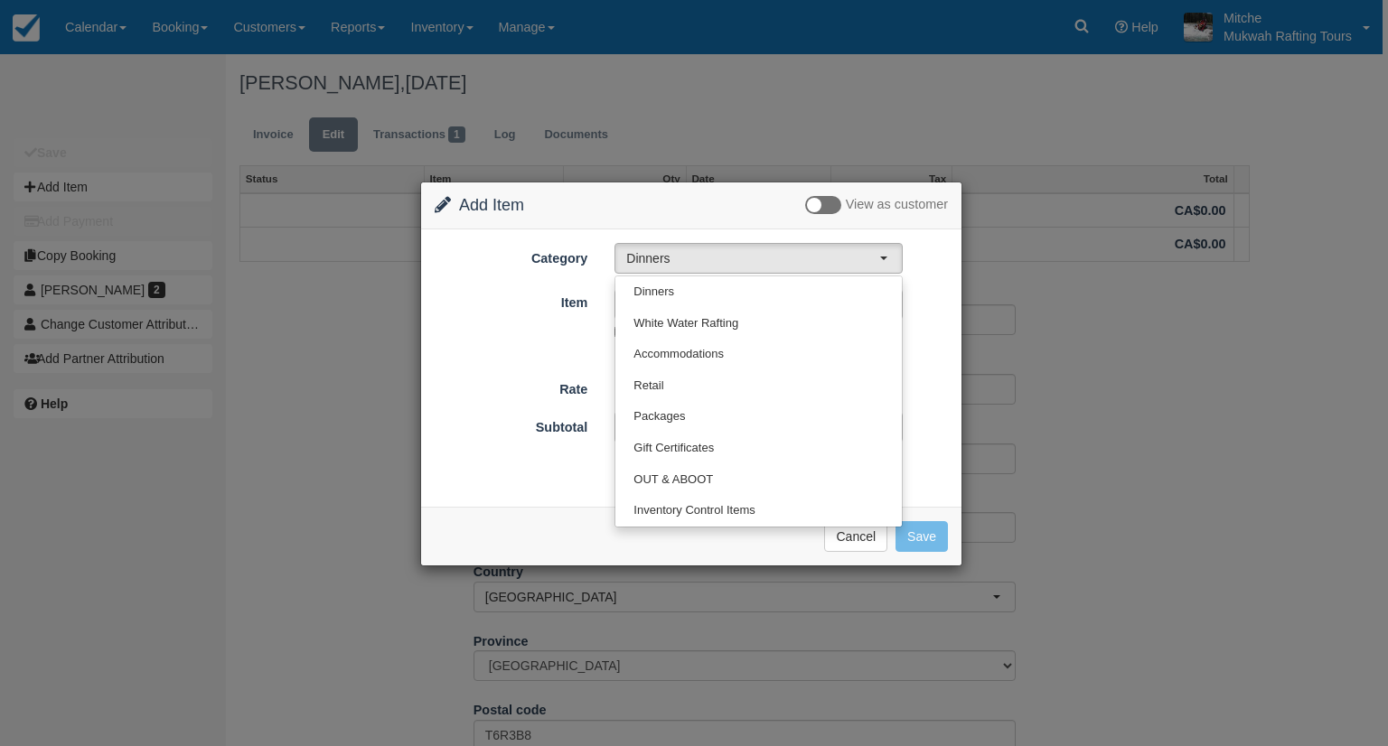
click at [844, 203] on span "View as customer" at bounding box center [876, 205] width 143 height 18
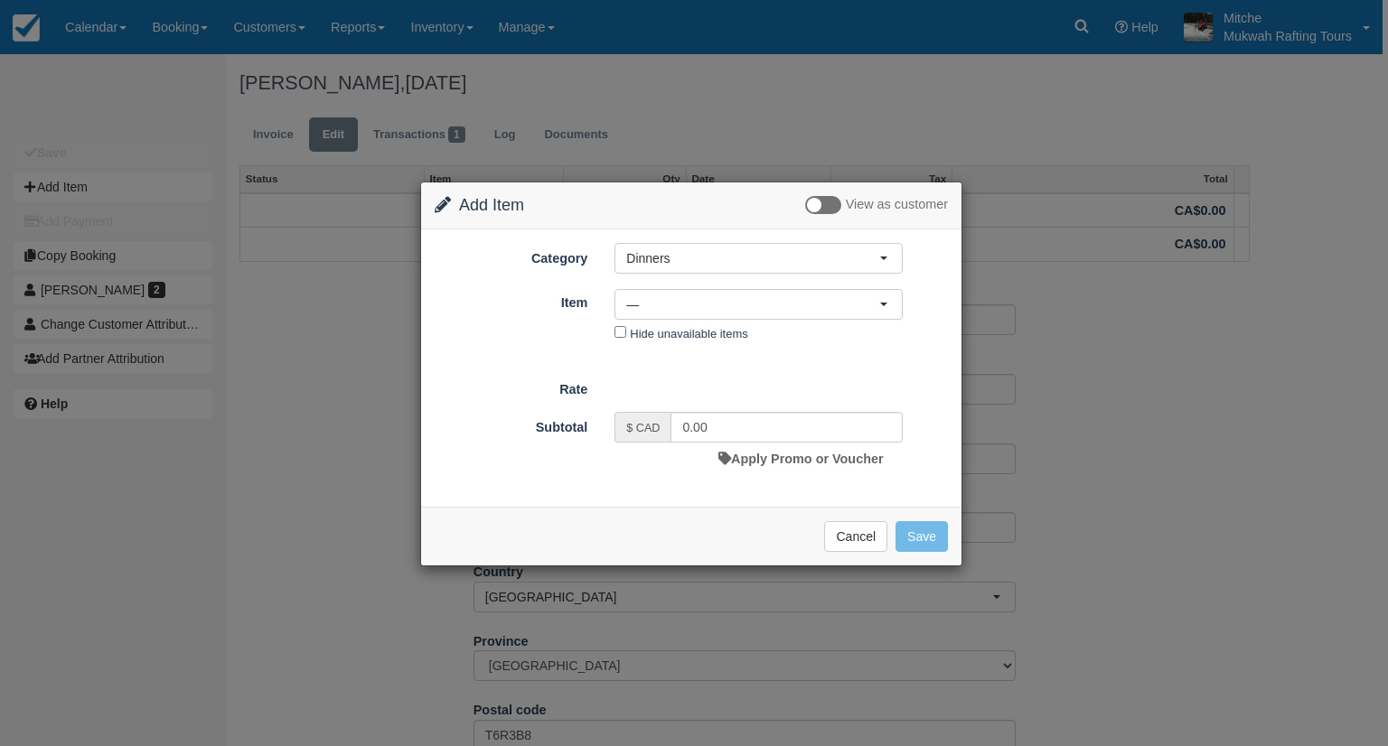
click at [835, 203] on label at bounding box center [823, 205] width 36 height 18
click at [805, 207] on input "checkbox" at bounding box center [805, 207] width 0 height 0
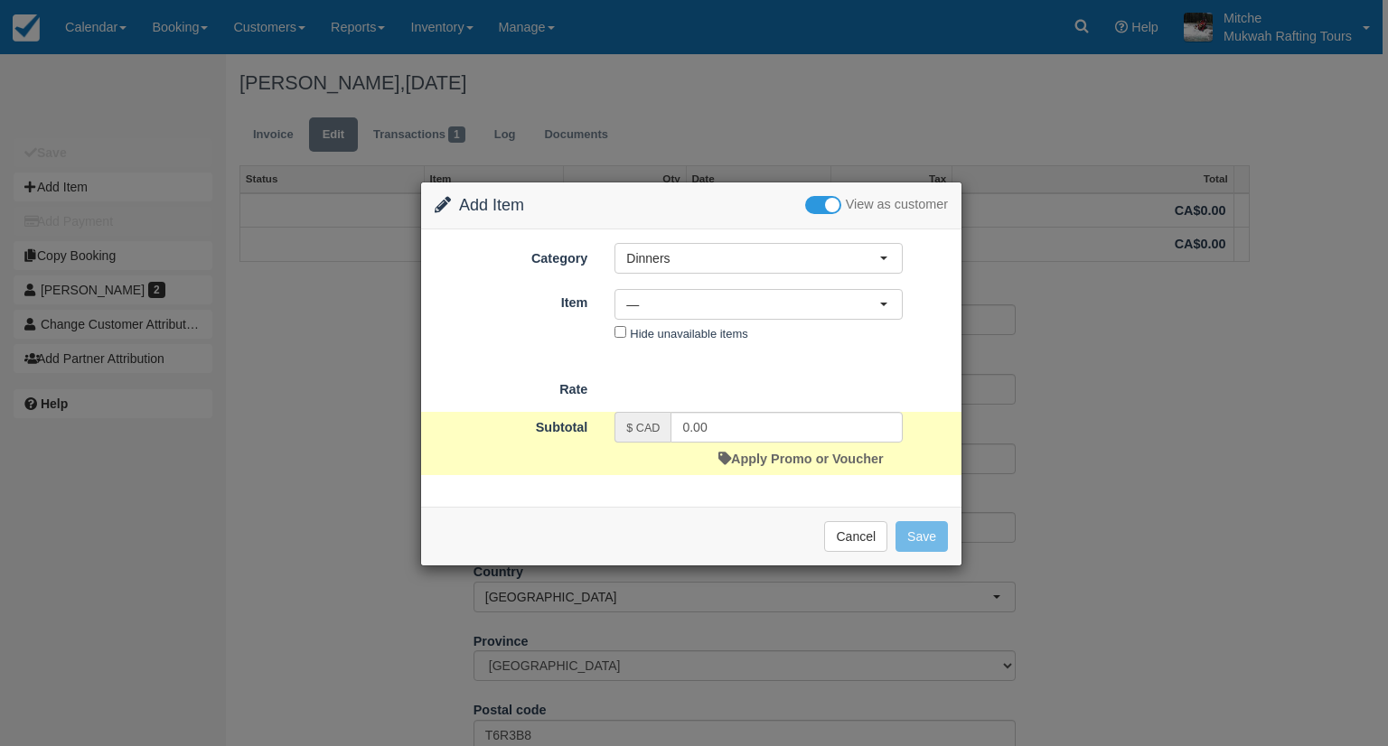
click at [800, 203] on h4 "Change Item Add Item View as customer" at bounding box center [691, 205] width 513 height 19
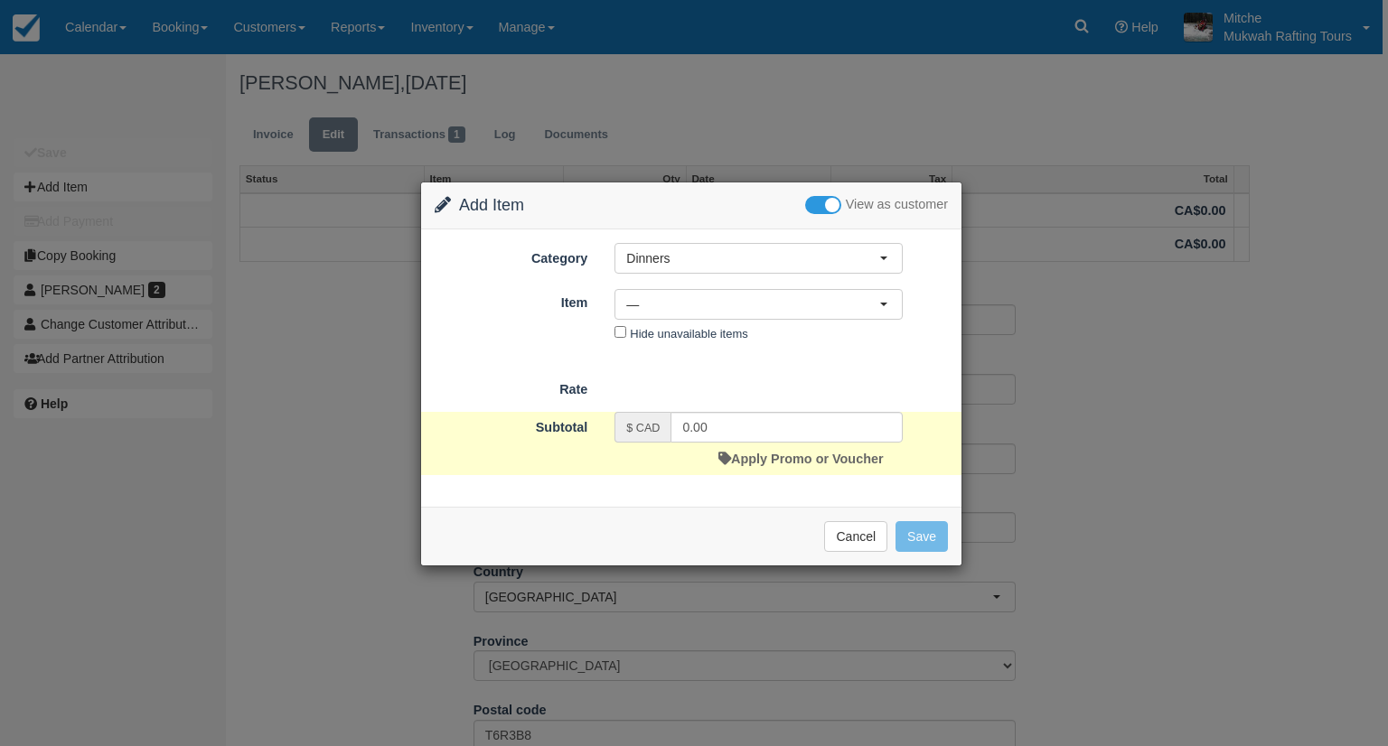
click at [810, 201] on label at bounding box center [823, 205] width 36 height 18
click at [805, 207] on input "checkbox" at bounding box center [805, 207] width 0 height 0
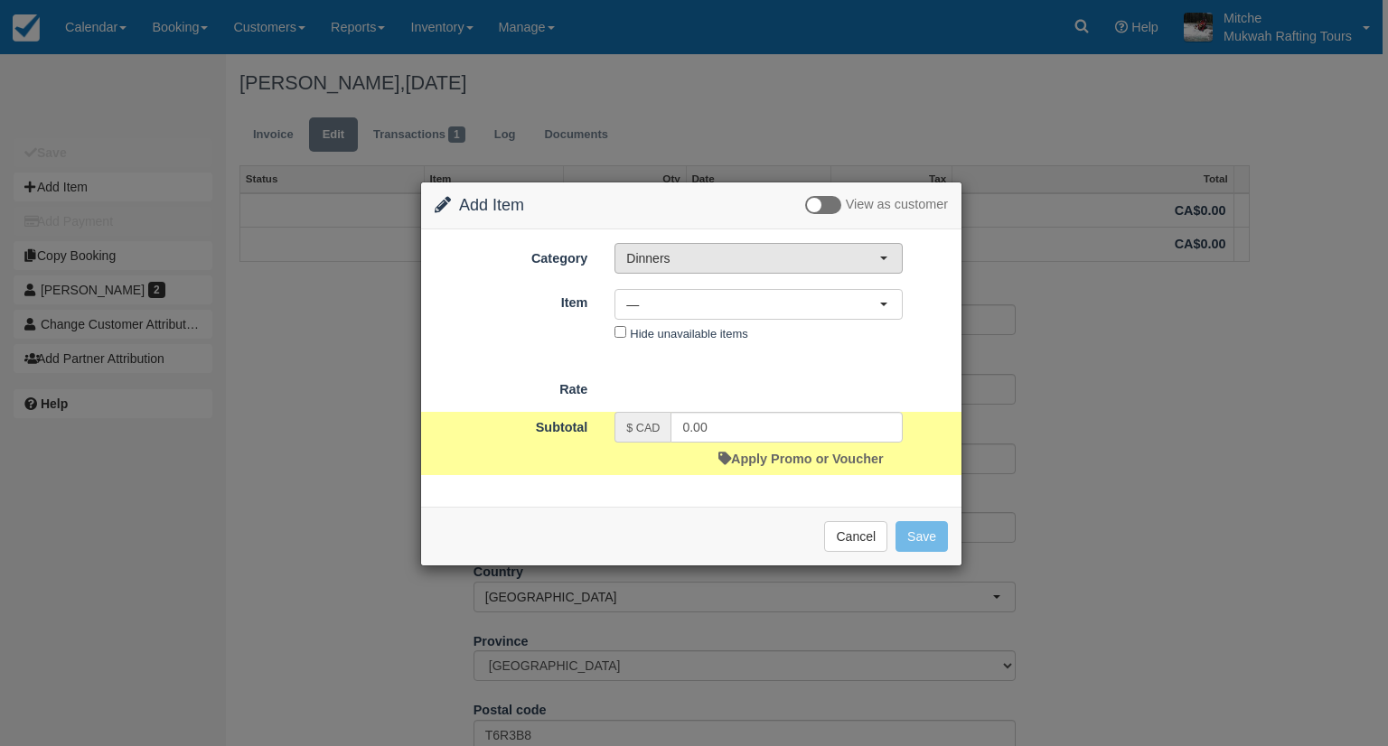
click at [792, 263] on span "Dinners" at bounding box center [752, 258] width 253 height 18
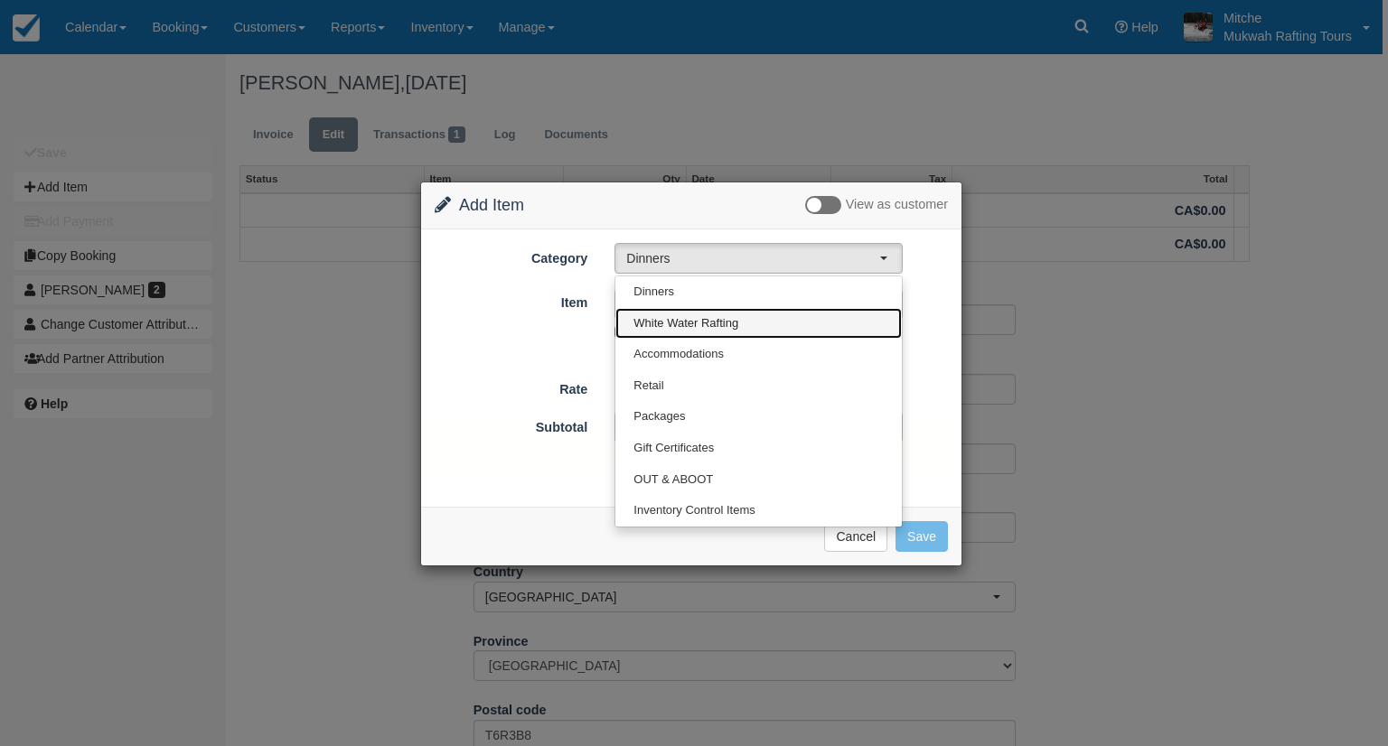
click at [735, 329] on span "White Water Rafting" at bounding box center [685, 323] width 105 height 17
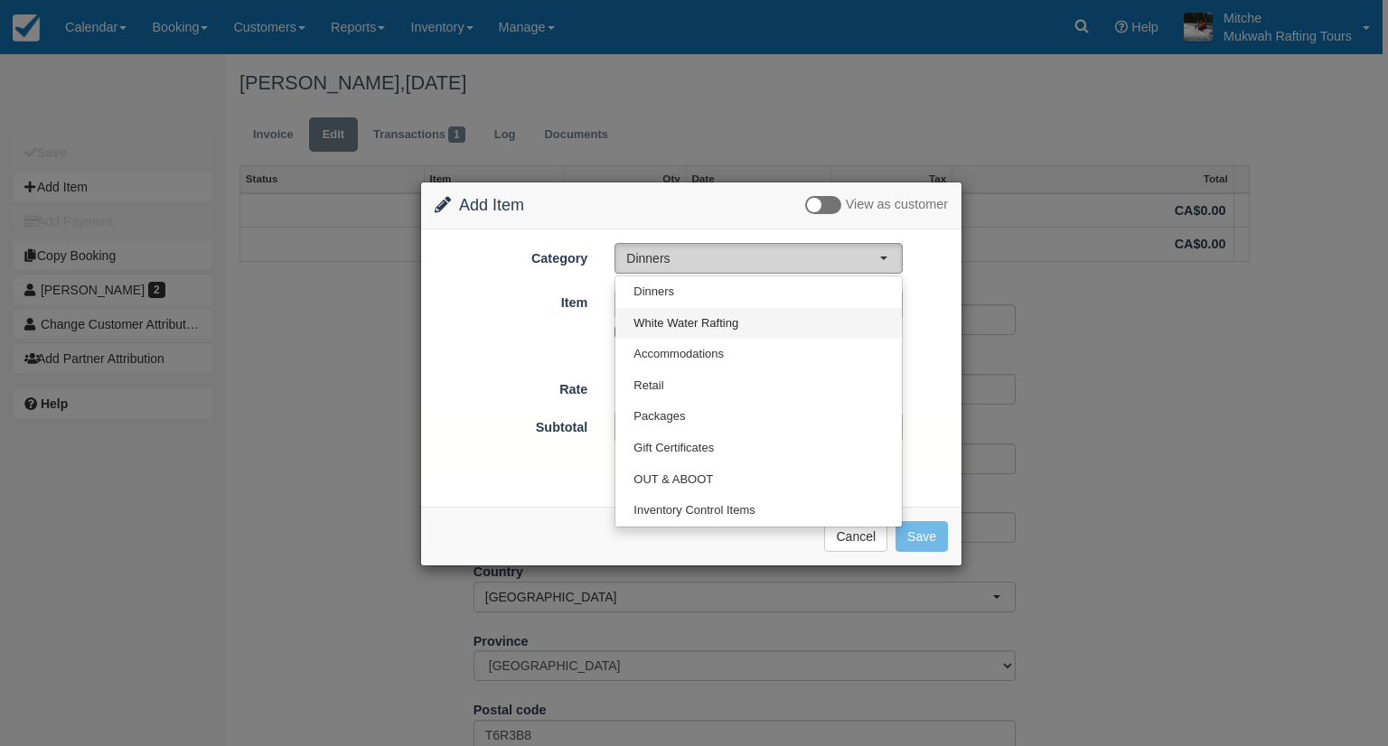
select select "2"
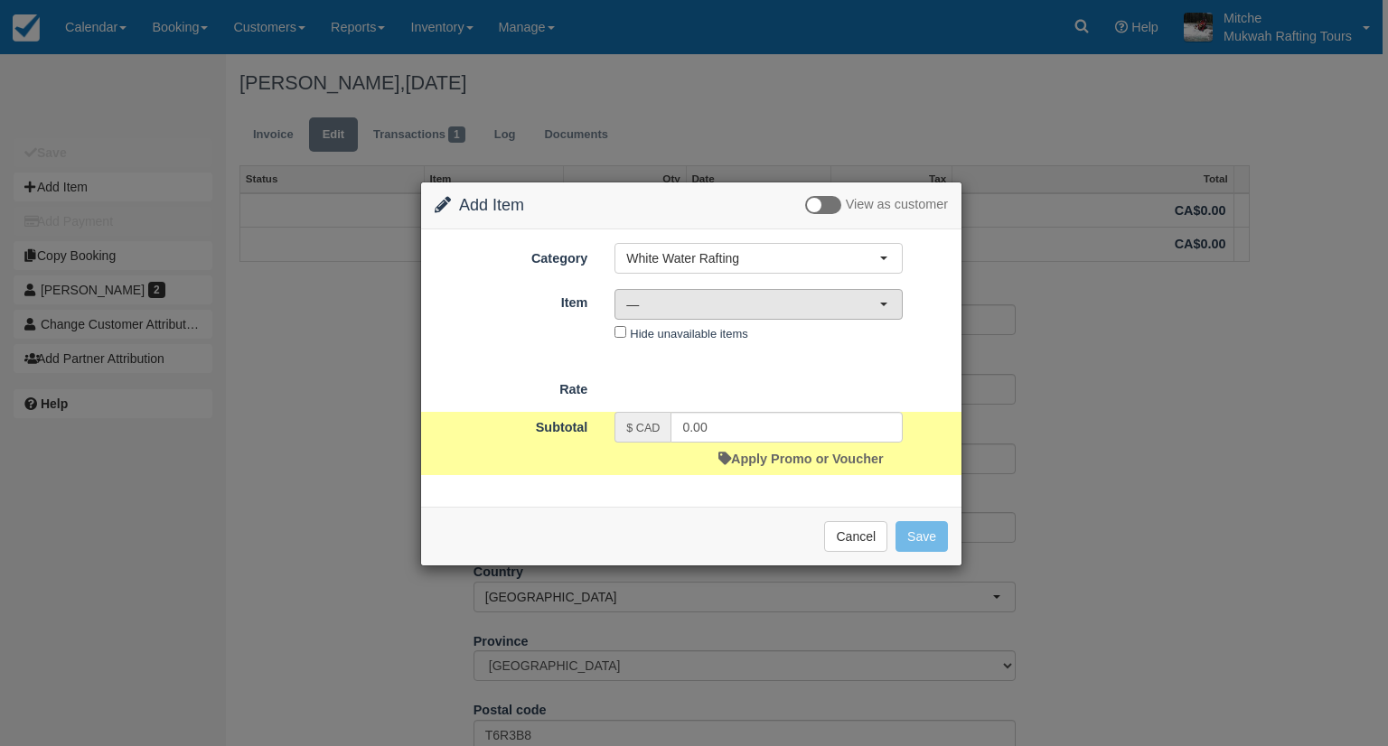
click at [737, 306] on span "—" at bounding box center [752, 304] width 253 height 18
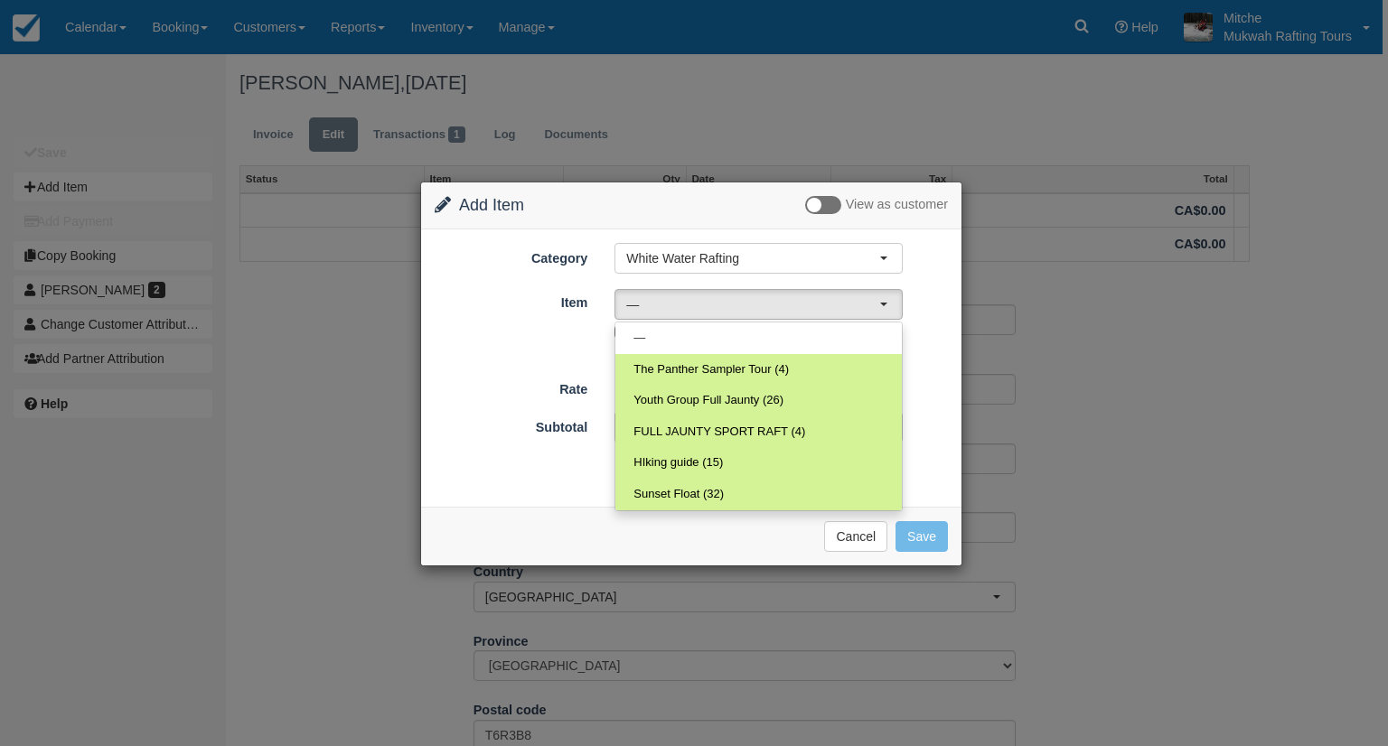
click at [939, 383] on div "Rate" at bounding box center [691, 386] width 540 height 25
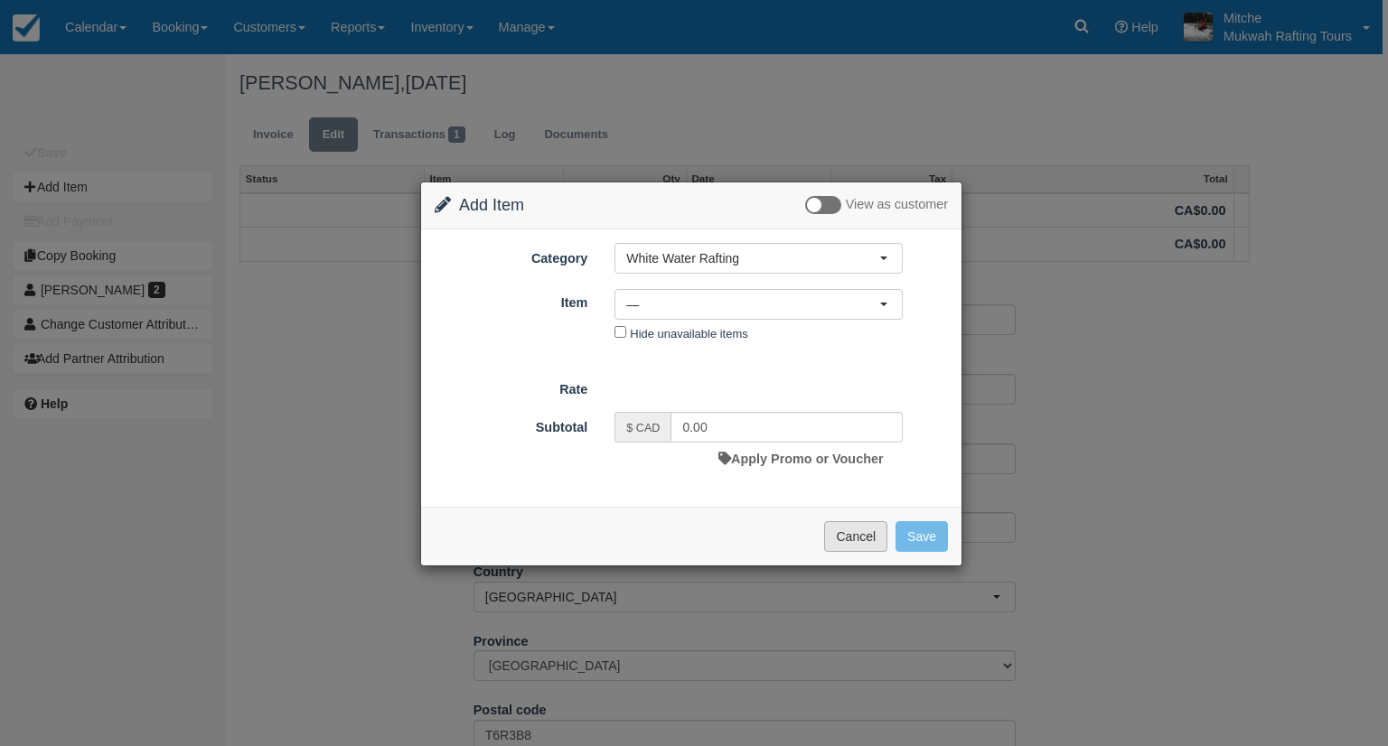
click at [860, 530] on button "Cancel" at bounding box center [855, 536] width 63 height 31
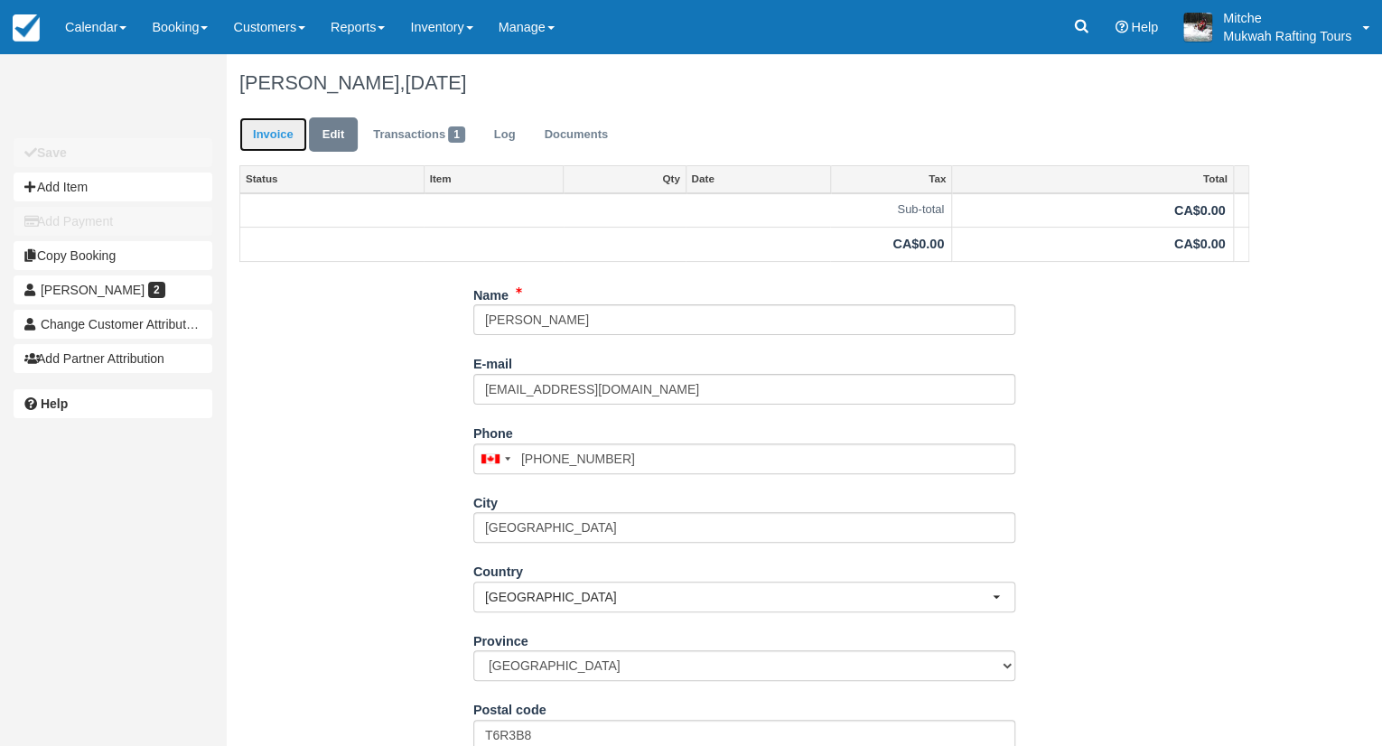
click at [286, 129] on link "Invoice" at bounding box center [273, 134] width 68 height 35
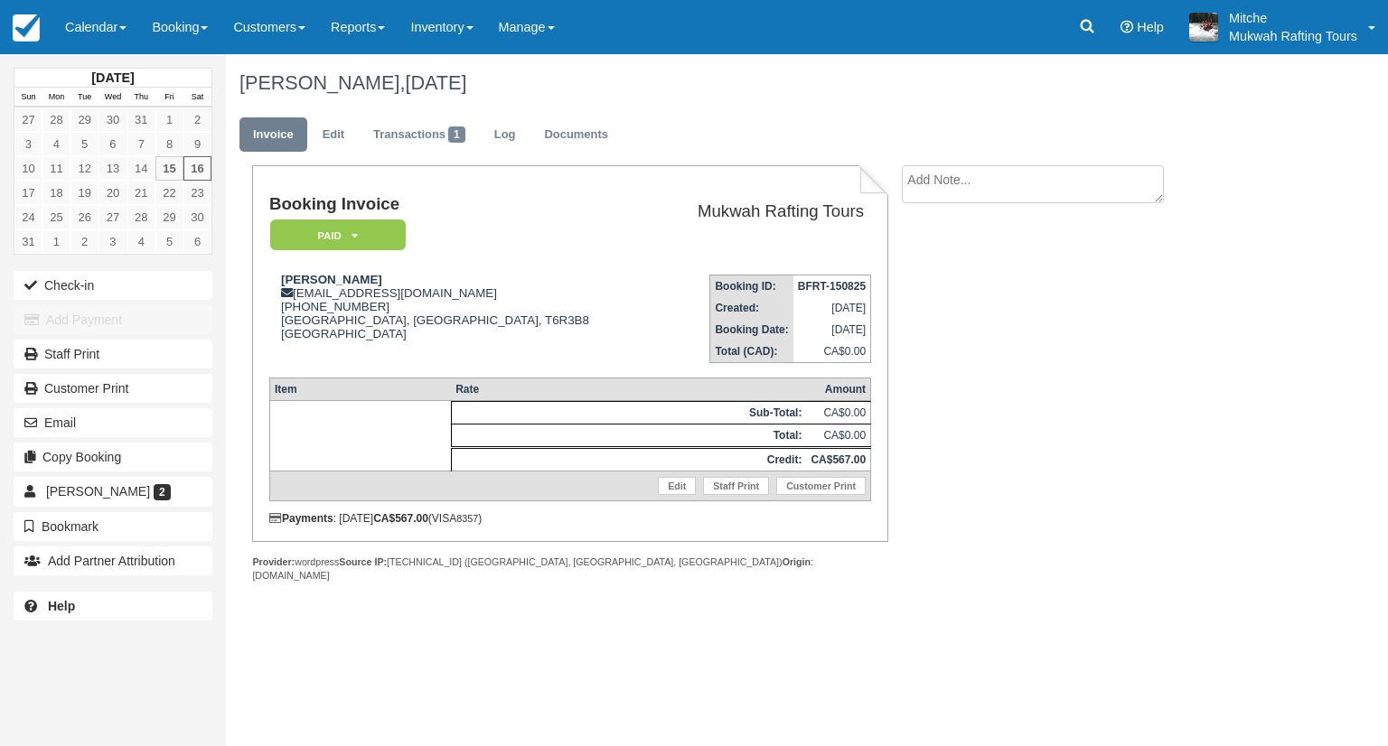
click at [773, 99] on div "USAMA CHAUDHRY, August 16 2025" at bounding box center [746, 83] width 1041 height 58
click at [180, 164] on link "15" at bounding box center [169, 168] width 28 height 24
click at [58, 183] on link "18" at bounding box center [56, 193] width 28 height 24
click at [29, 188] on link "17" at bounding box center [28, 193] width 28 height 24
click at [29, 191] on link "17" at bounding box center [28, 193] width 28 height 24
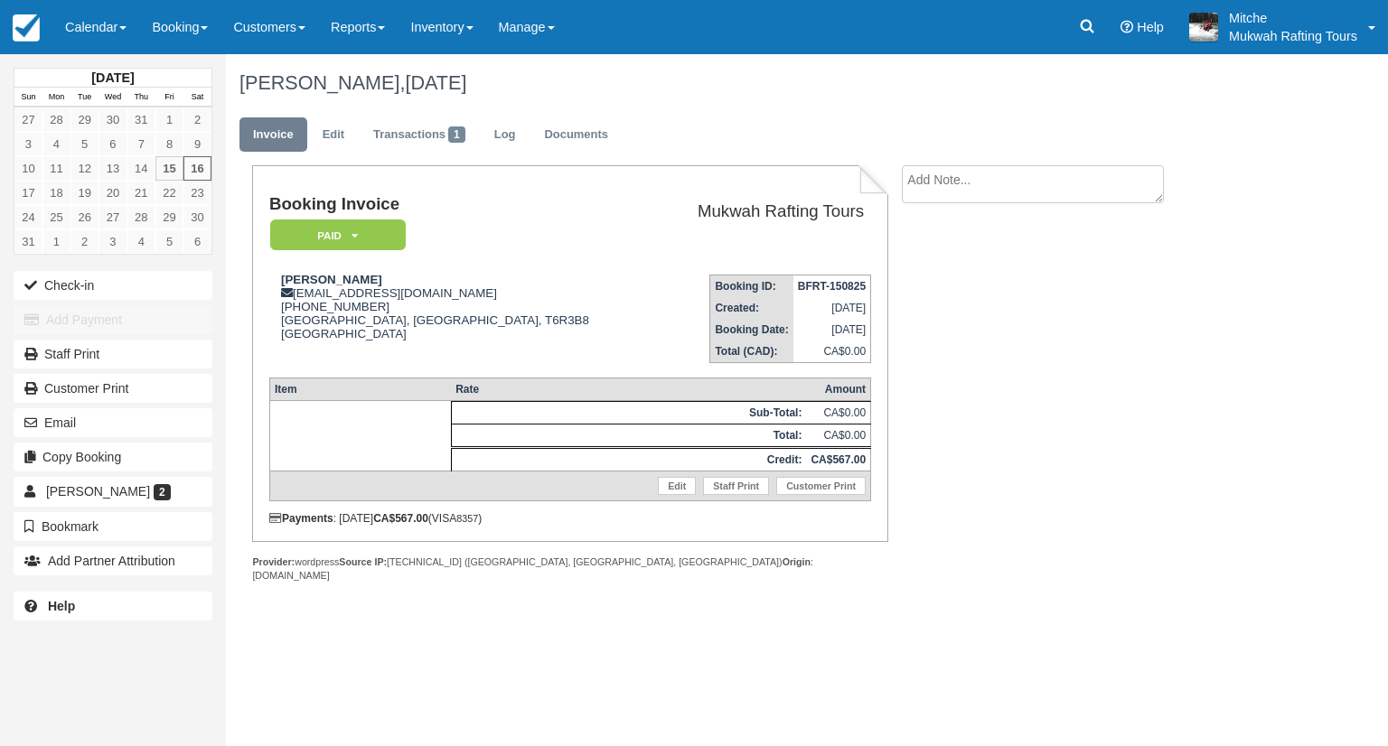
click at [560, 258] on td "Booking Invoice Paid   Pending Reserved Deposit Waiting Cancelled Paid in GYG" at bounding box center [461, 227] width 384 height 65
click at [37, 196] on link "17" at bounding box center [28, 193] width 28 height 24
click at [51, 192] on link "18" at bounding box center [56, 193] width 28 height 24
click at [25, 195] on link "17" at bounding box center [28, 193] width 28 height 24
click at [333, 143] on link "Edit" at bounding box center [333, 134] width 49 height 35
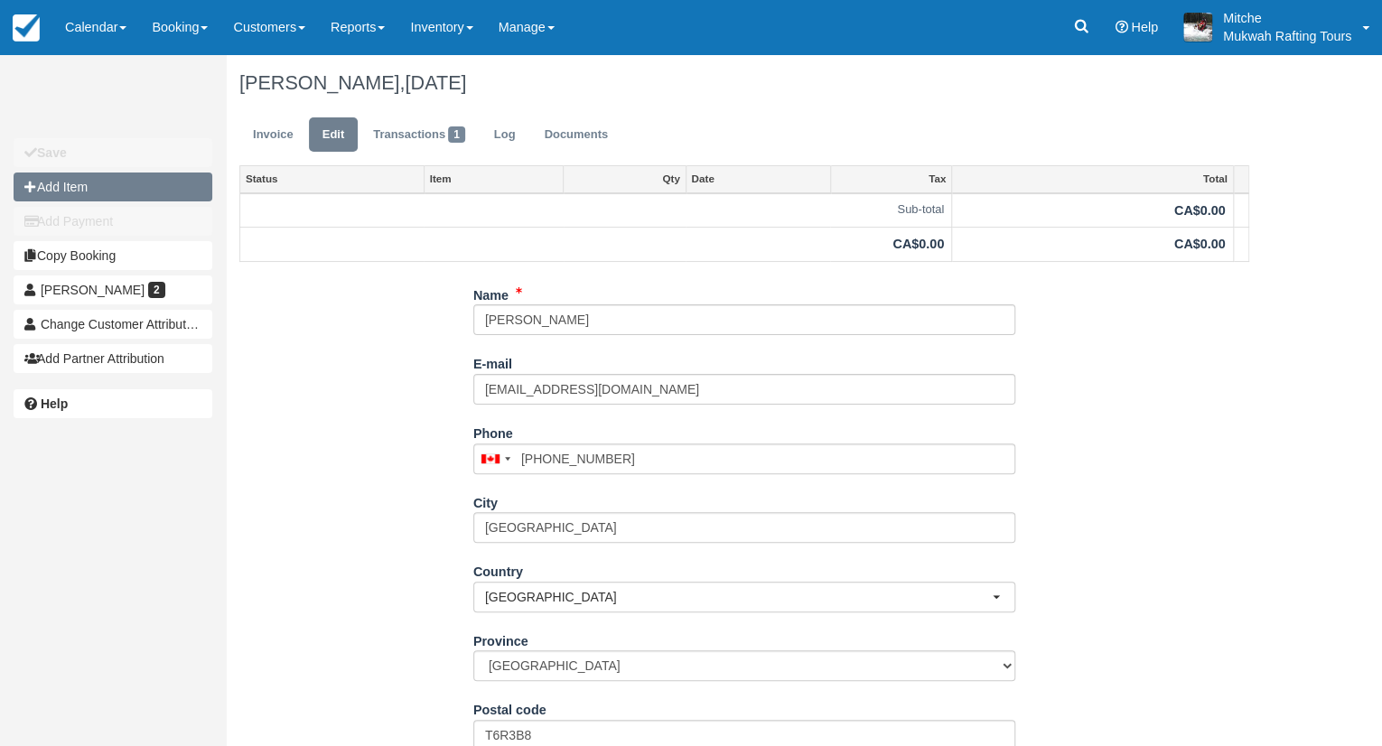
click at [152, 189] on button "Add Item" at bounding box center [113, 187] width 199 height 29
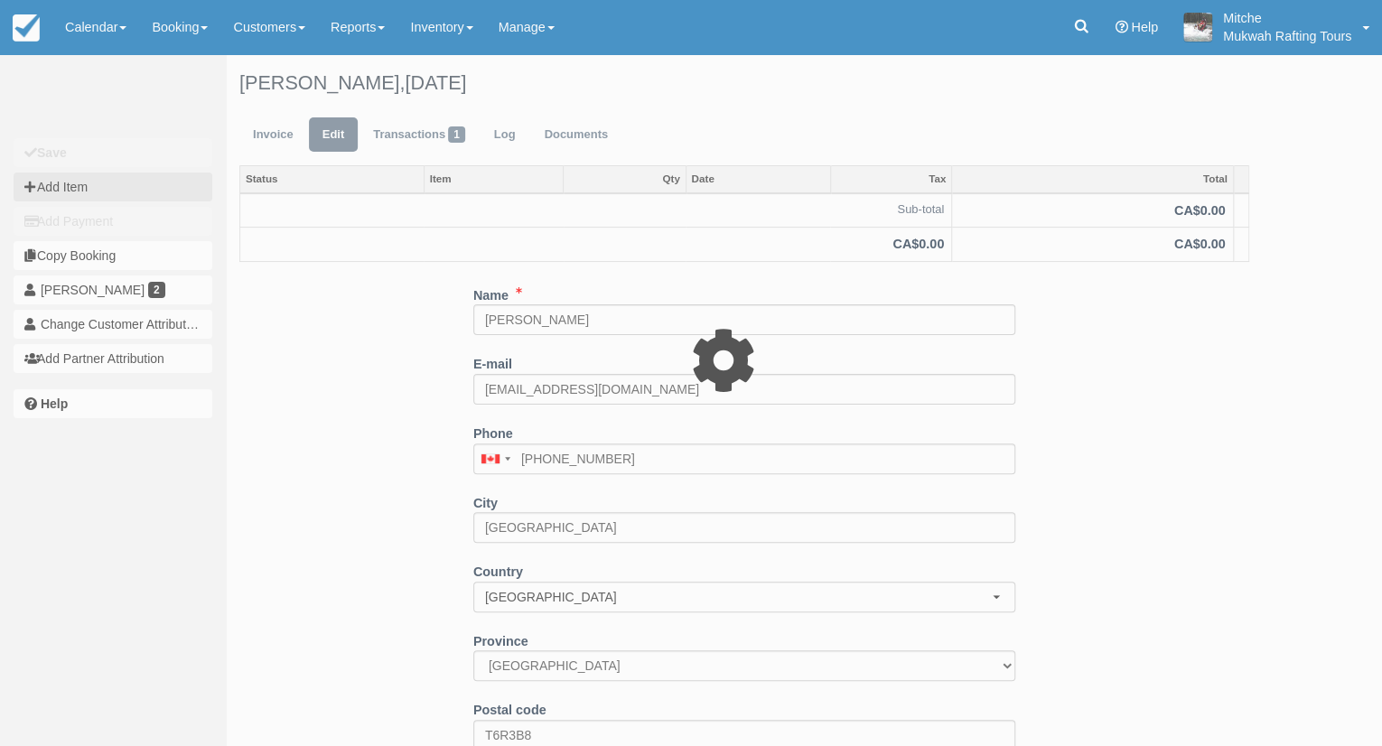
type input "0.00"
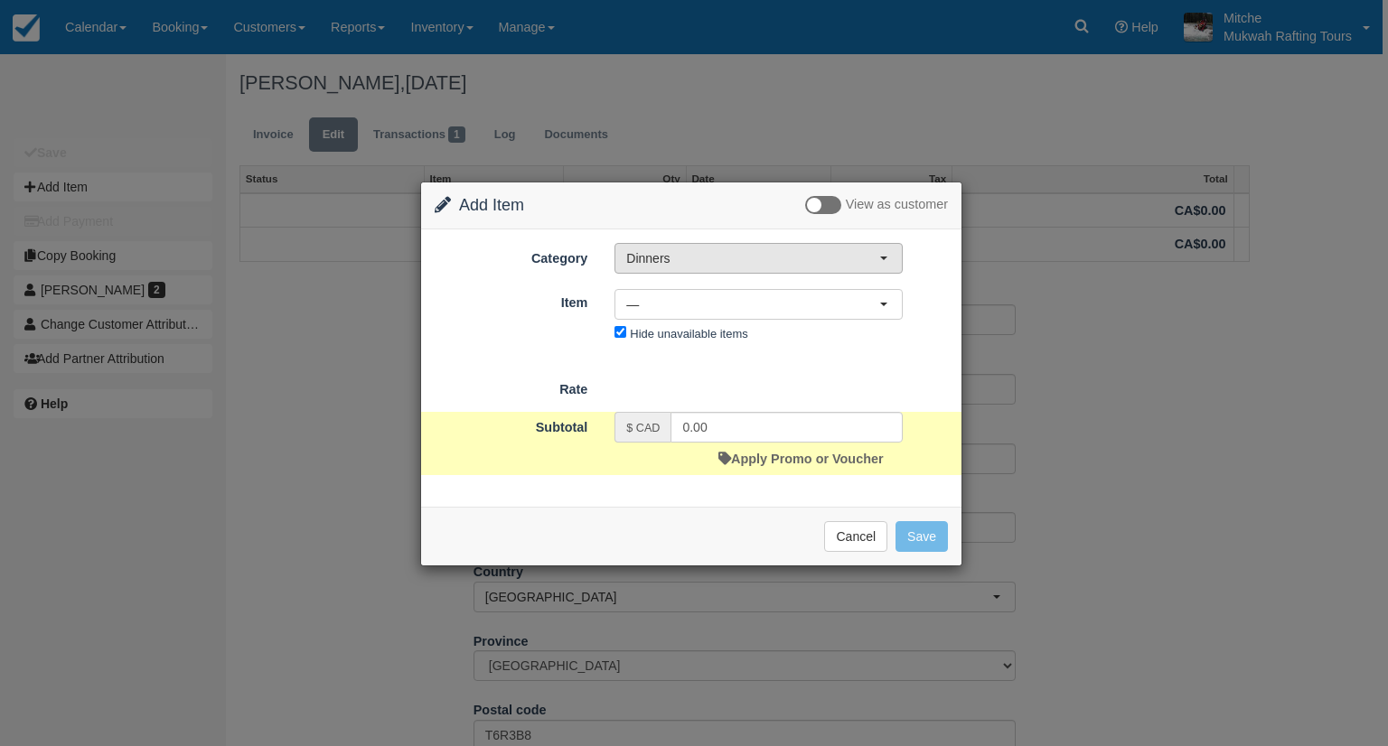
click at [739, 258] on span "Dinners" at bounding box center [752, 258] width 253 height 18
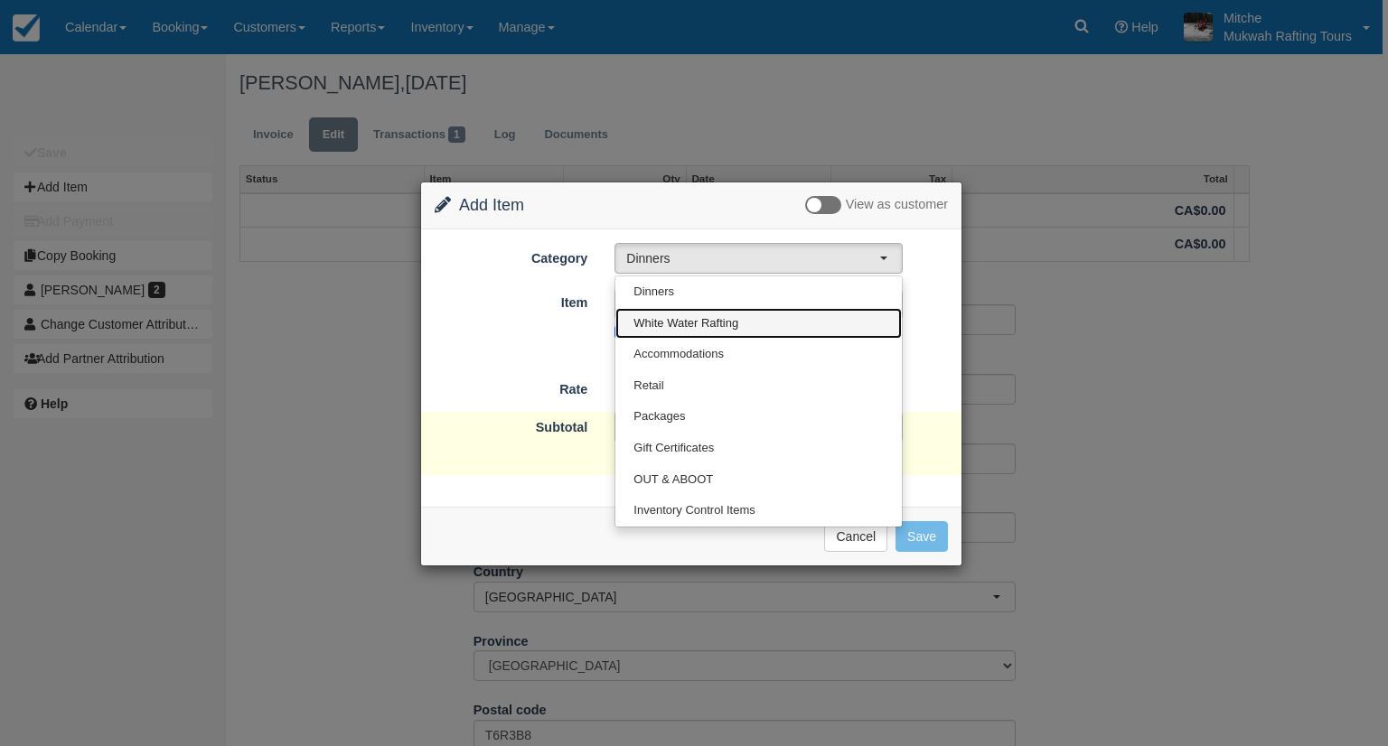
click at [726, 321] on span "White Water Rafting" at bounding box center [685, 323] width 105 height 17
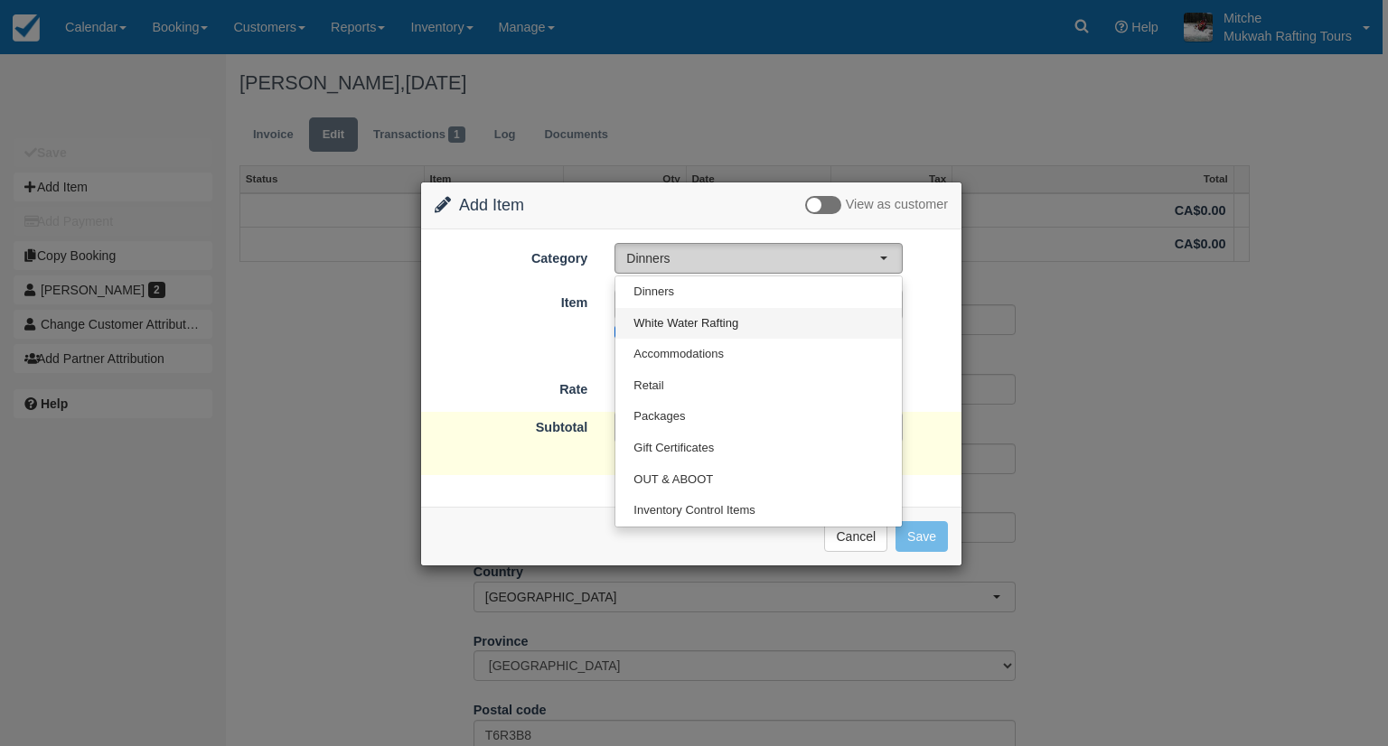
select select "2"
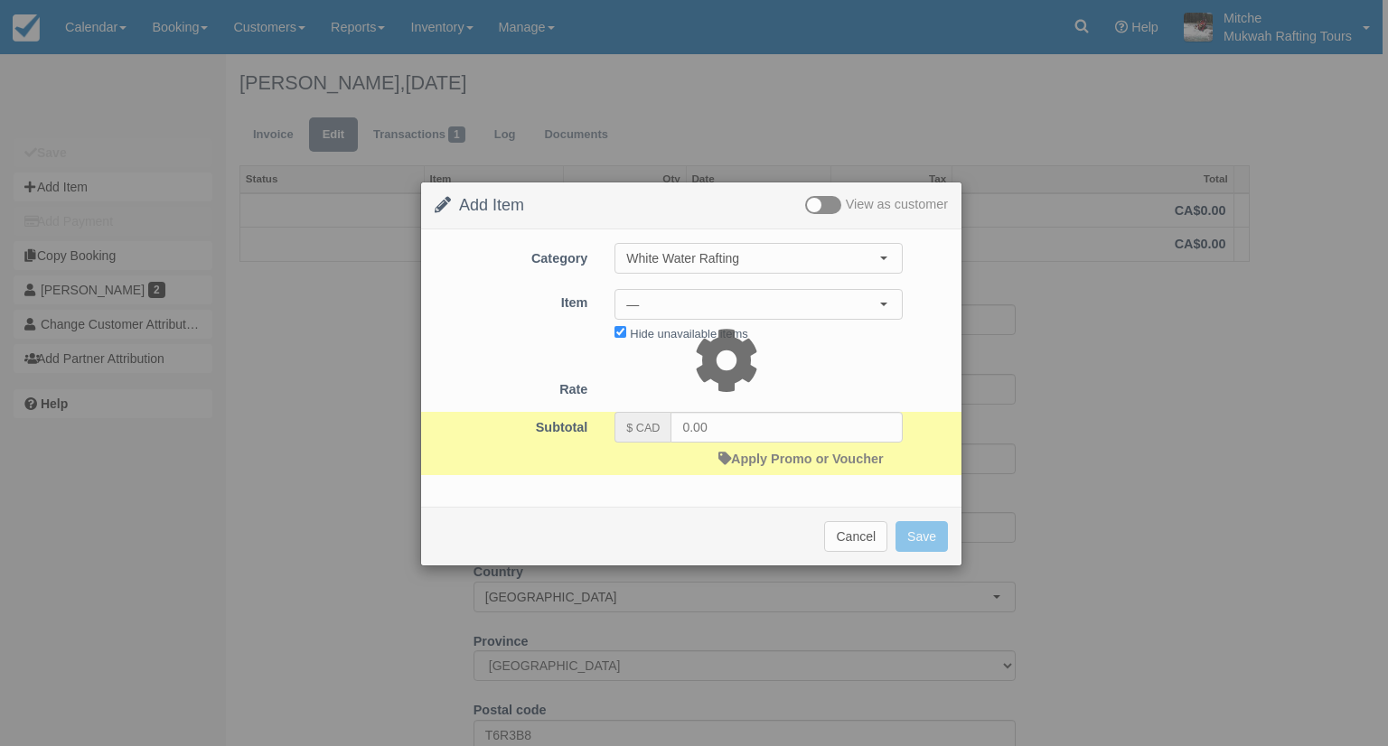
click at [716, 301] on div at bounding box center [694, 373] width 1388 height 746
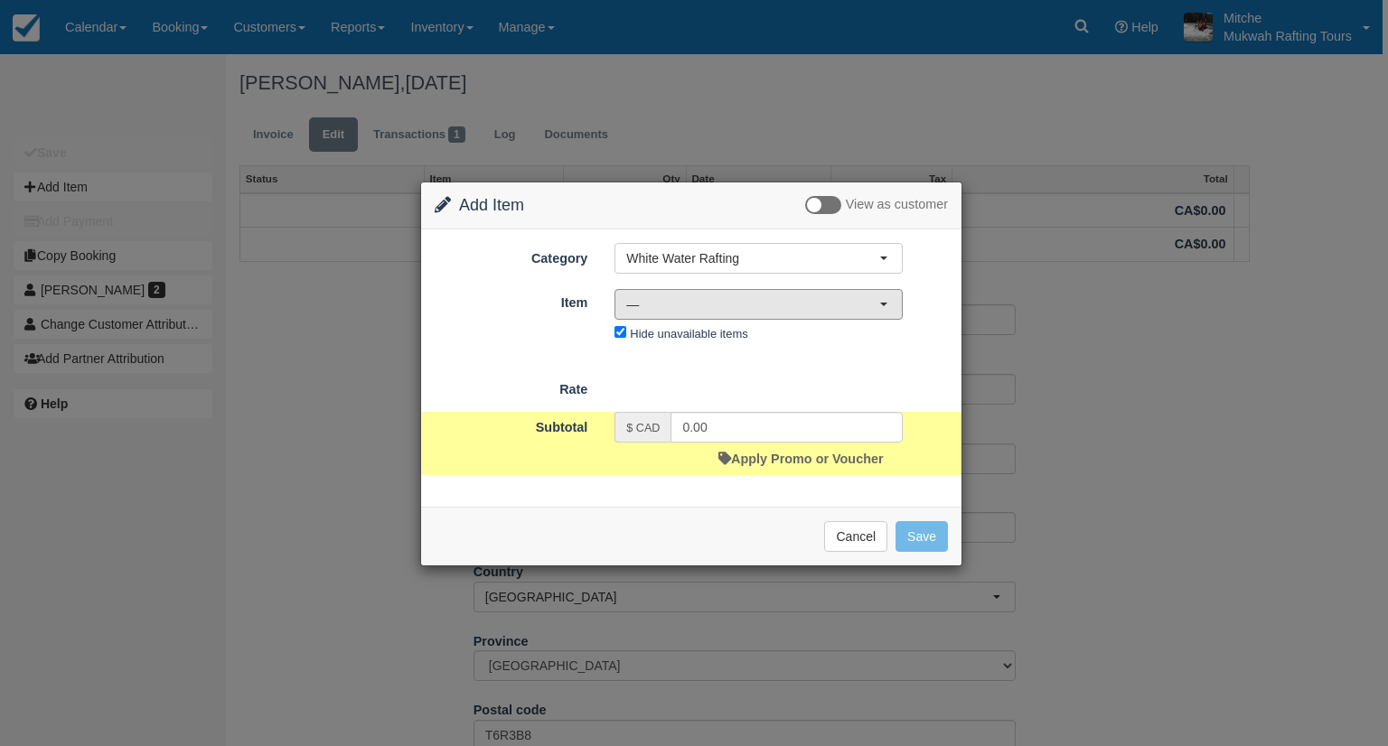
click at [716, 301] on span "—" at bounding box center [752, 304] width 253 height 18
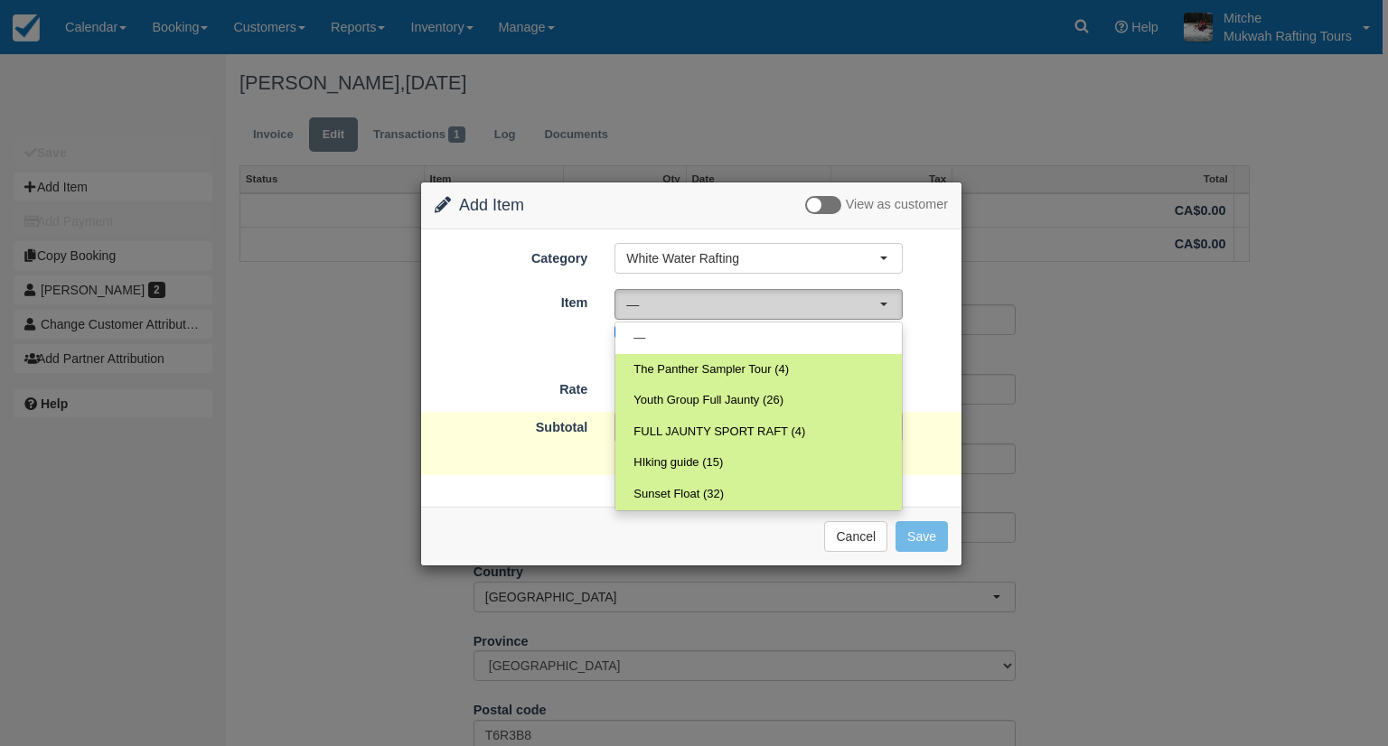
click at [716, 301] on span "—" at bounding box center [752, 304] width 253 height 18
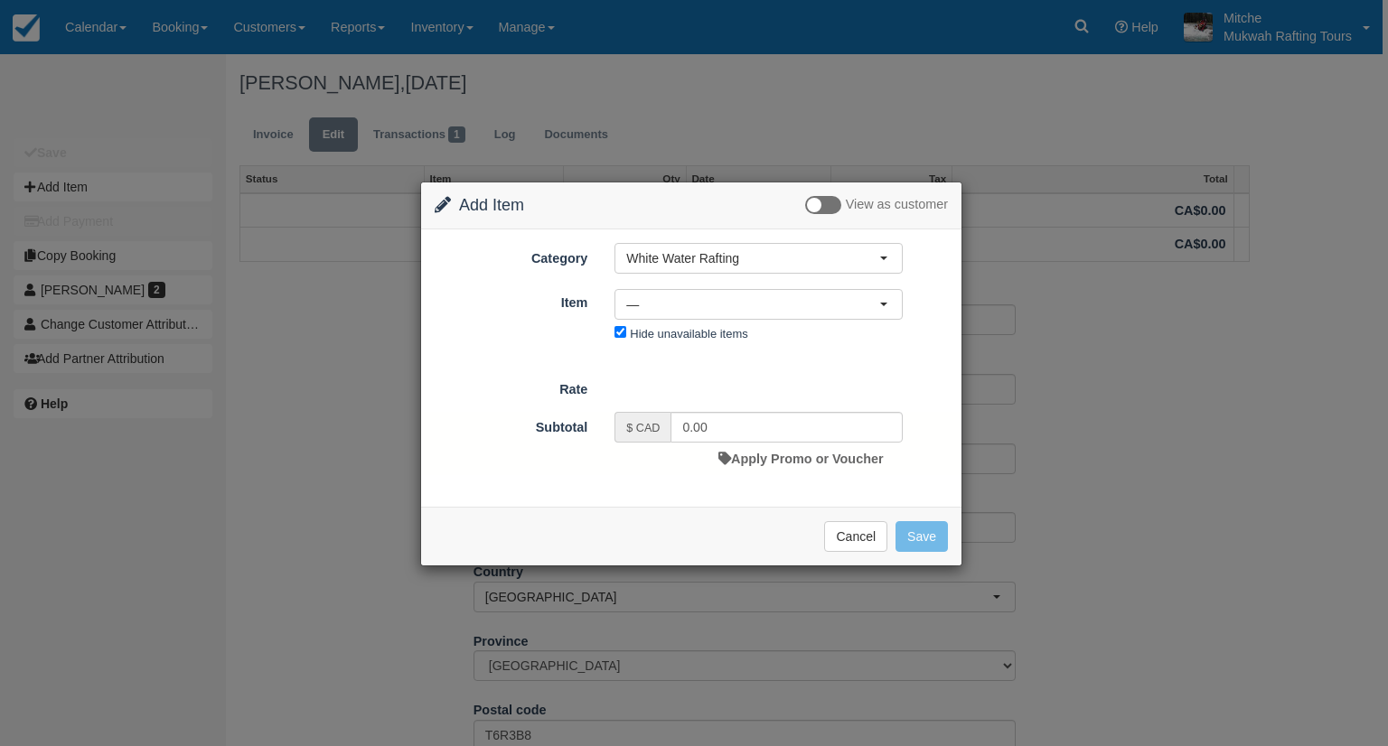
click at [813, 379] on div "Rate" at bounding box center [691, 386] width 540 height 25
click at [615, 335] on input "Hide unavailable items" at bounding box center [620, 332] width 12 height 12
checkbox input "false"
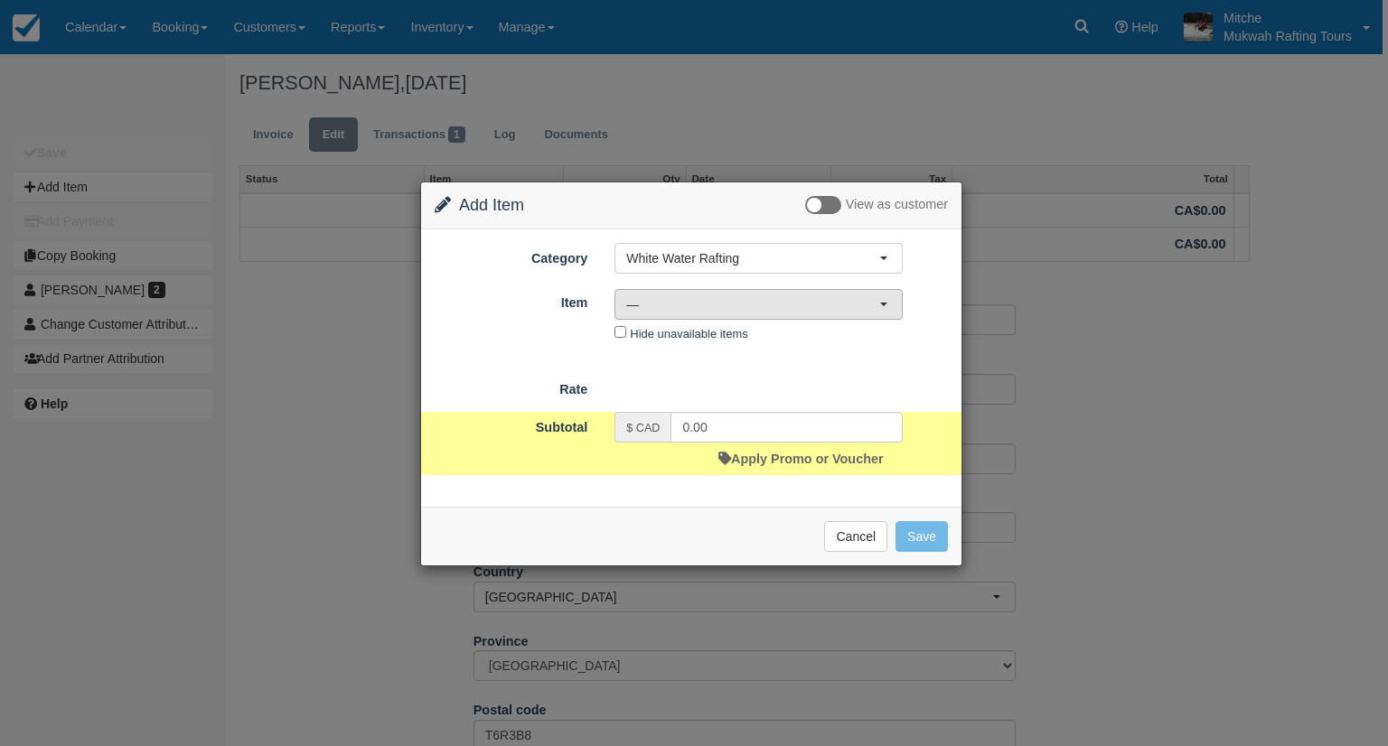
click at [669, 301] on span "—" at bounding box center [752, 304] width 253 height 18
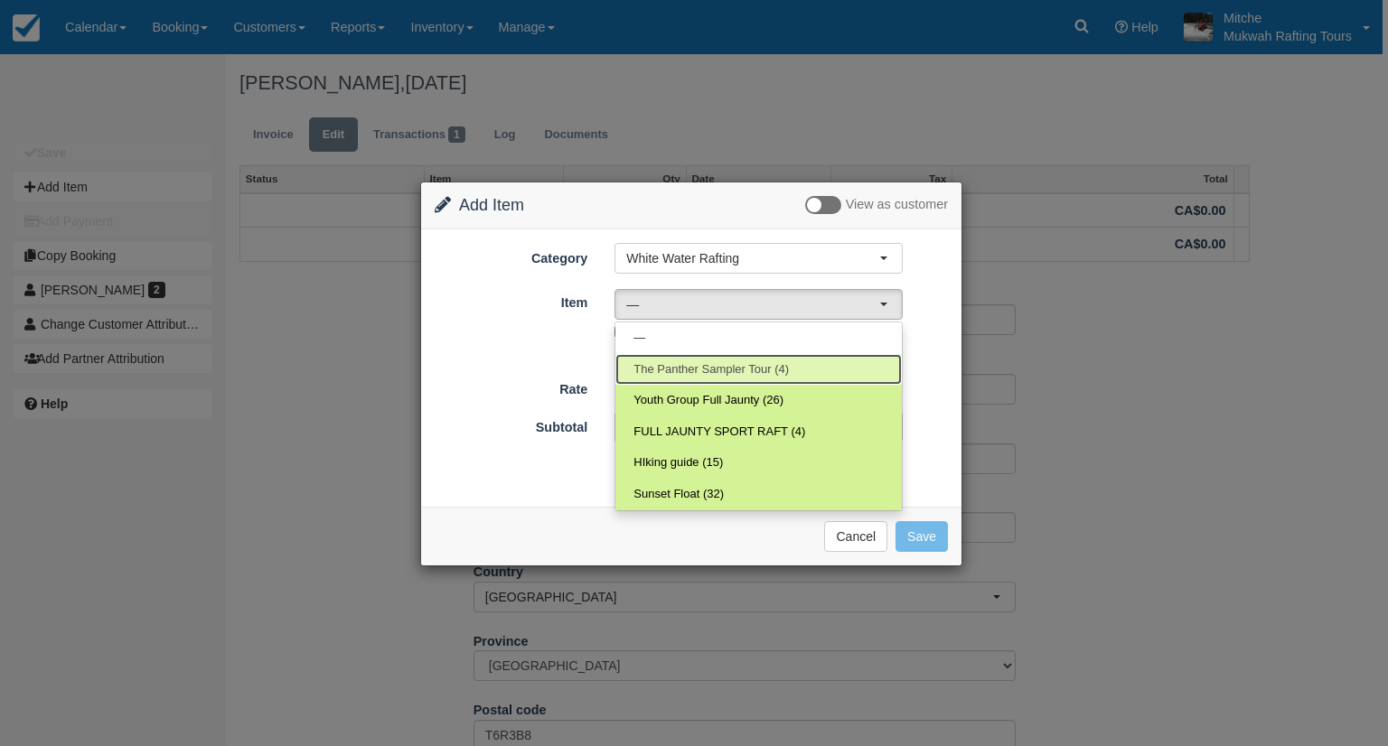
click at [709, 370] on span "The Panther Sampler Tour (4)" at bounding box center [710, 369] width 155 height 17
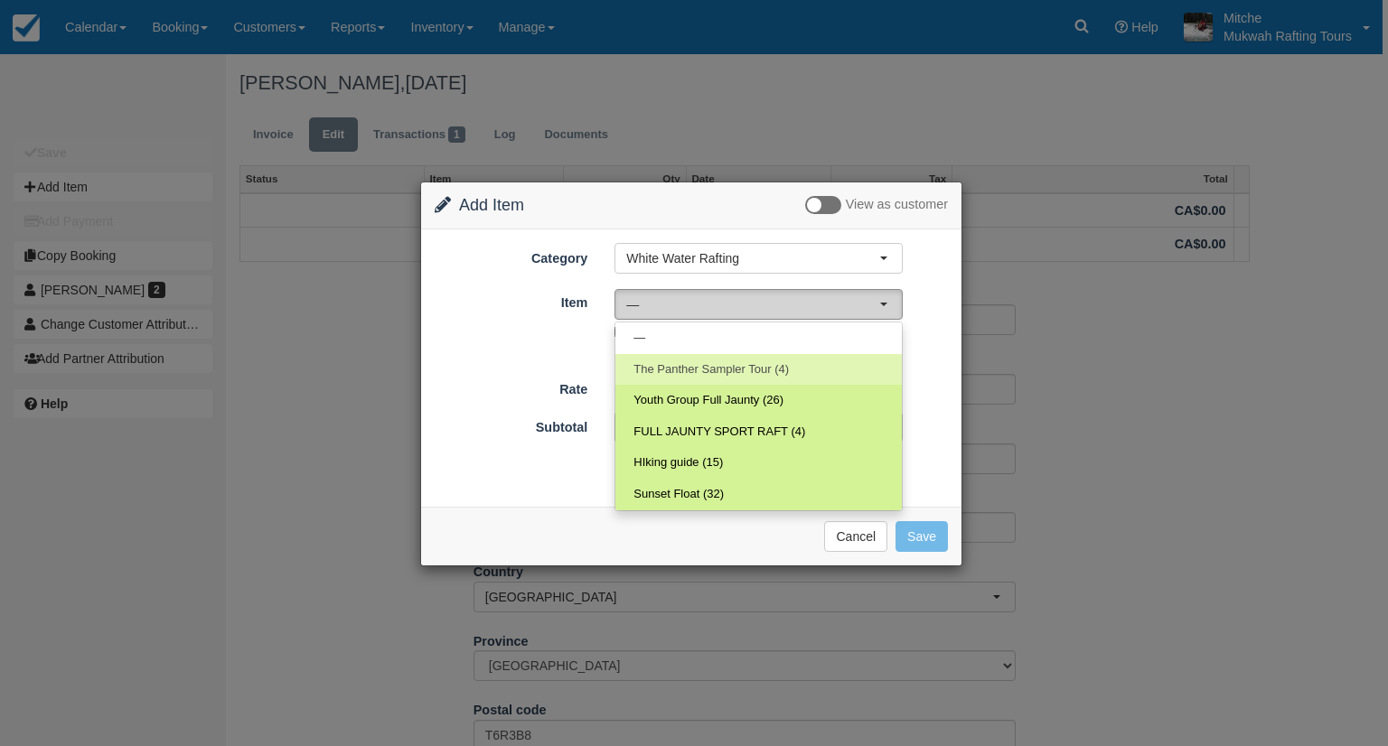
select select "5"
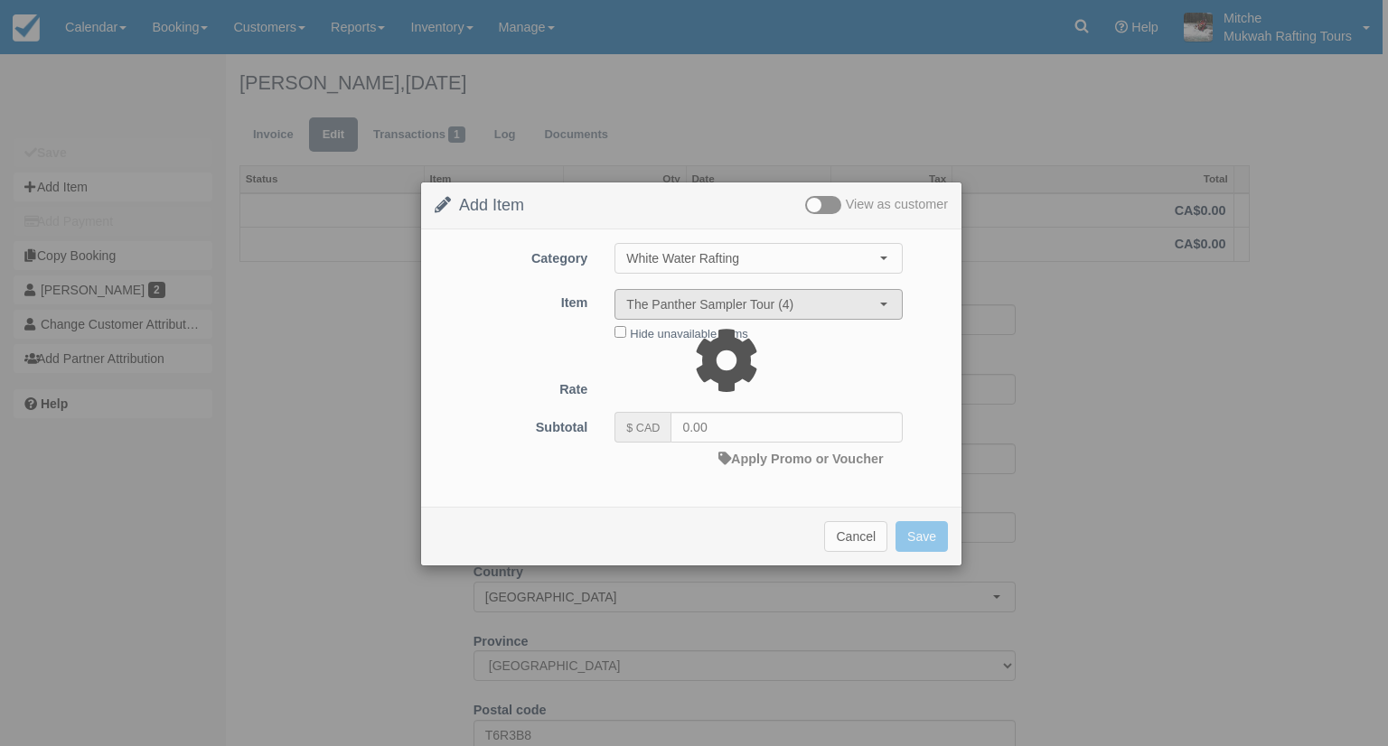
type input "95.00"
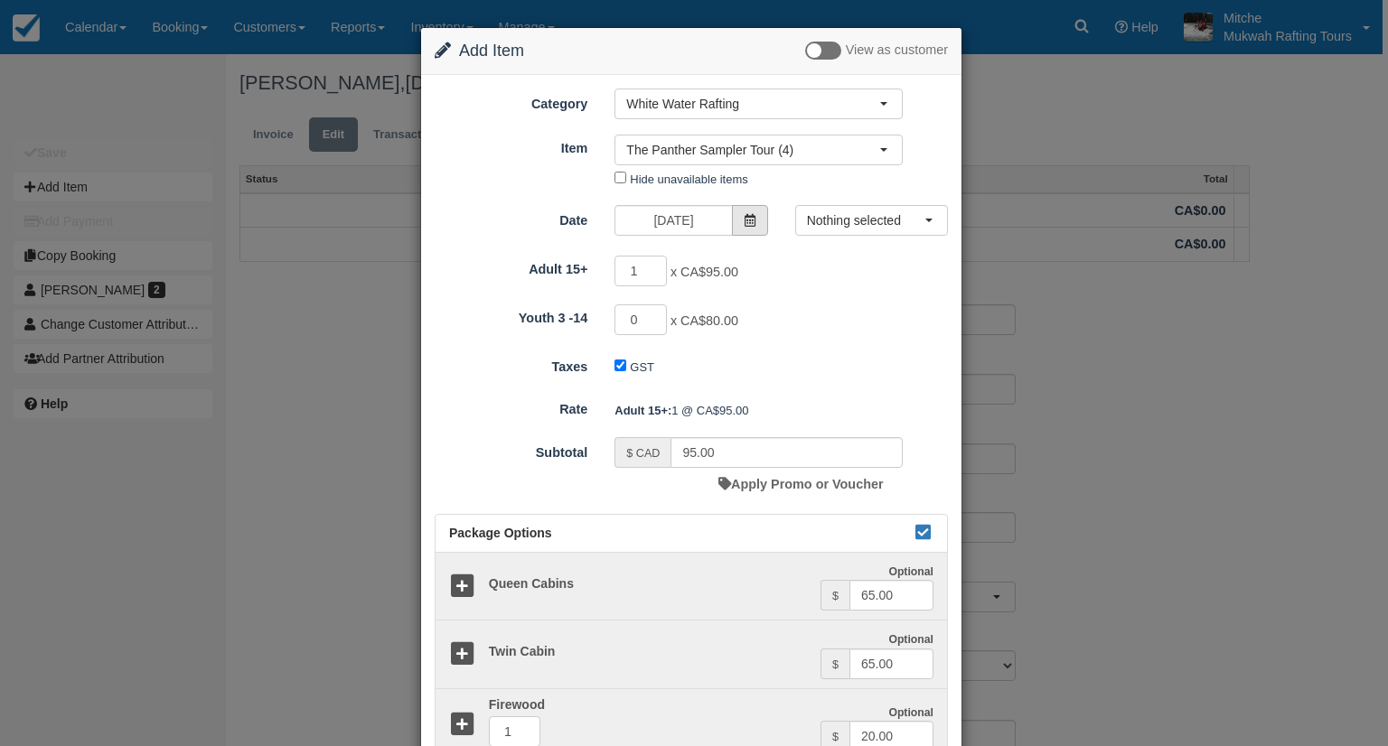
click at [733, 220] on span at bounding box center [750, 220] width 36 height 31
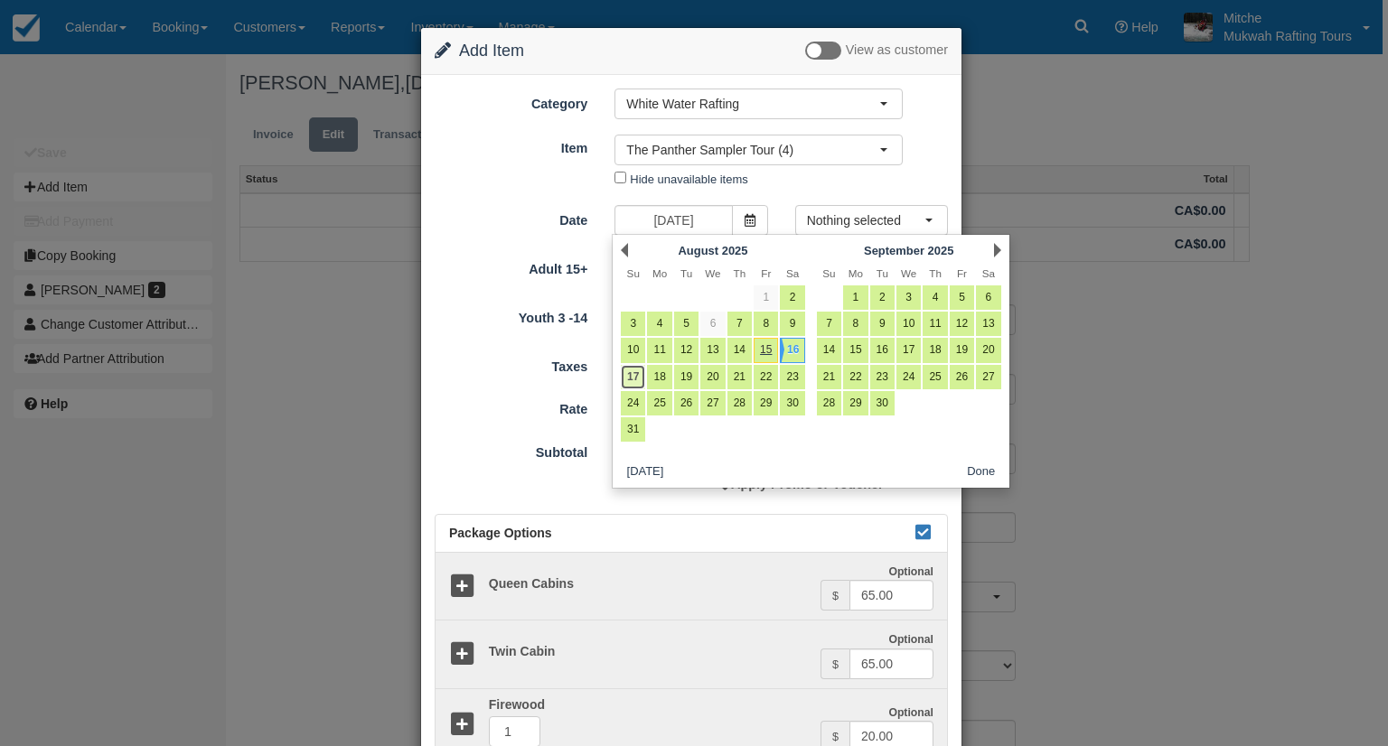
click at [629, 377] on link "17" at bounding box center [633, 377] width 24 height 24
type input "08/17/25"
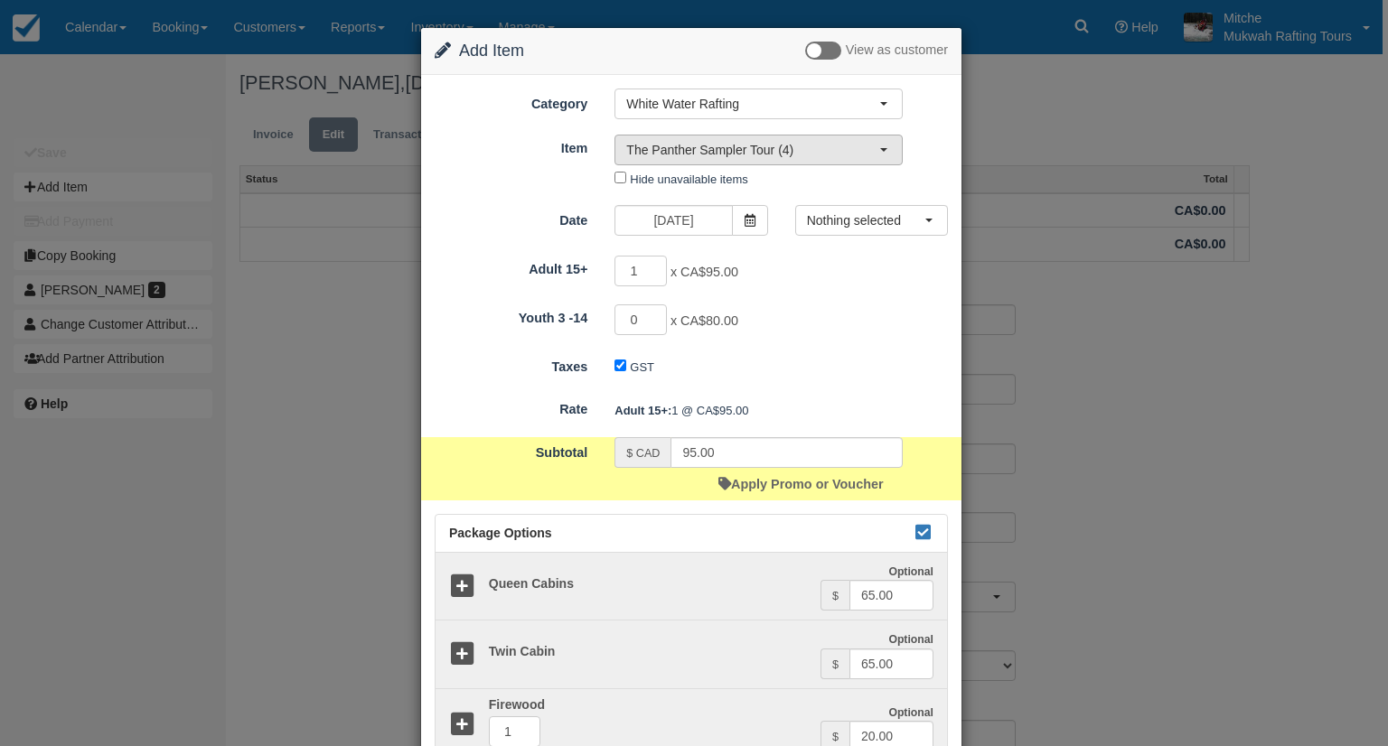
click at [846, 155] on span "The Panther Sampler Tour (4)" at bounding box center [752, 150] width 253 height 18
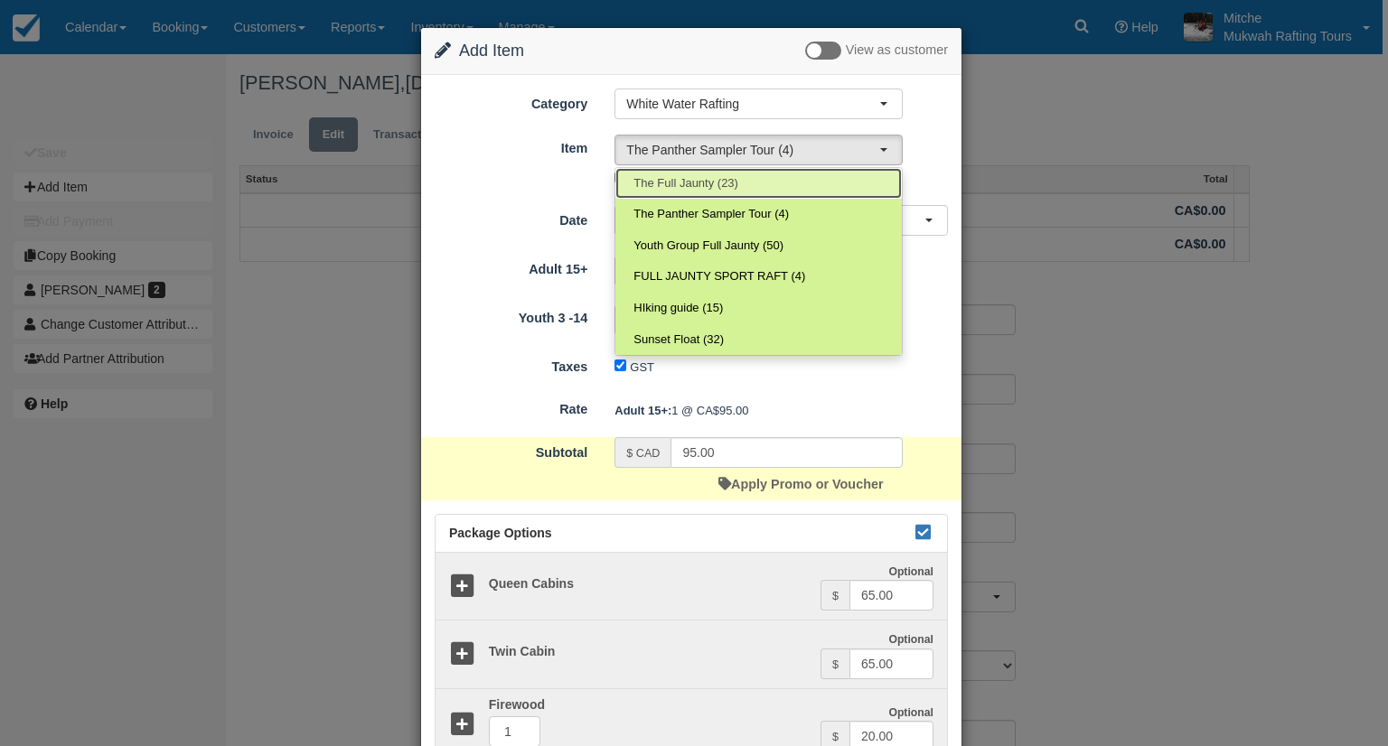
click at [708, 182] on span "The Full Jaunty (23)" at bounding box center [685, 183] width 105 height 17
select select "2"
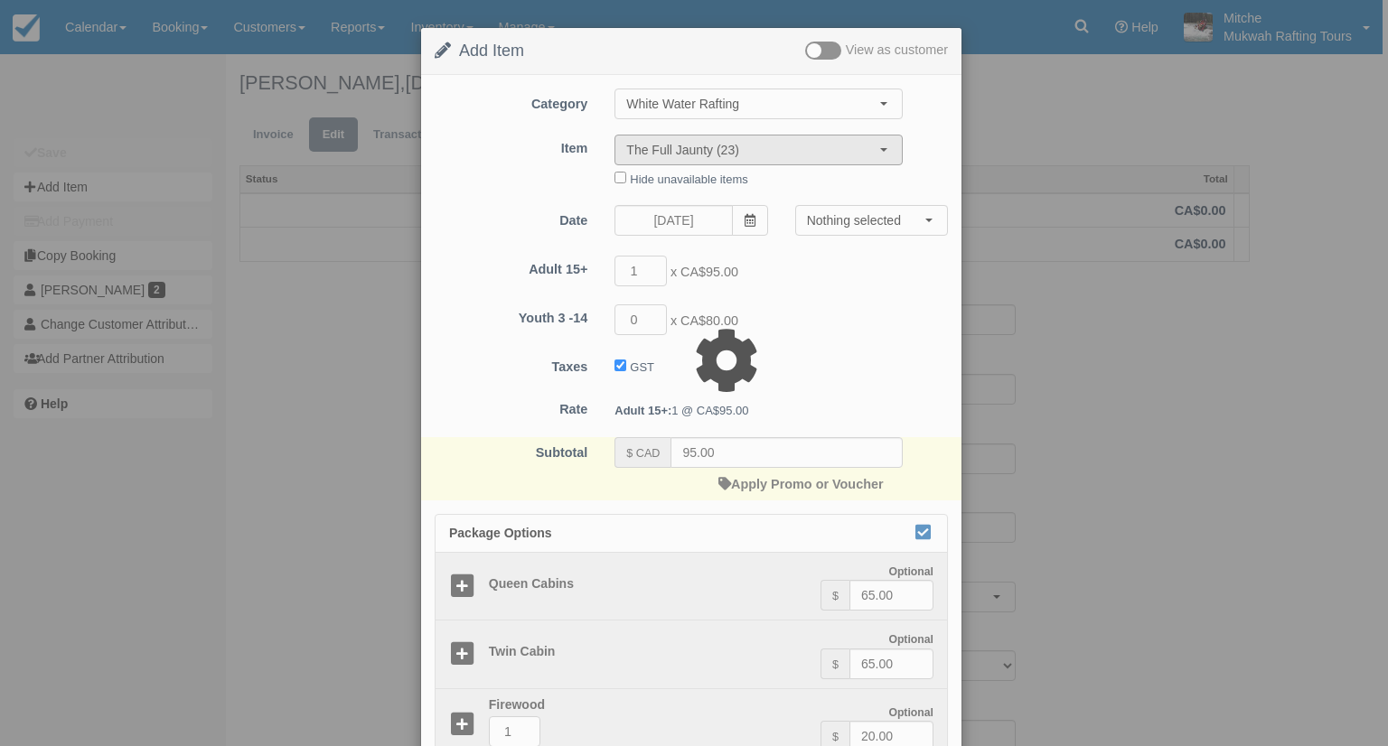
type input "129.00"
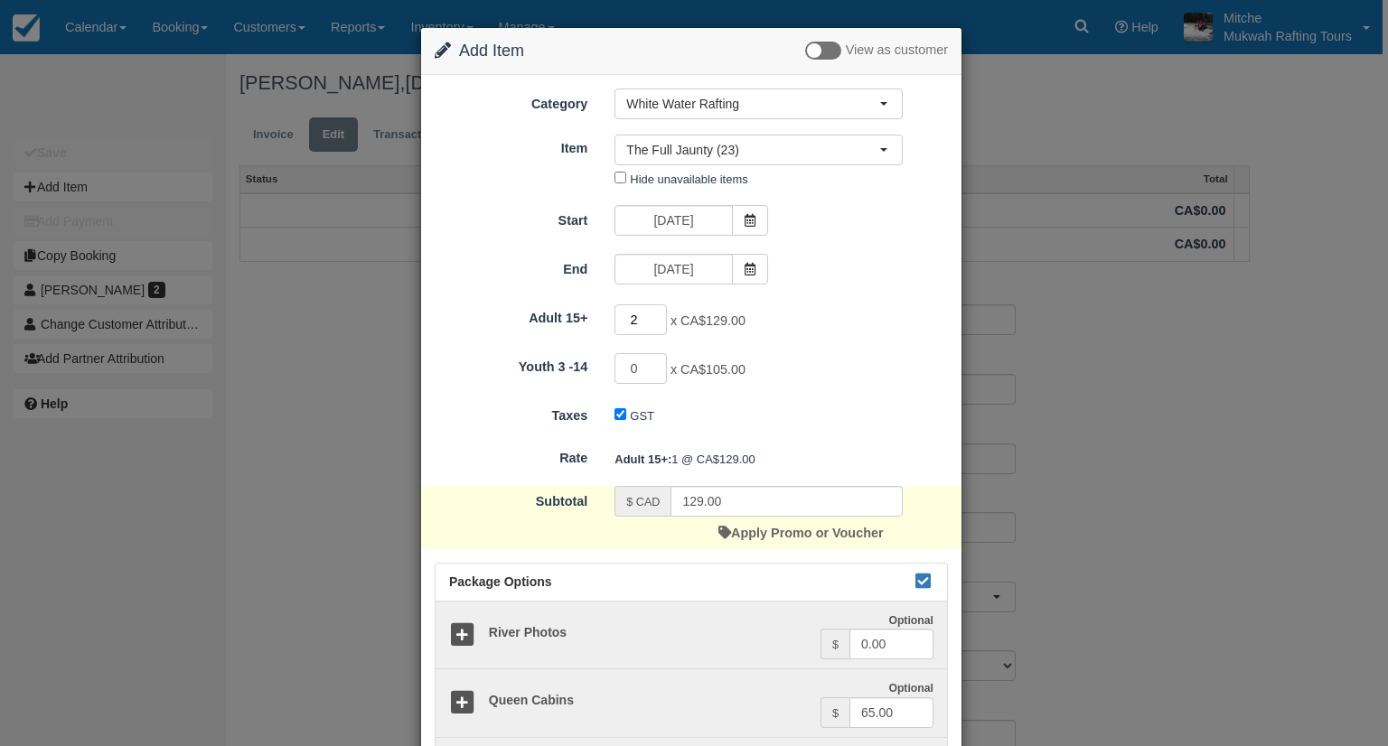
click at [654, 315] on input "2" at bounding box center [640, 319] width 52 height 31
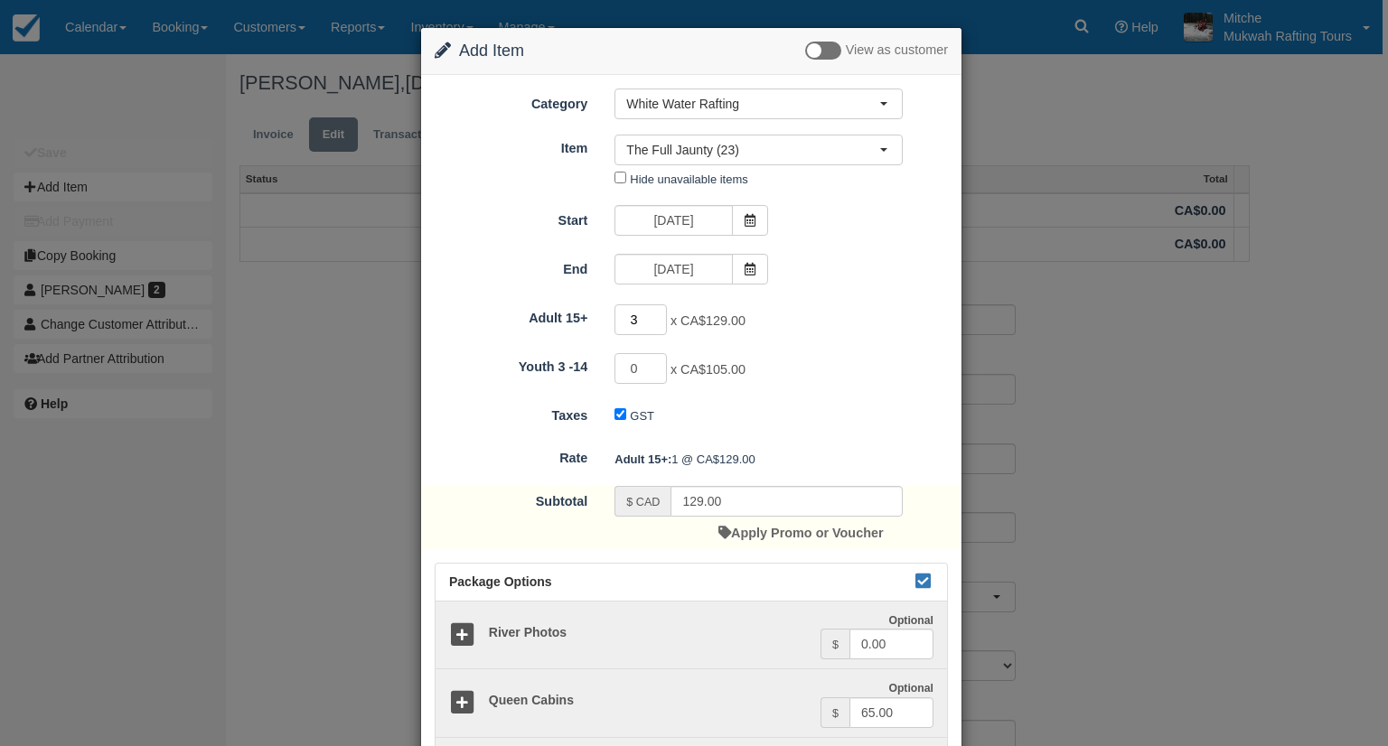
type input "3"
click at [654, 315] on input "3" at bounding box center [640, 319] width 52 height 31
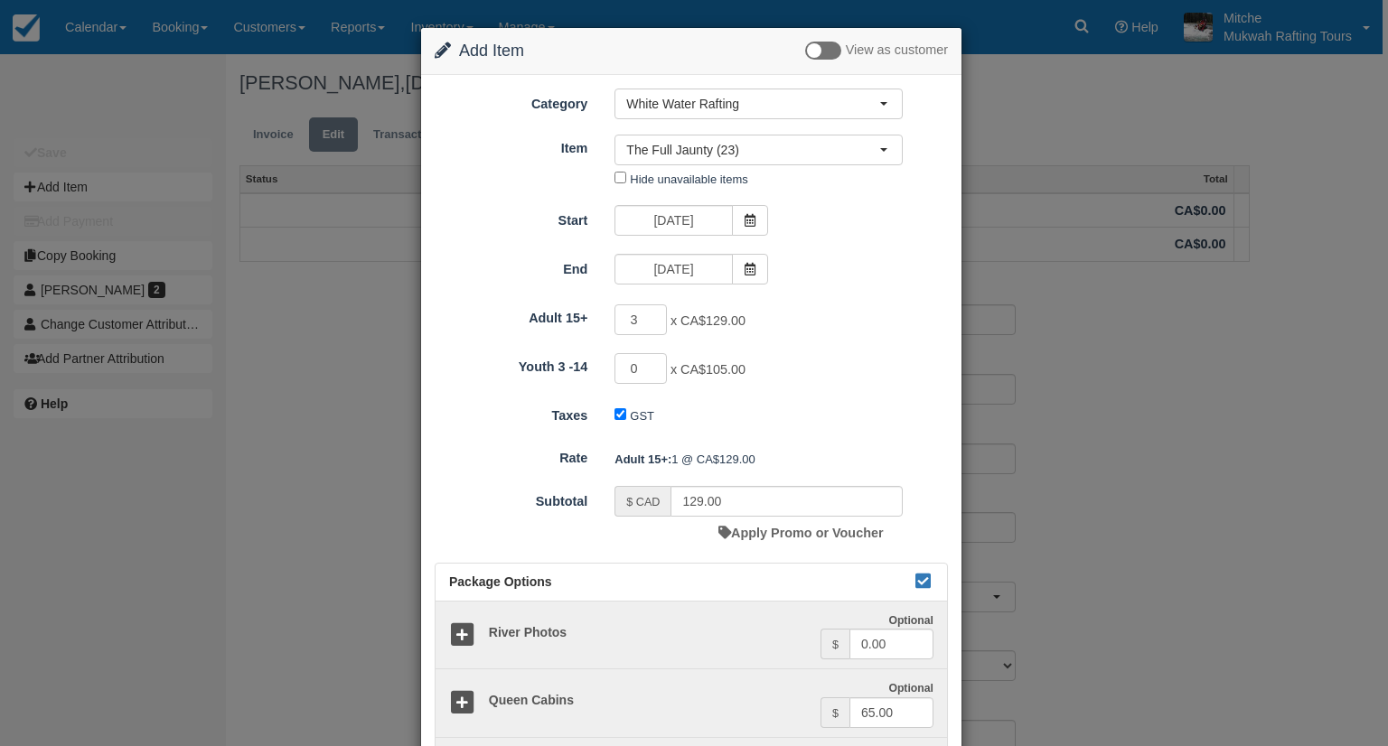
click at [816, 314] on div "3 x CA$129.00 Required.Maximum of 36" at bounding box center [758, 321] width 315 height 35
click at [875, 351] on div "Youth 3 -14 0 x CA$105.00 Maximum of 28" at bounding box center [691, 368] width 540 height 35
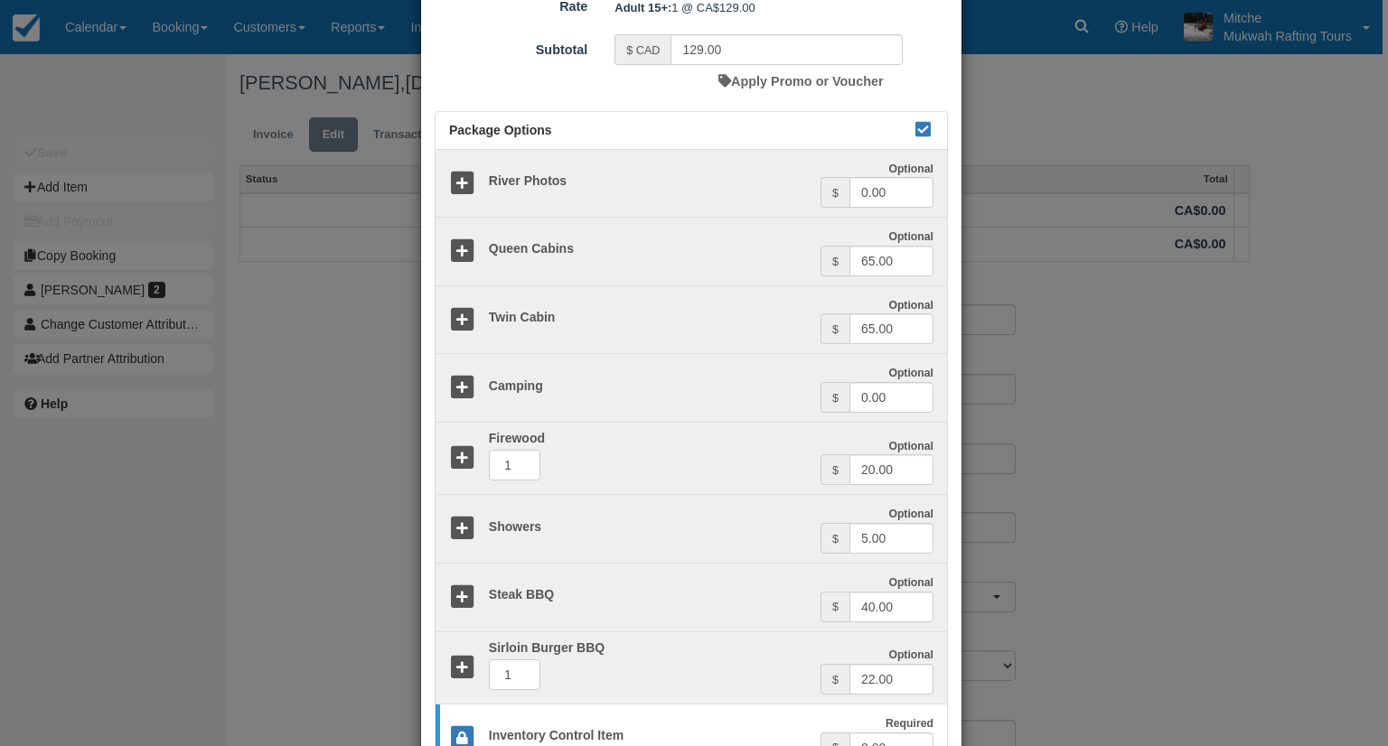
type input "387.00"
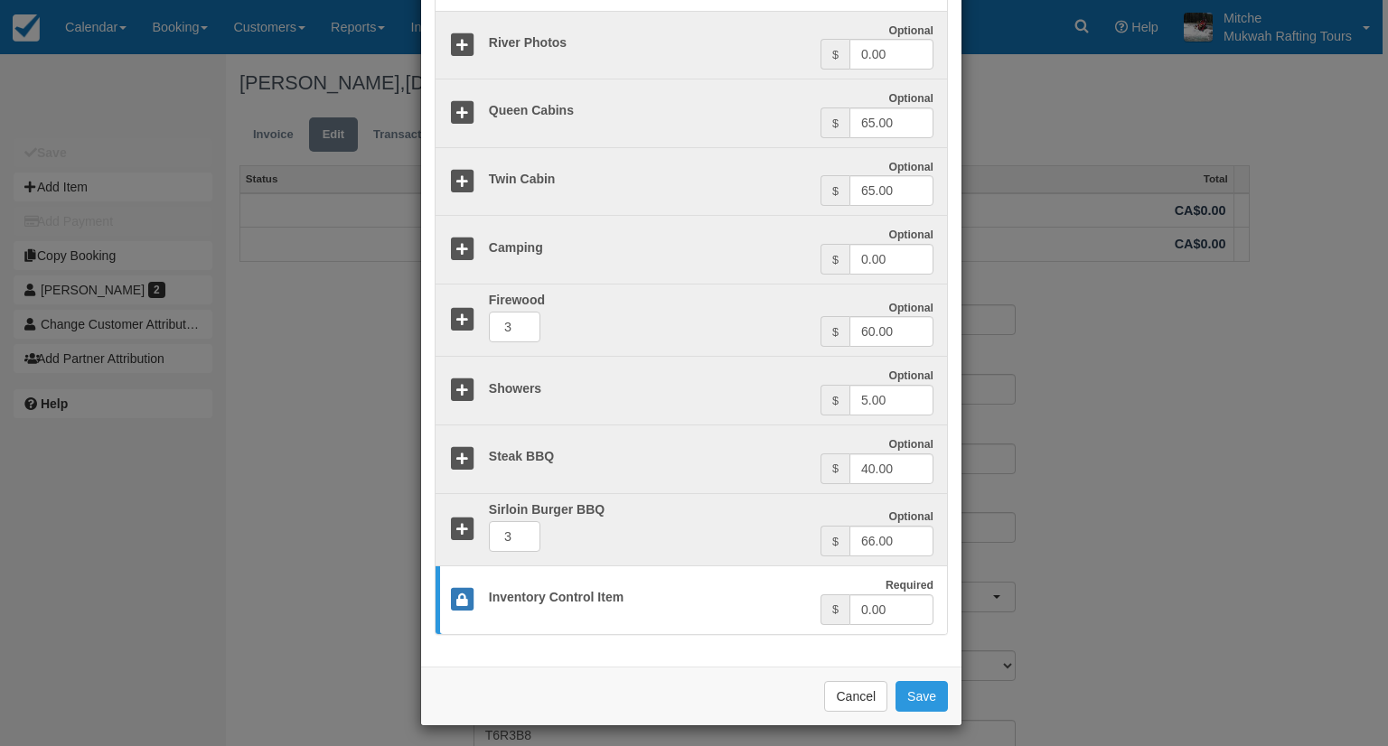
scroll to position [591, 0]
click at [916, 691] on button "Save" at bounding box center [921, 695] width 52 height 31
checkbox input "false"
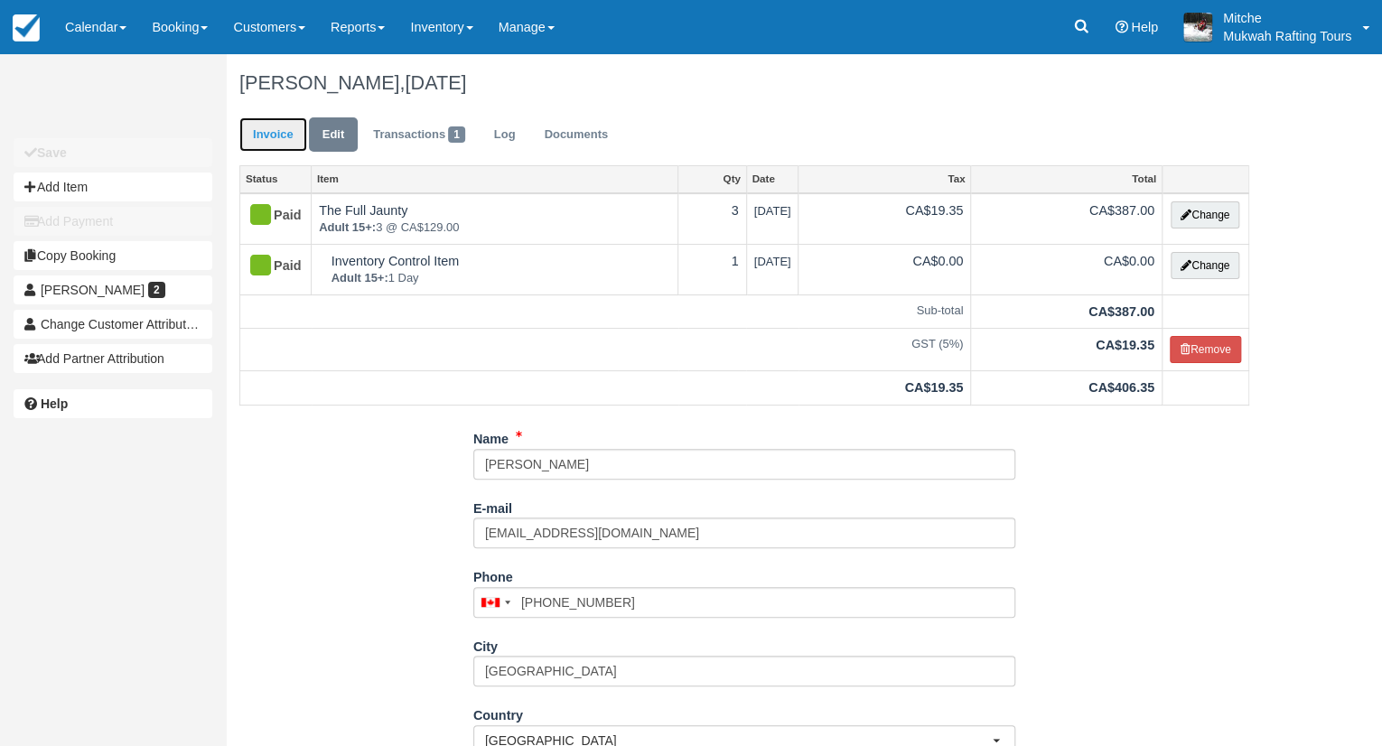
click at [274, 133] on link "Invoice" at bounding box center [273, 134] width 68 height 35
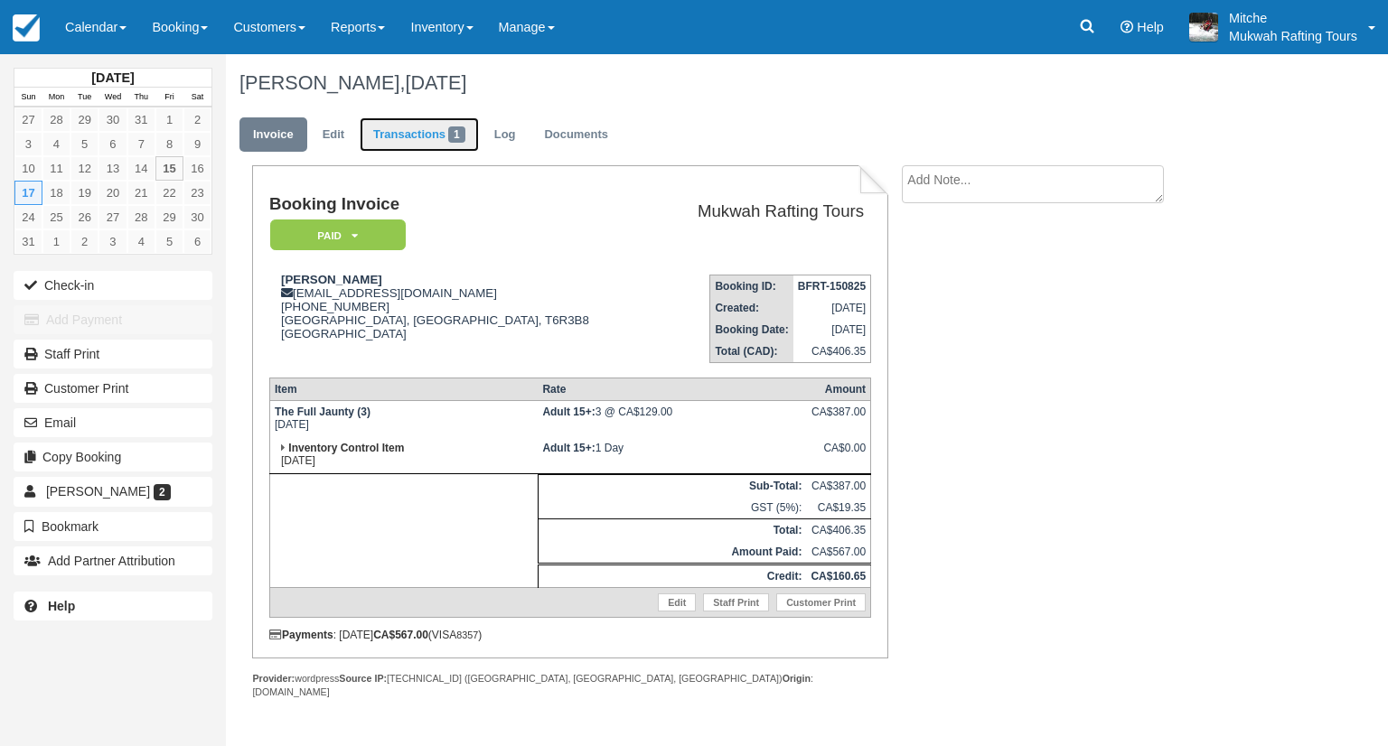
click at [436, 144] on link "Transactions 1" at bounding box center [419, 134] width 119 height 35
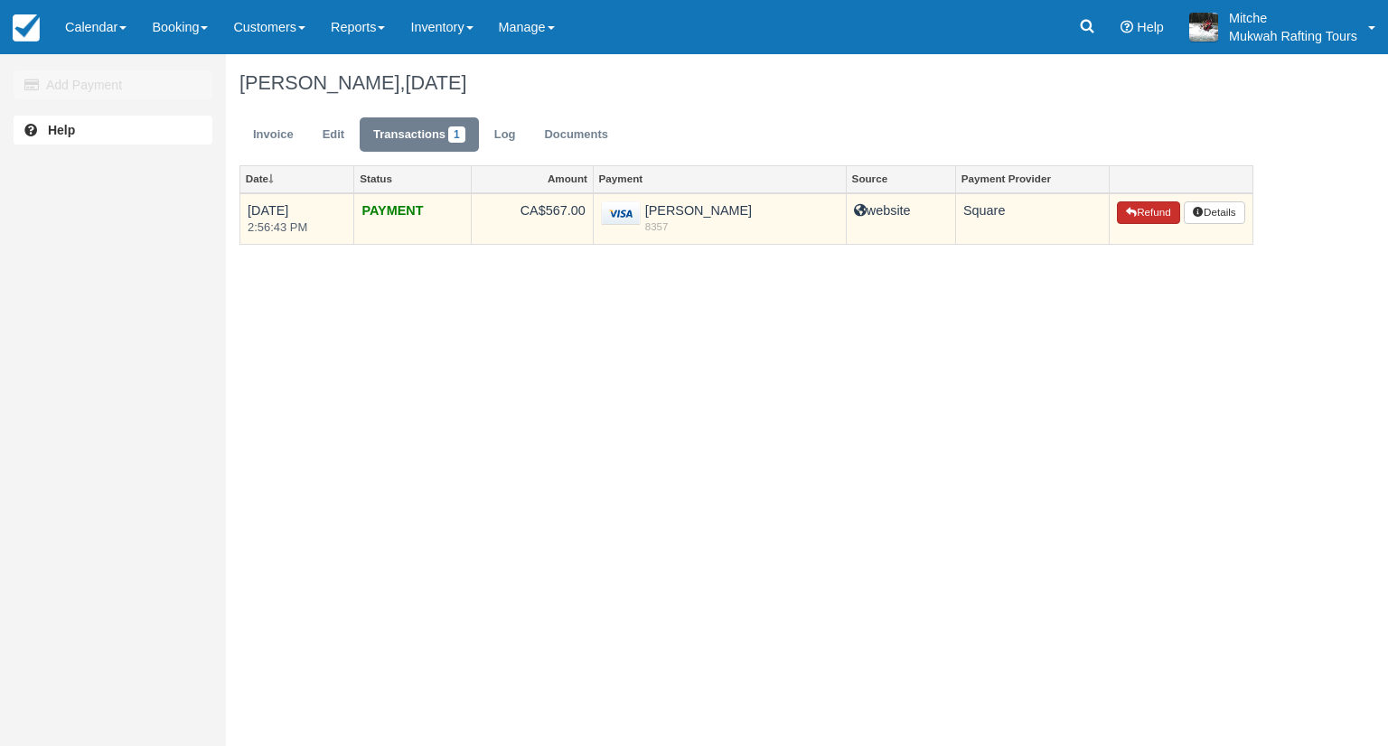
click at [1141, 209] on button "Refund" at bounding box center [1148, 212] width 63 height 23
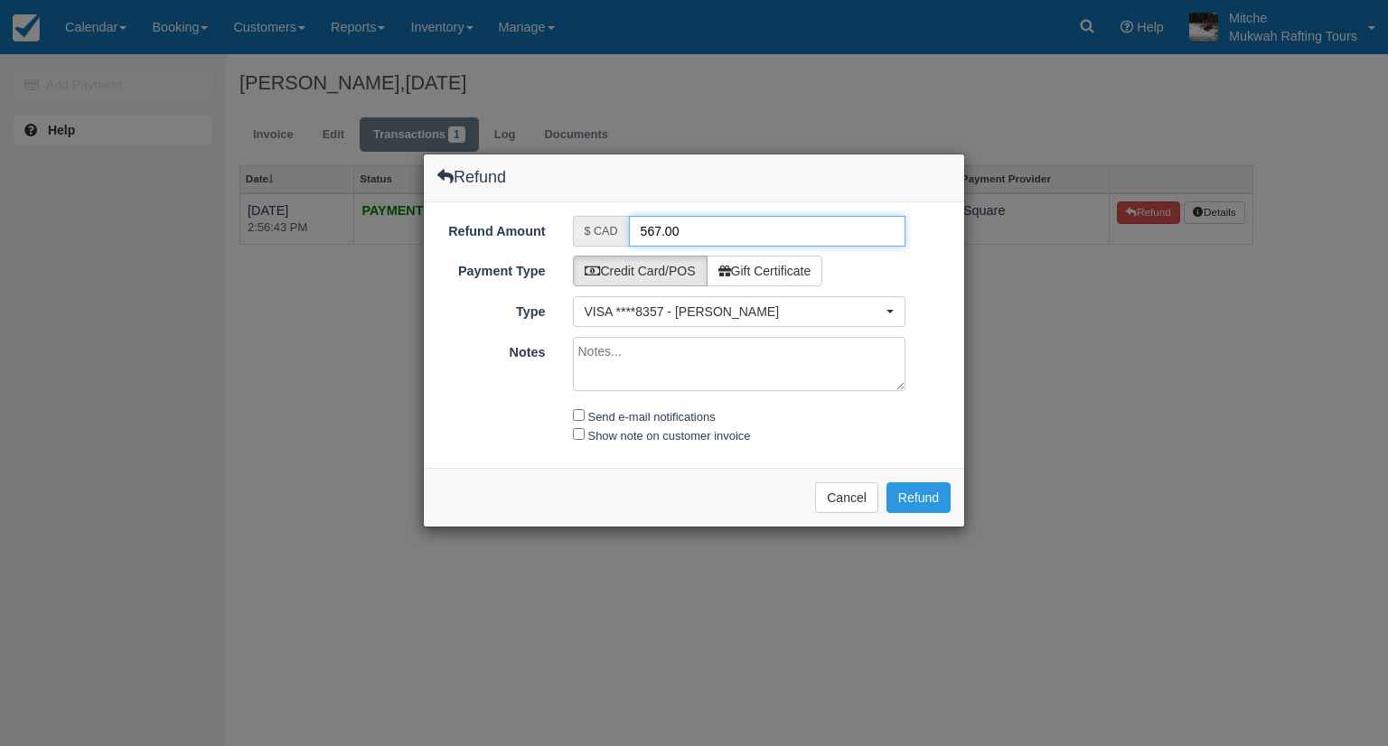
drag, startPoint x: 702, startPoint y: 225, endPoint x: 559, endPoint y: 223, distance: 142.8
click at [559, 223] on div "$ CAD 567.00" at bounding box center [739, 231] width 361 height 31
type input "160.65"
click at [573, 417] on input "Send e-mail notifications" at bounding box center [579, 415] width 12 height 12
checkbox input "true"
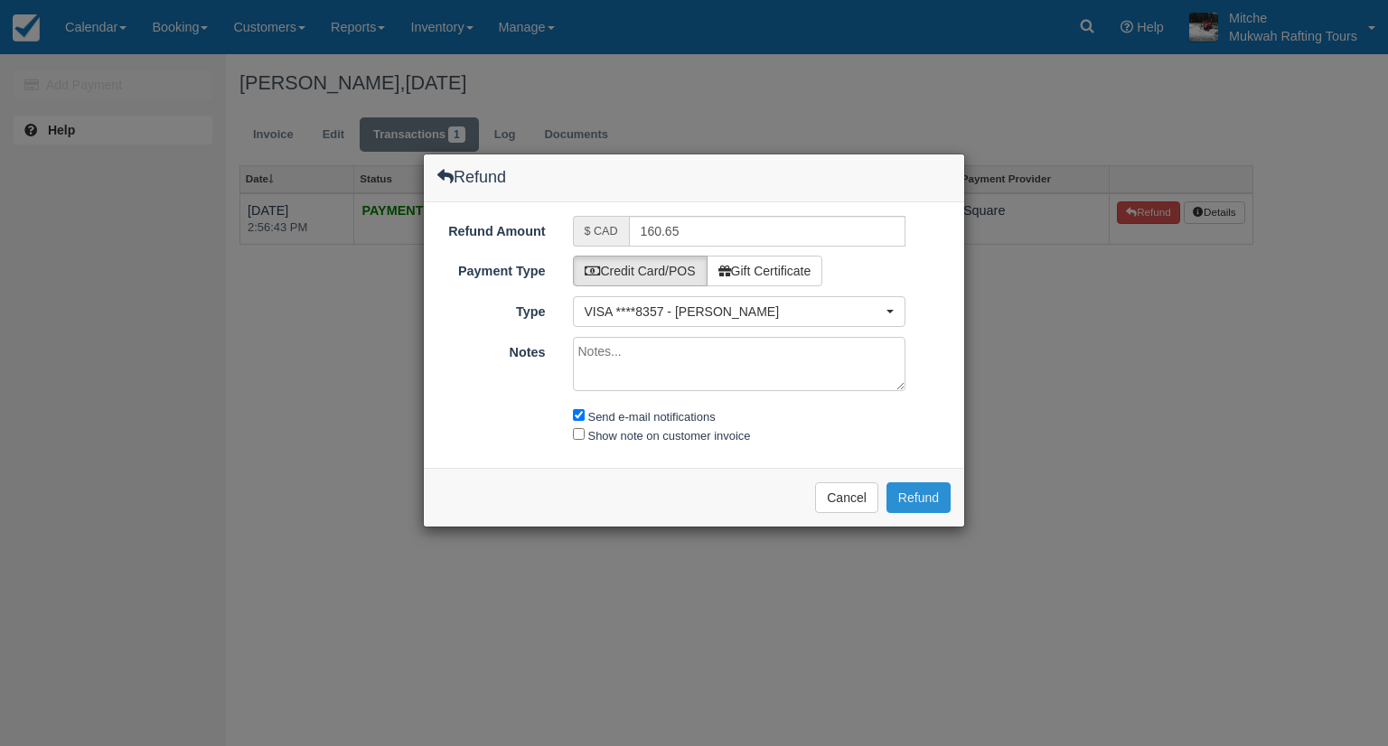
click at [922, 496] on button "Refund" at bounding box center [918, 497] width 64 height 31
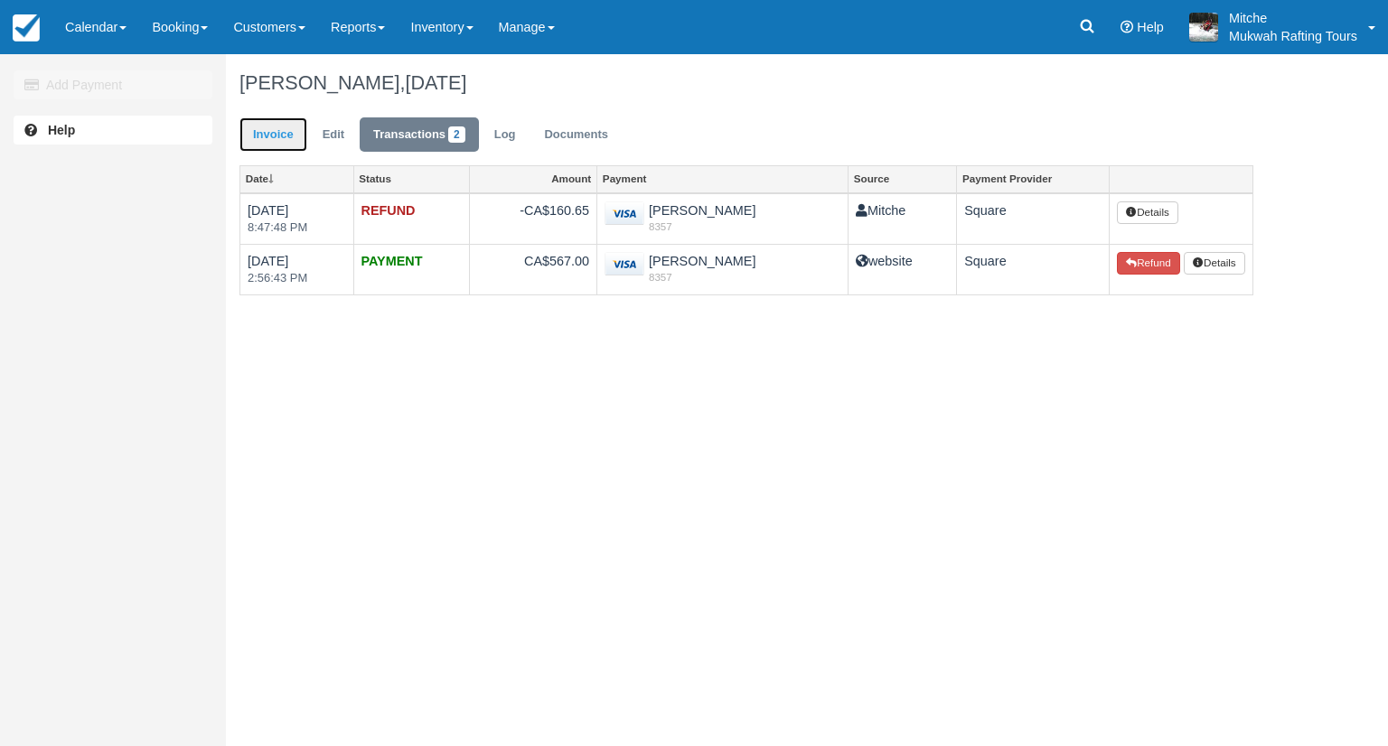
click at [272, 134] on link "Invoice" at bounding box center [273, 134] width 68 height 35
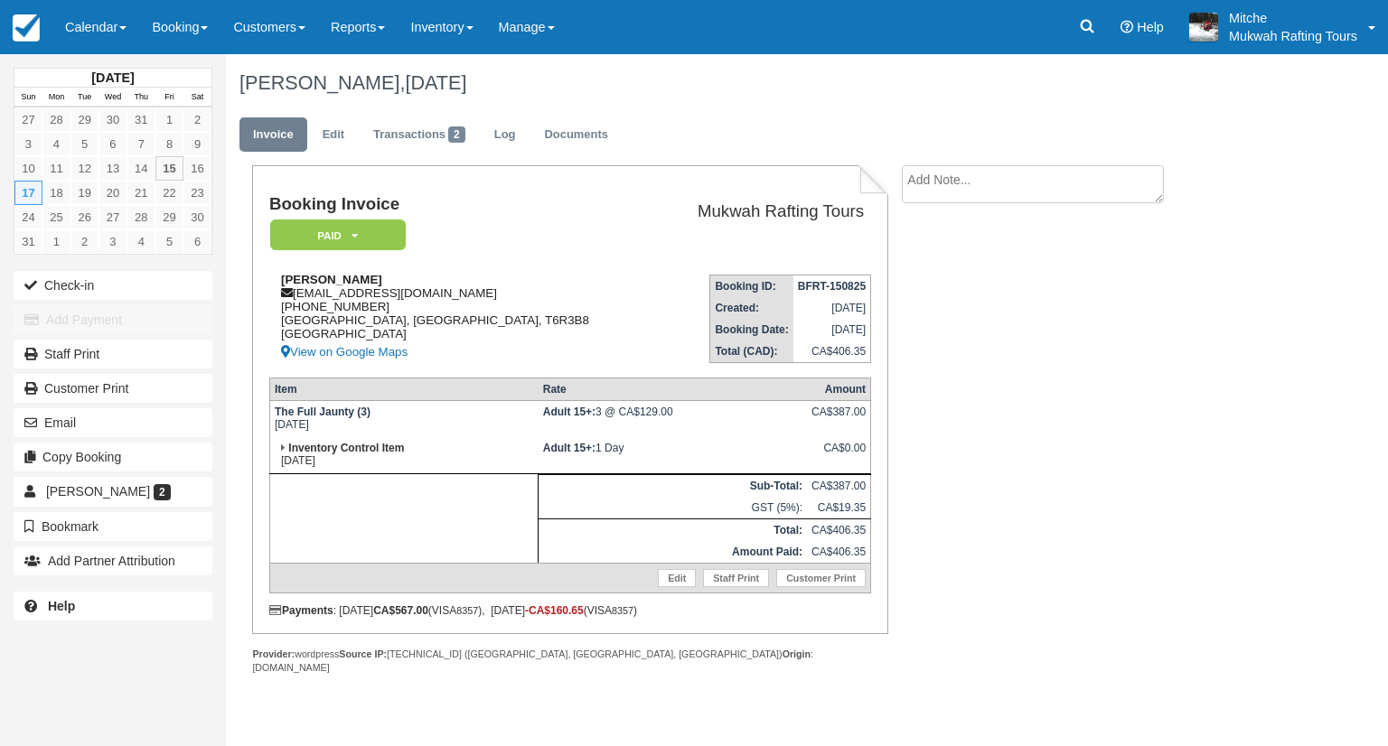
click at [575, 316] on div "[PERSON_NAME] [PERSON_NAME][EMAIL_ADDRESS][DOMAIN_NAME] 1 (780) 885-[GEOGRAPHIC…" at bounding box center [461, 318] width 384 height 90
click at [841, 95] on div "USAMA CHAUDHRY, August 17 2025" at bounding box center [746, 83] width 1041 height 58
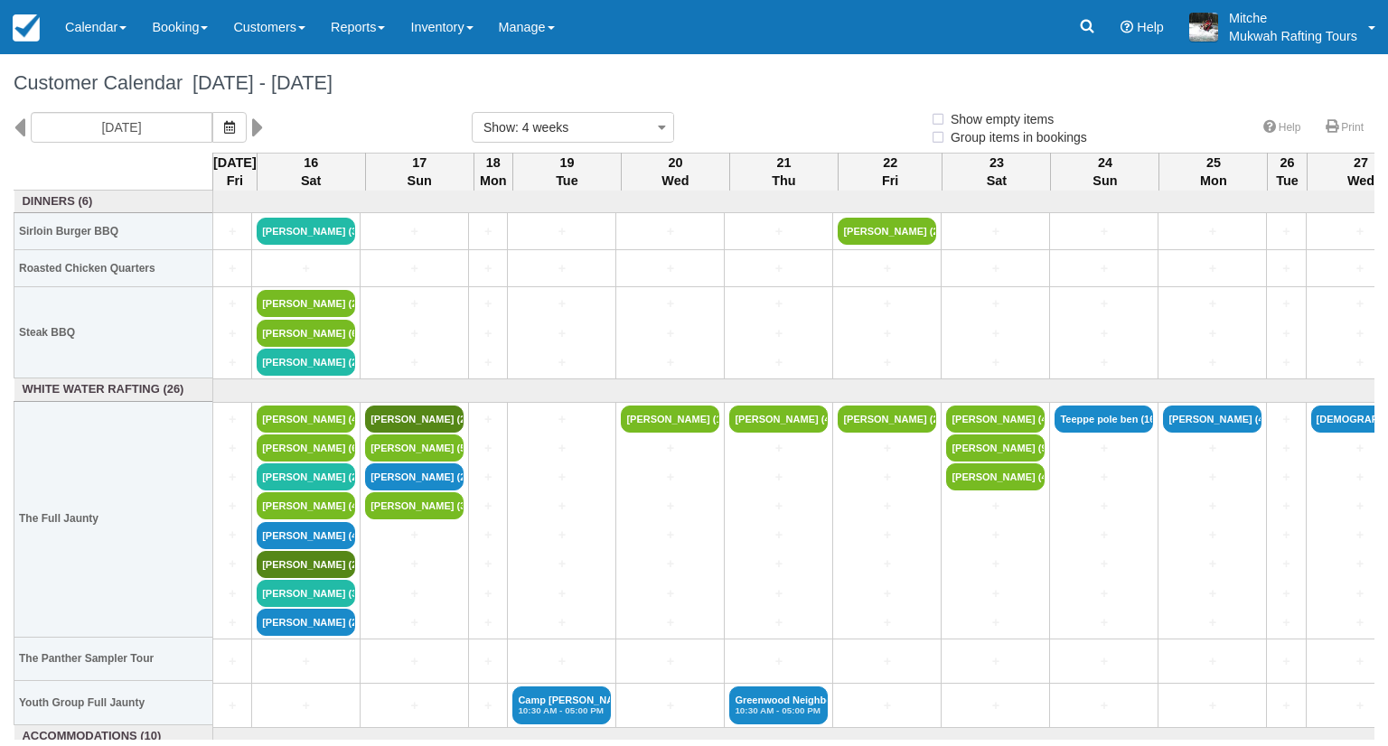
select select
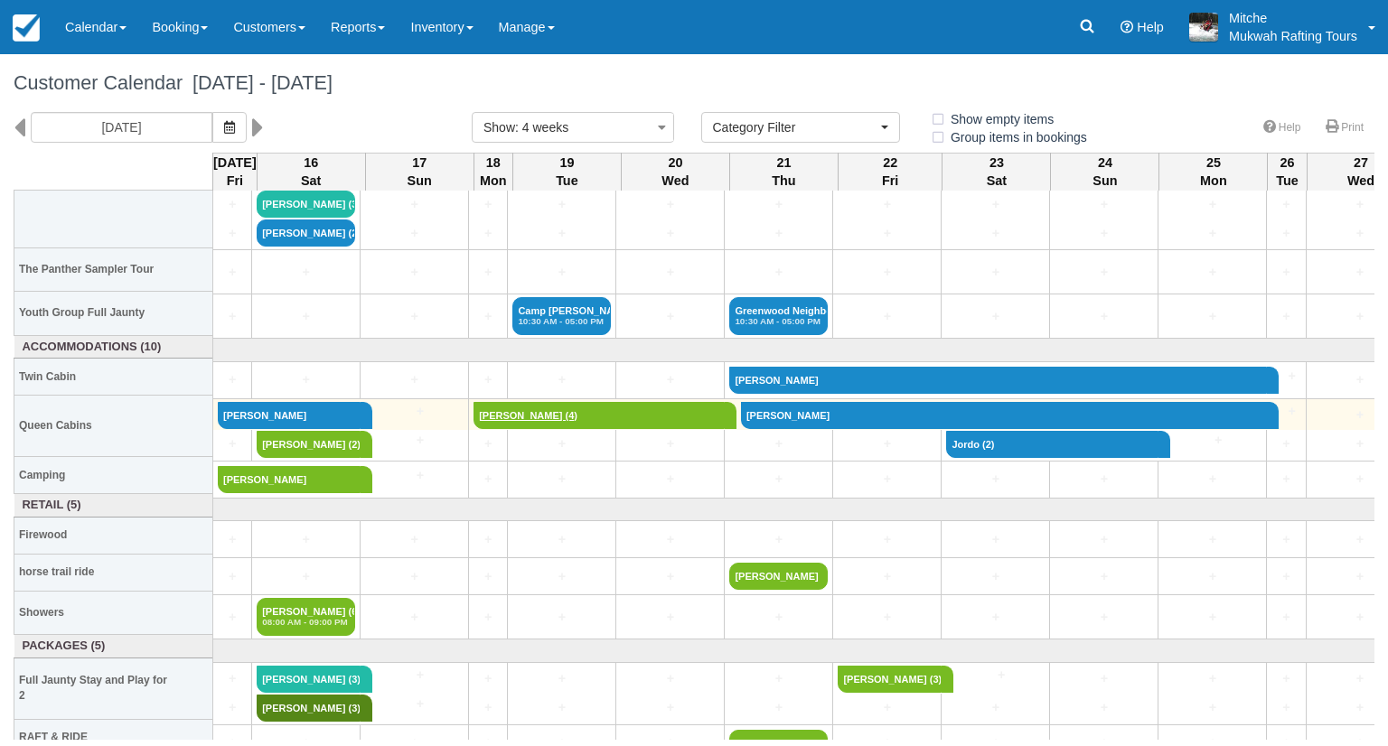
scroll to position [452, 0]
